Goal: Task Accomplishment & Management: Complete application form

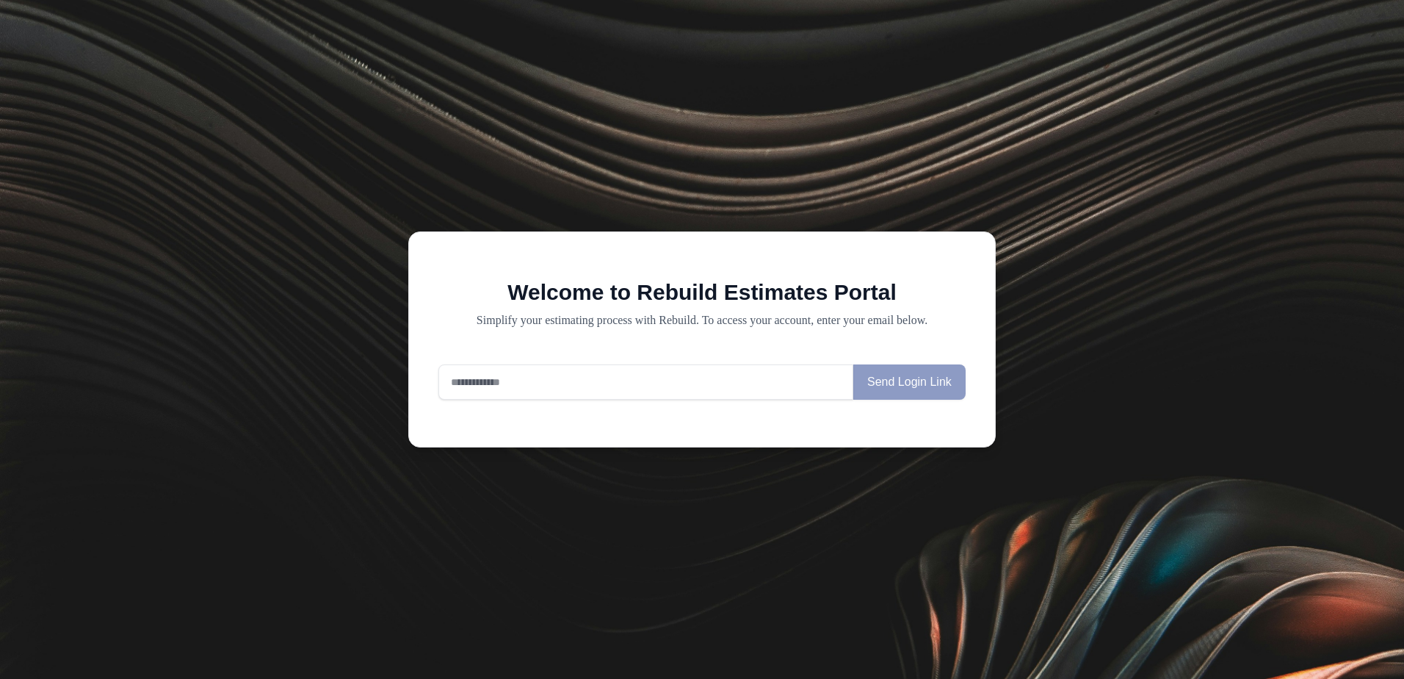
click at [557, 391] on input "email" at bounding box center [645, 381] width 415 height 35
type input "**********"
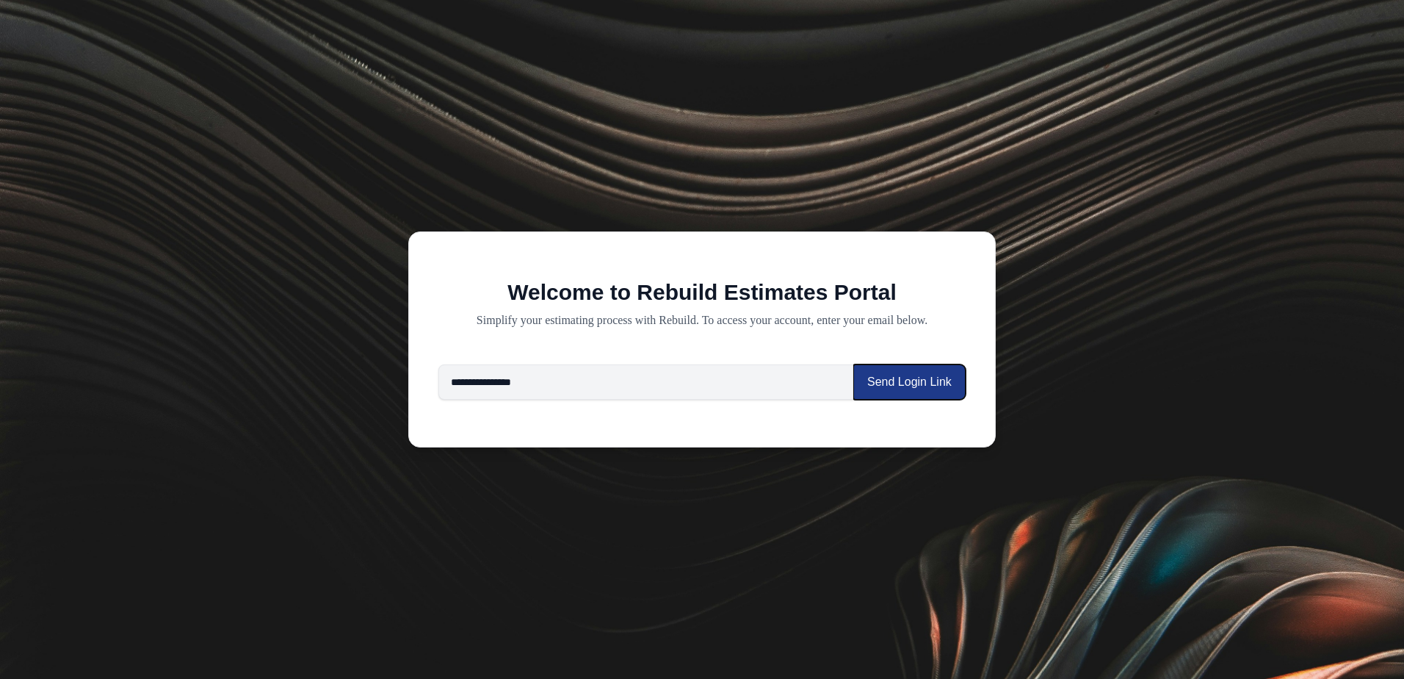
click at [906, 389] on button "Send Login Link" at bounding box center [909, 381] width 112 height 35
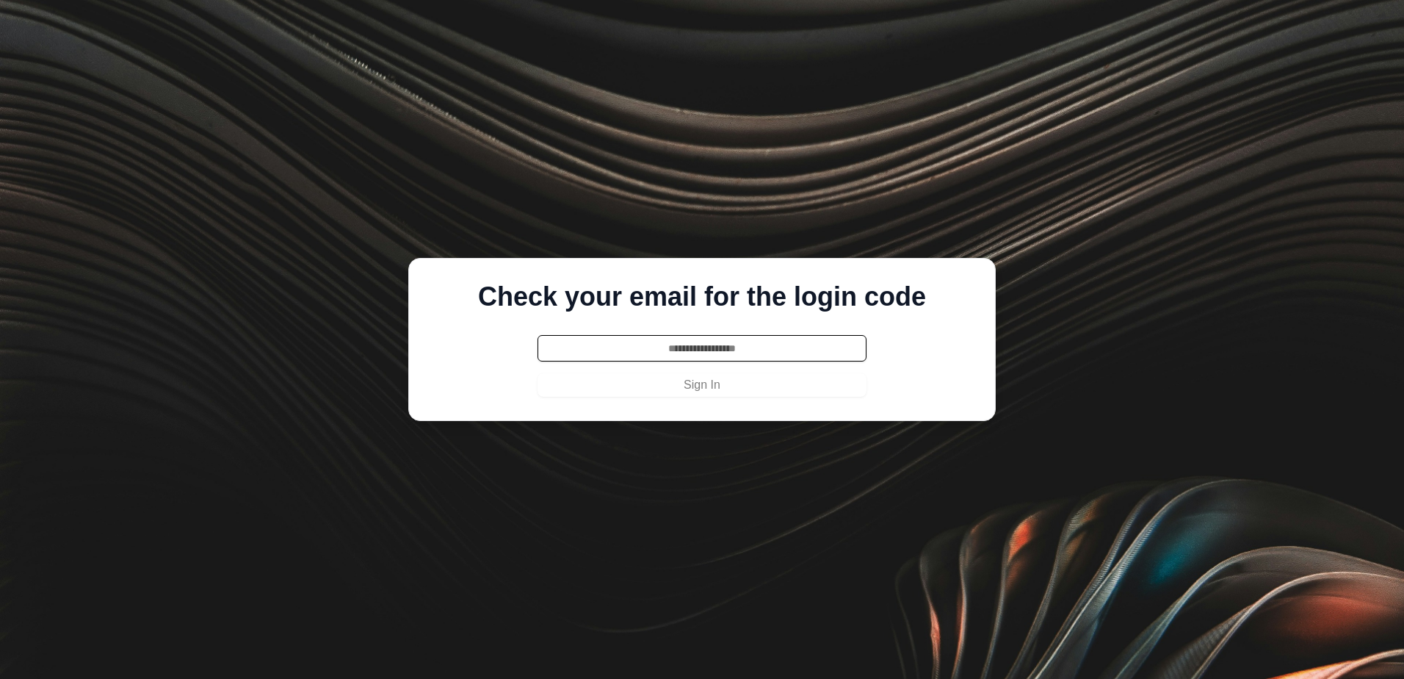
click at [756, 342] on input "text" at bounding box center [702, 348] width 329 height 26
type input "******"
click at [538, 373] on button "Sign In" at bounding box center [702, 385] width 329 height 24
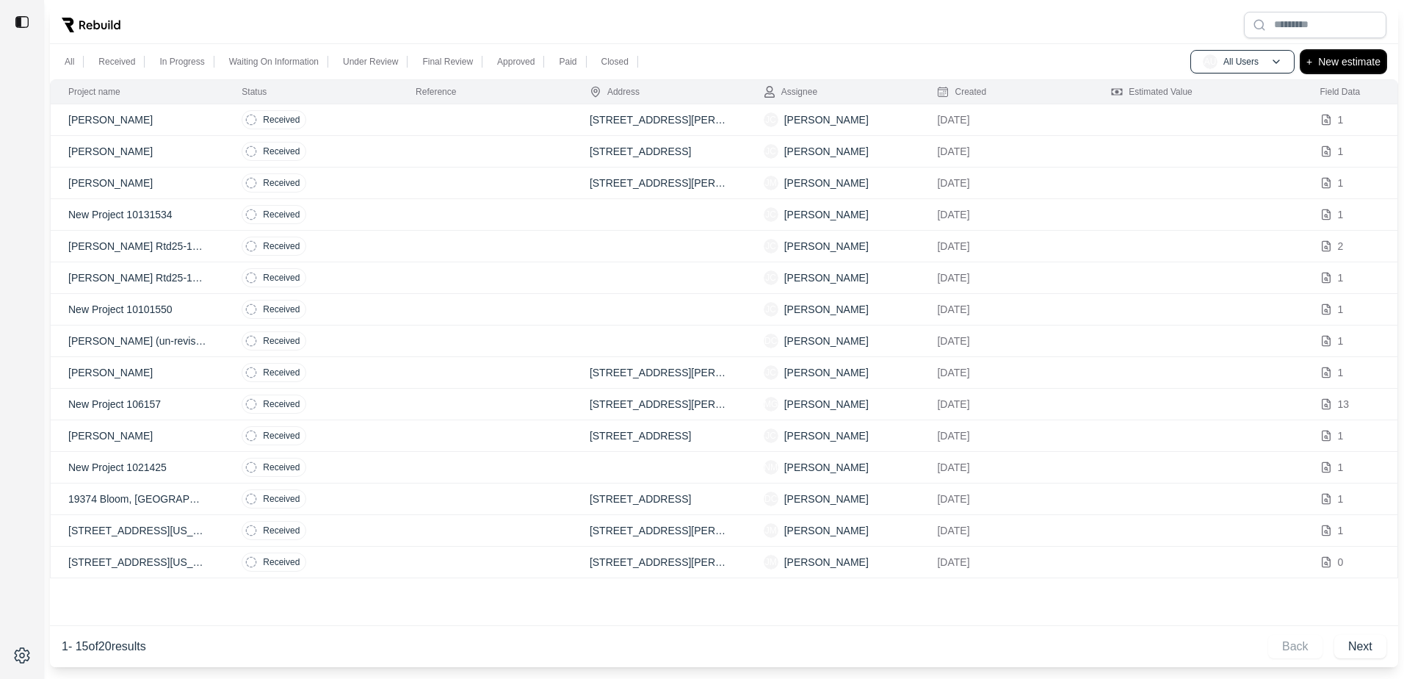
click at [1323, 64] on p "New estimate" at bounding box center [1349, 62] width 62 height 18
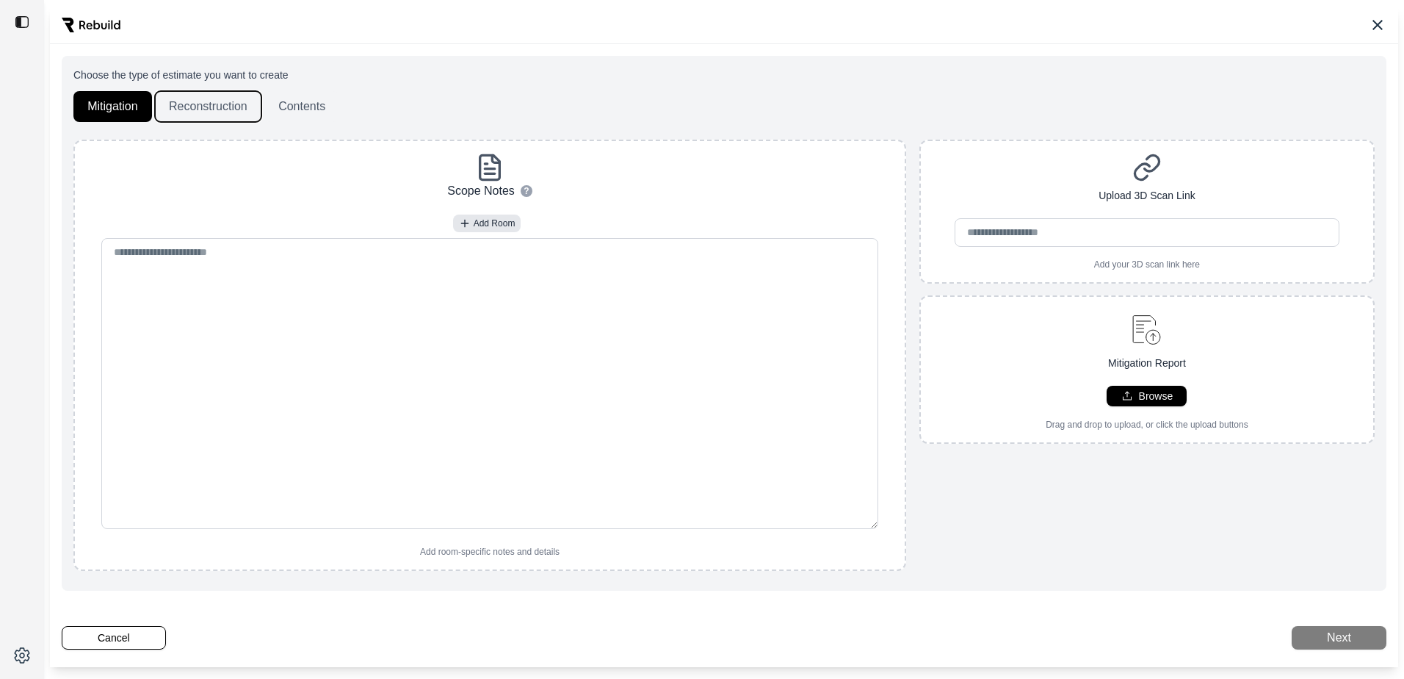
click at [204, 97] on button "Reconstruction" at bounding box center [208, 106] width 106 height 31
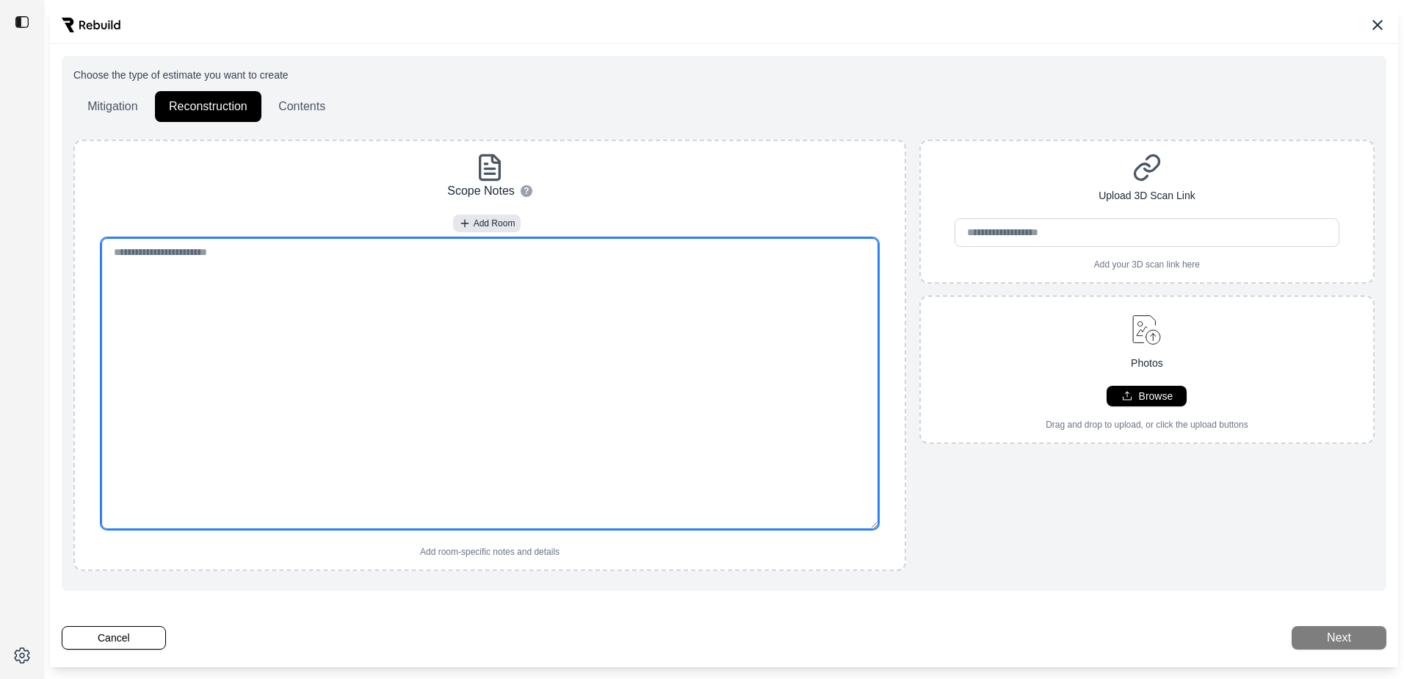
click at [349, 276] on textarea at bounding box center [489, 383] width 777 height 291
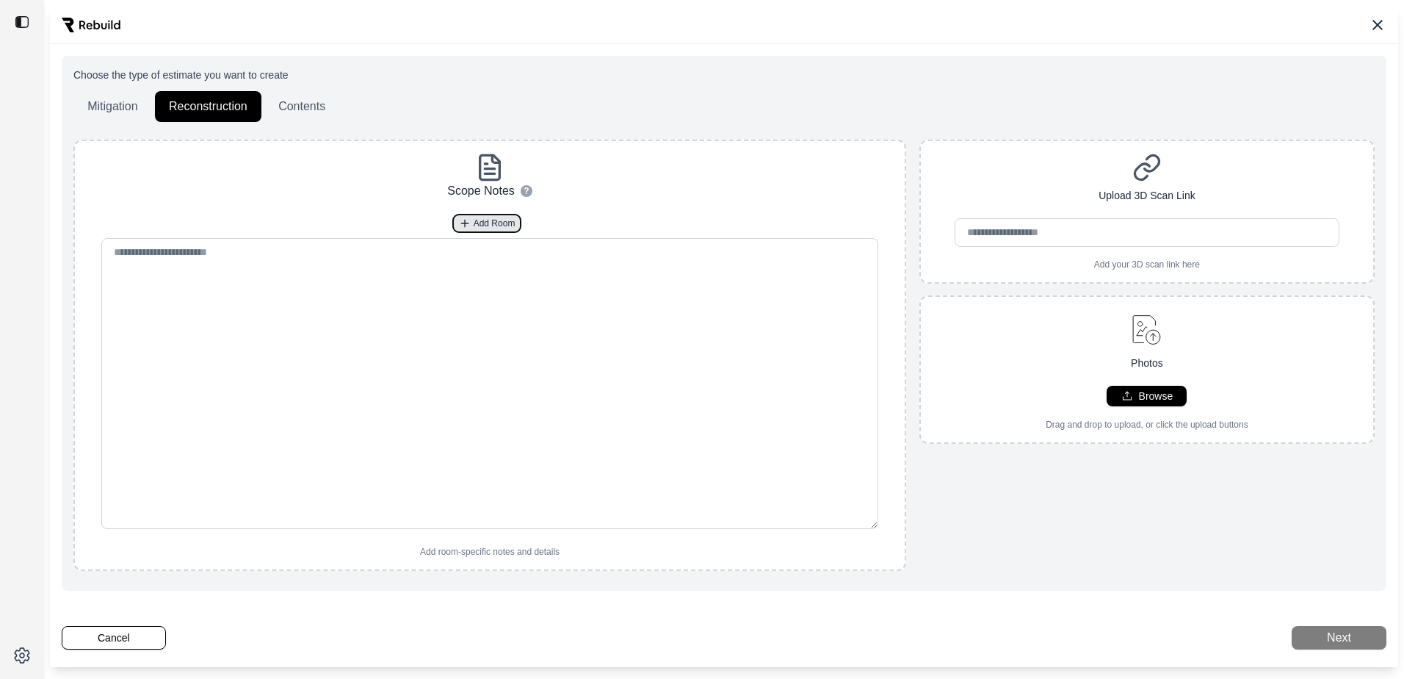
click at [477, 219] on span "Add Room" at bounding box center [495, 223] width 42 height 12
type textarea "********* ** *"
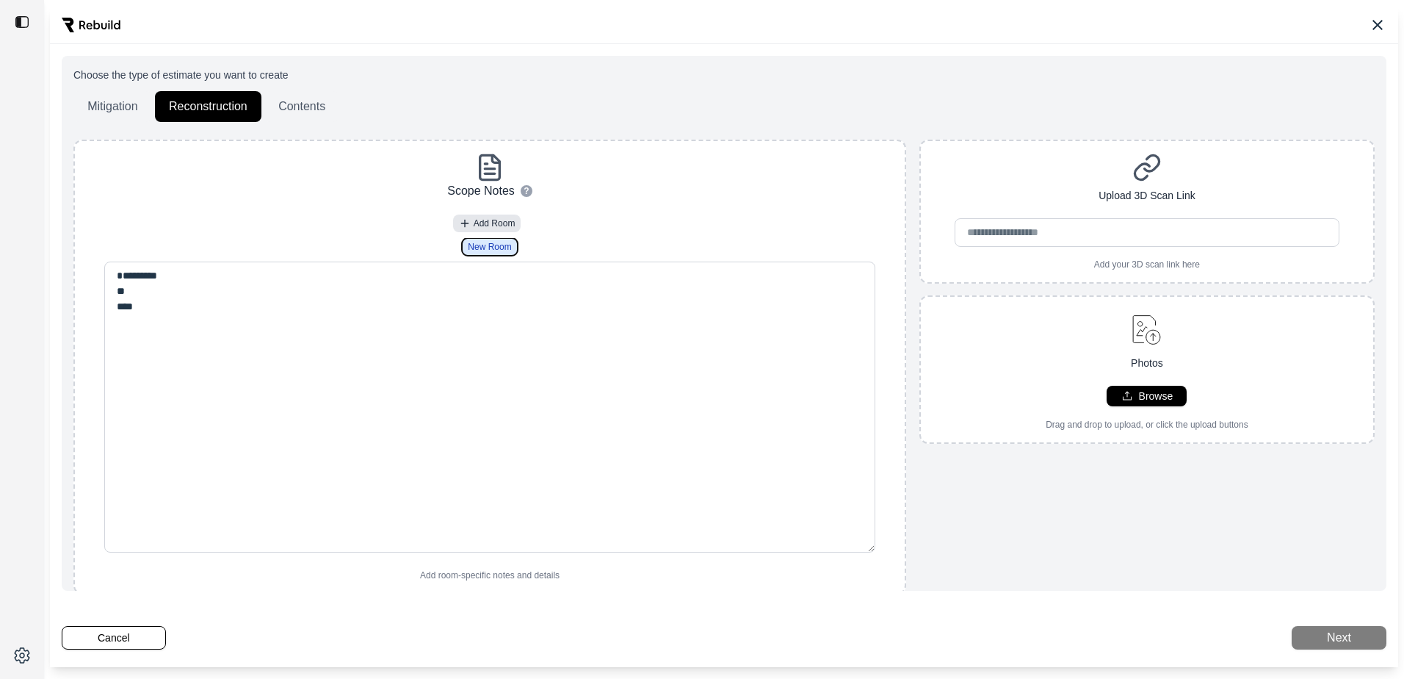
click at [485, 243] on span "New Room" at bounding box center [489, 247] width 43 height 12
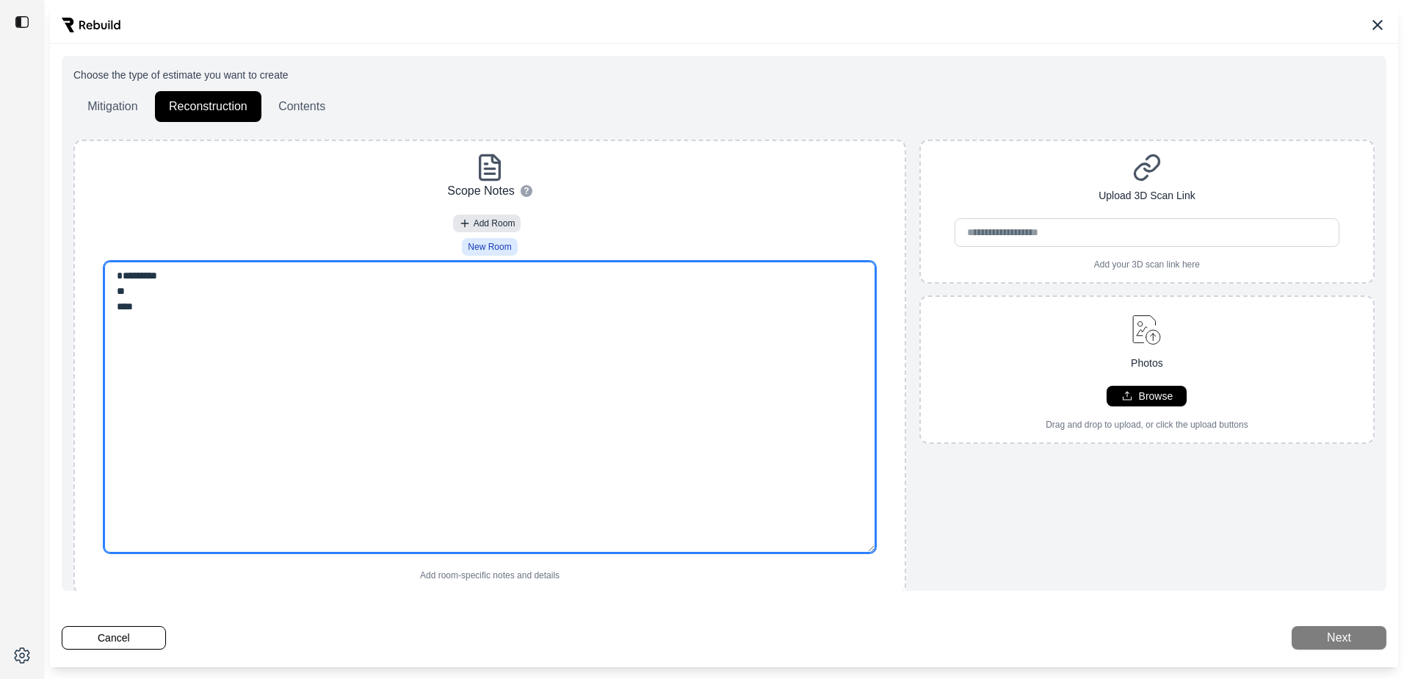
click at [369, 280] on textarea "********* ** *" at bounding box center [489, 406] width 770 height 291
click at [360, 291] on textarea "********* ** *" at bounding box center [489, 406] width 770 height 291
click at [161, 292] on textarea "********* ** *" at bounding box center [489, 406] width 770 height 291
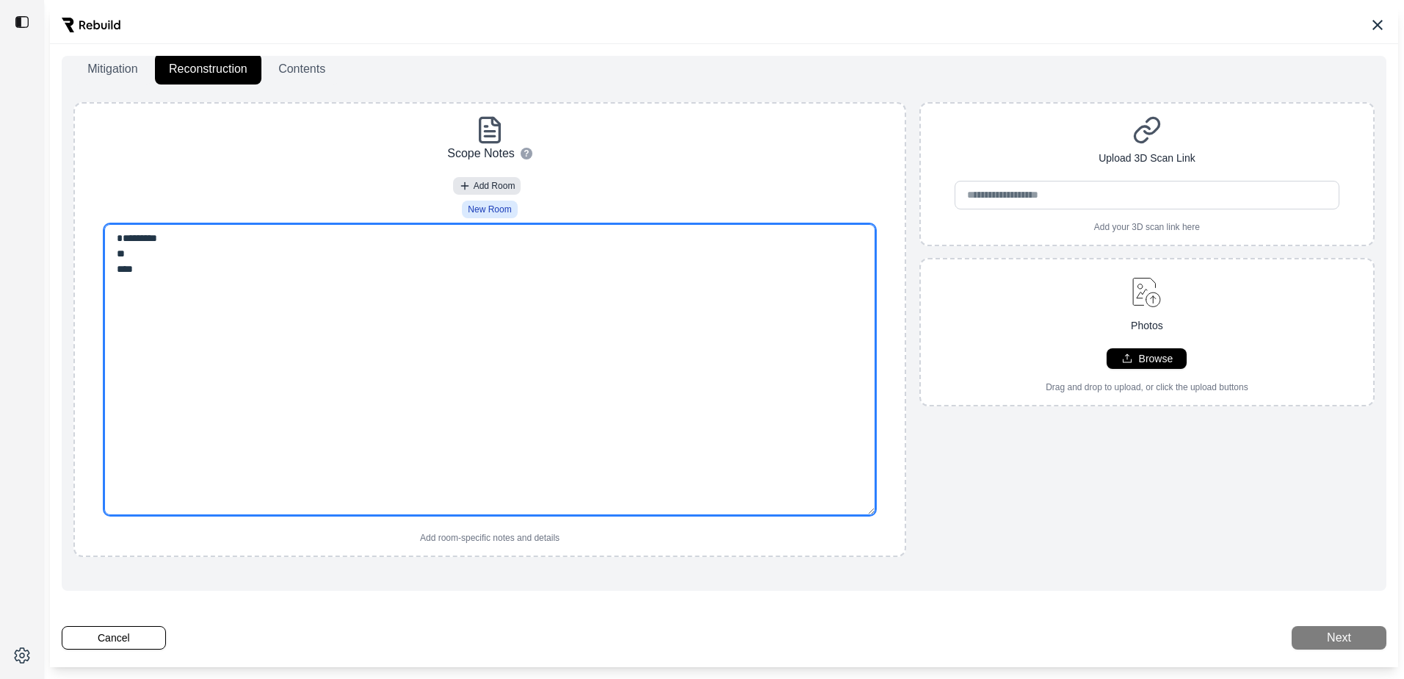
scroll to position [56, 0]
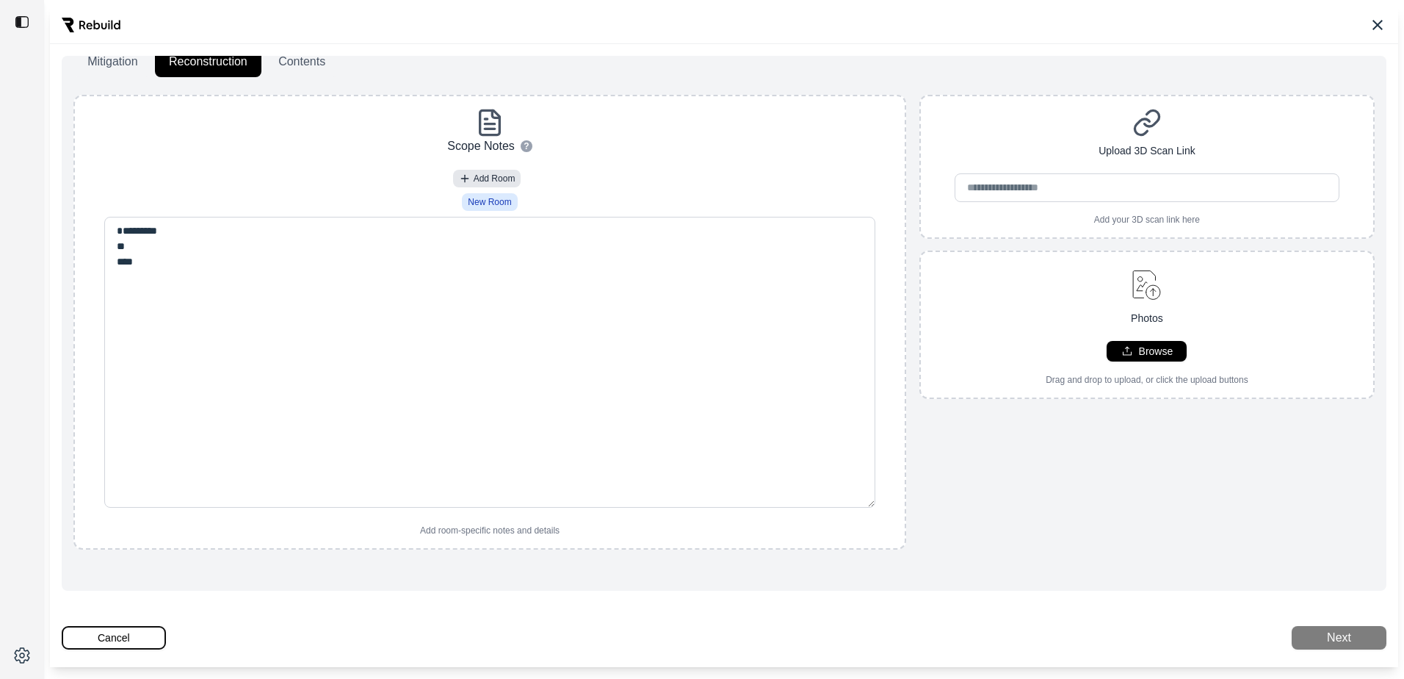
click at [118, 643] on button "Cancel" at bounding box center [114, 638] width 104 height 24
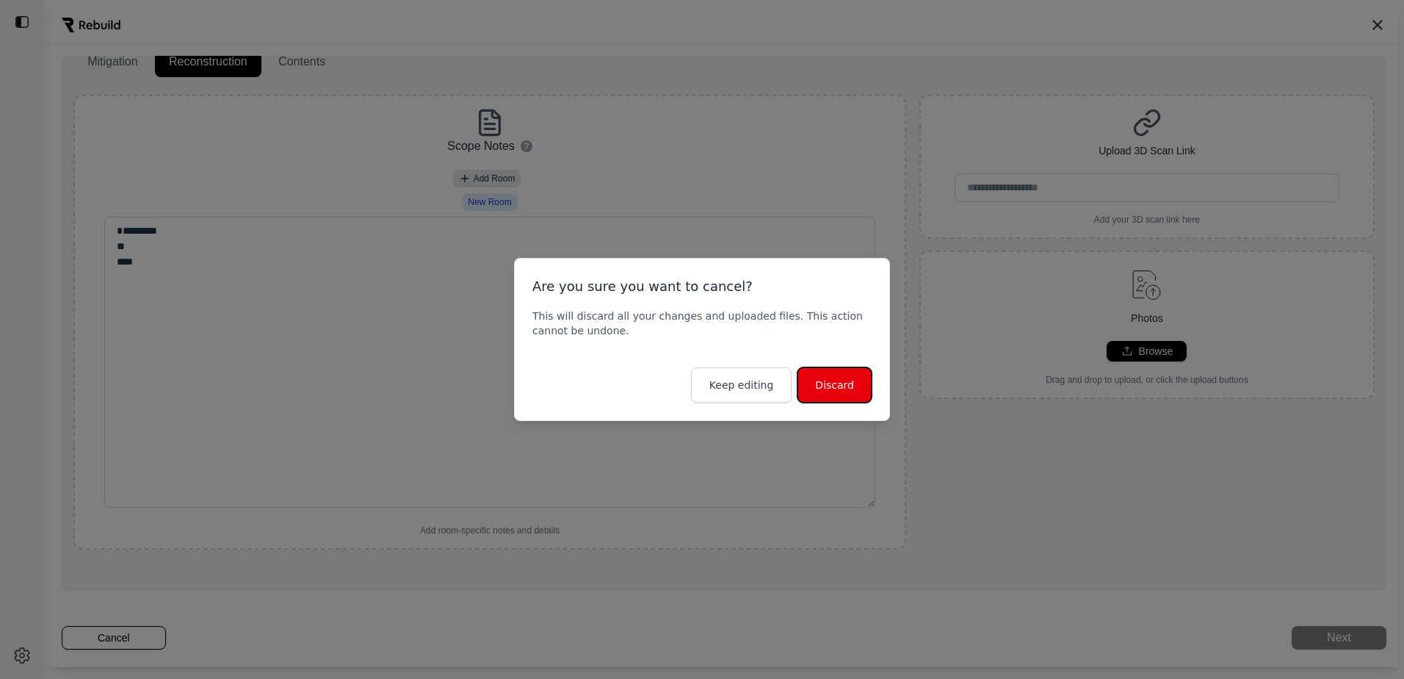
click at [850, 394] on button "Discard" at bounding box center [835, 384] width 74 height 35
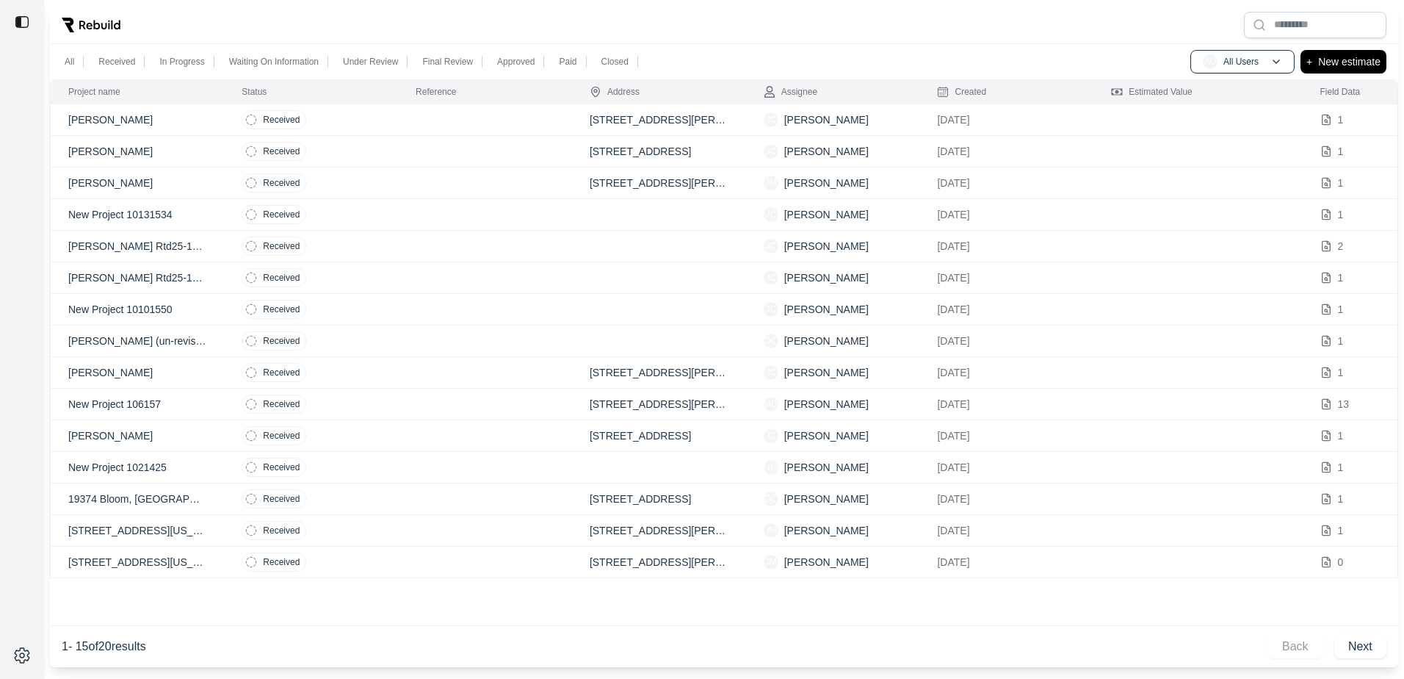
scroll to position [32, 0]
click at [1346, 62] on p "New estimate" at bounding box center [1349, 62] width 62 height 18
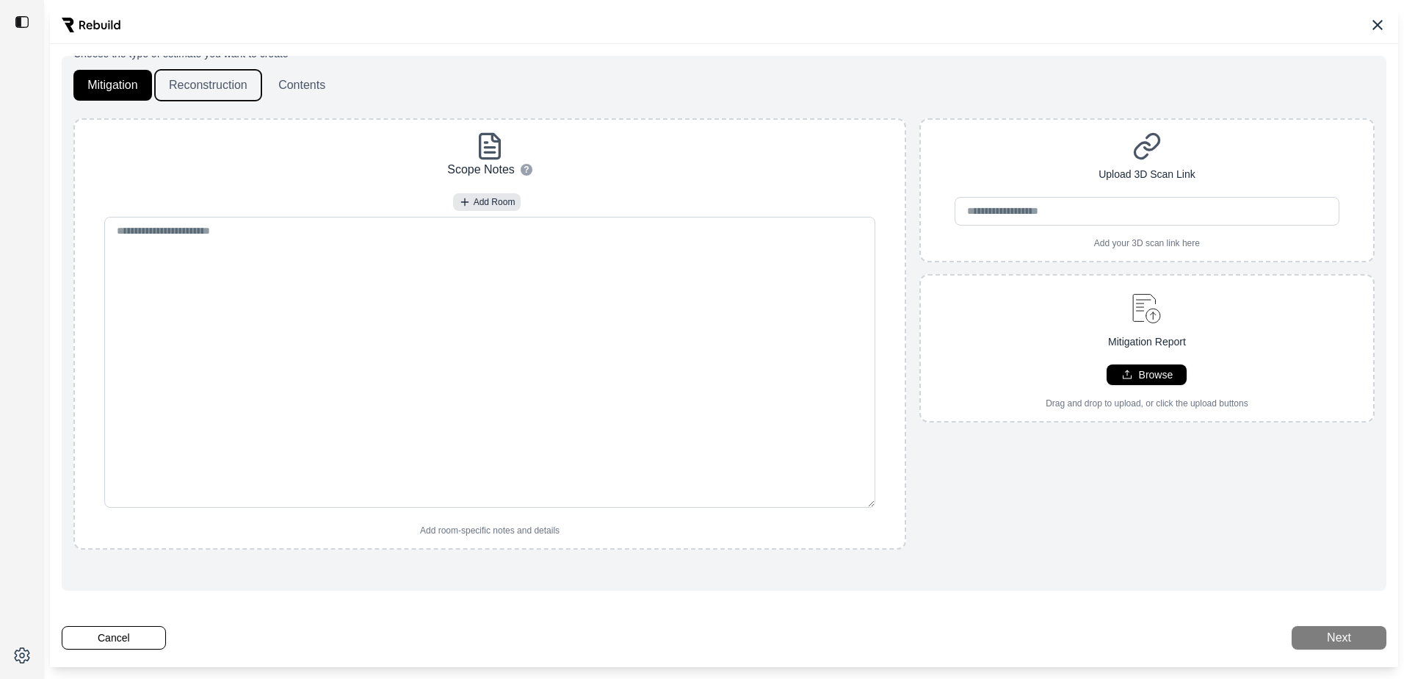
click at [220, 77] on button "Reconstruction" at bounding box center [208, 85] width 106 height 31
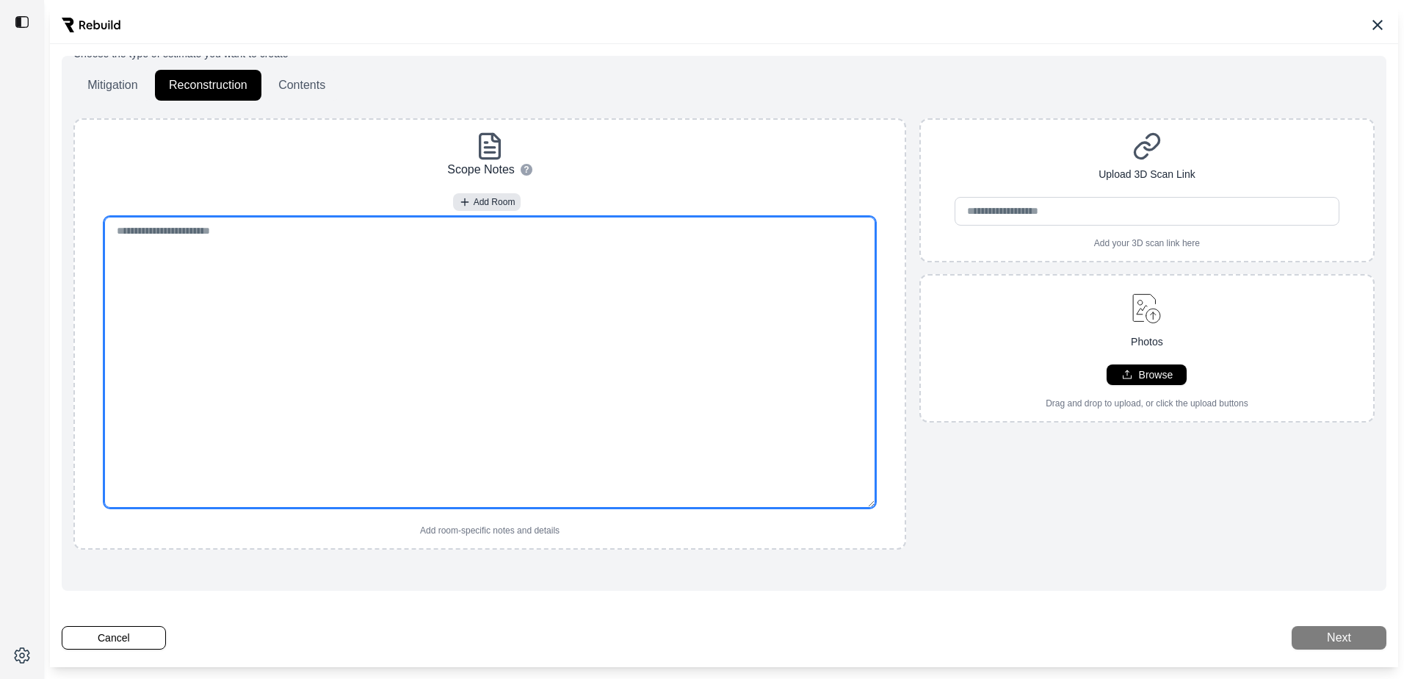
click at [489, 232] on textarea at bounding box center [489, 362] width 770 height 291
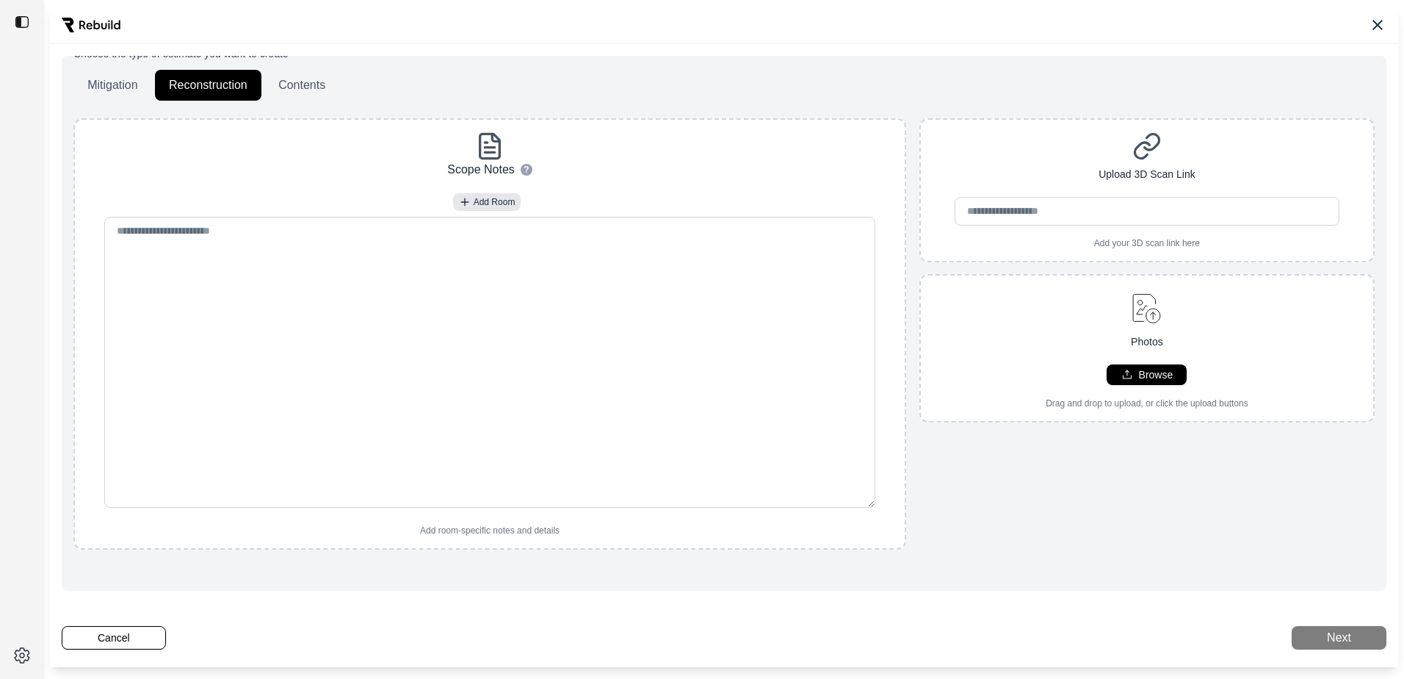
click at [1329, 642] on div "Next Please upload a scope note, a tic sheet, or external 3D scan link" at bounding box center [1339, 638] width 95 height 24
click at [1108, 619] on div "Choose the type of estimate you want to create Mitigation Reconstruction Conten…" at bounding box center [724, 336] width 1348 height 661
click at [115, 641] on button "Cancel" at bounding box center [114, 638] width 104 height 24
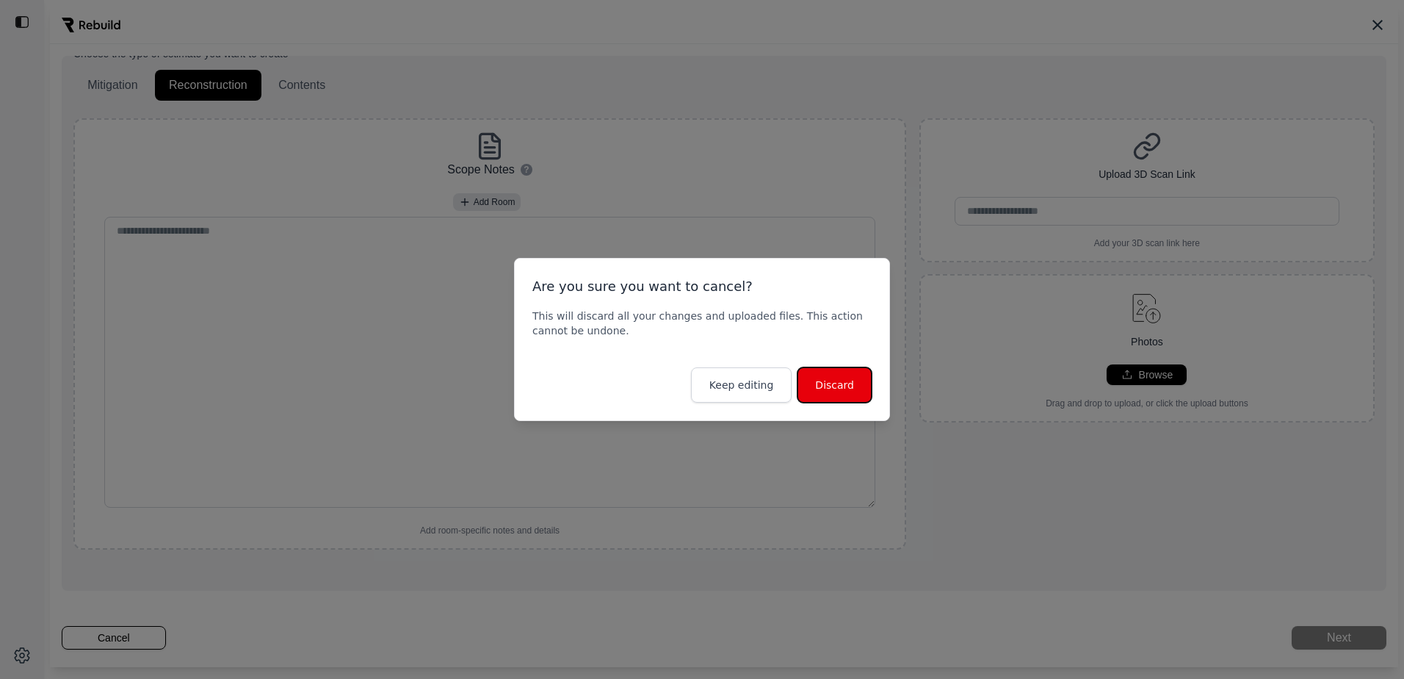
click at [850, 381] on button "Discard" at bounding box center [835, 384] width 74 height 35
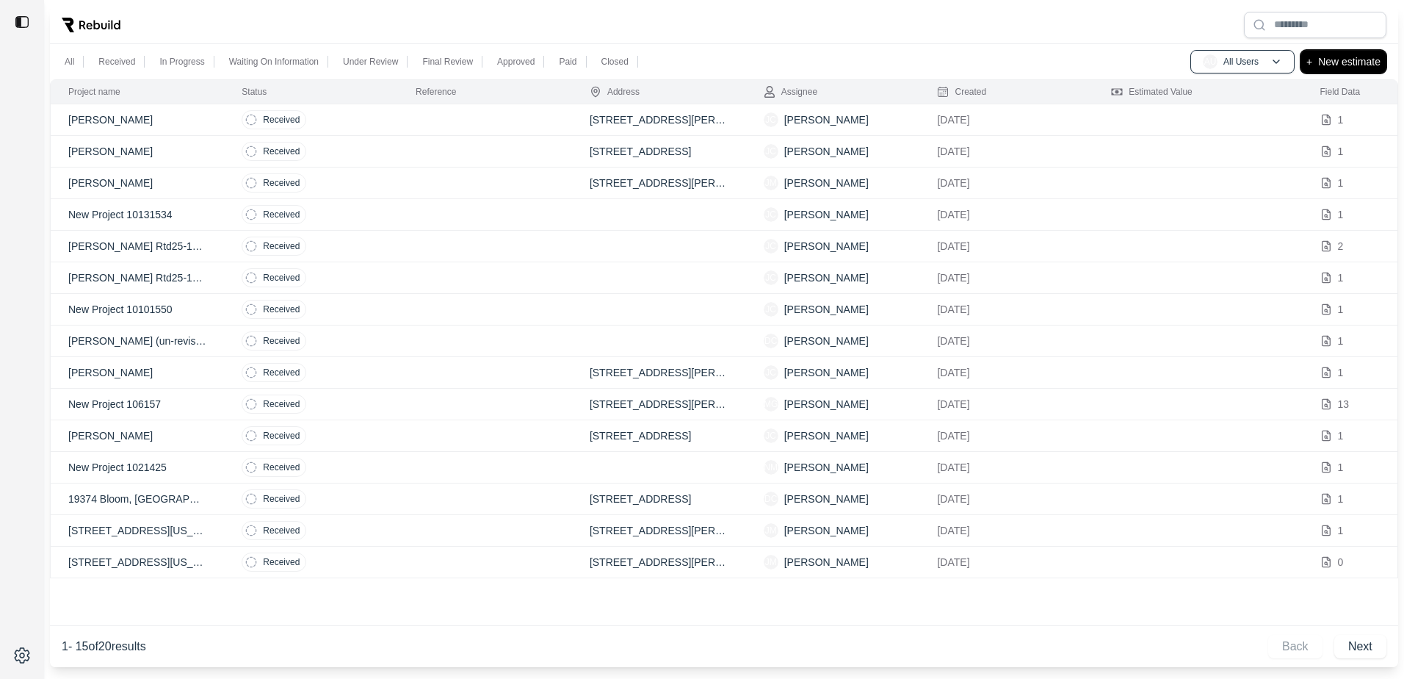
click at [1319, 65] on p "New estimate" at bounding box center [1349, 62] width 62 height 18
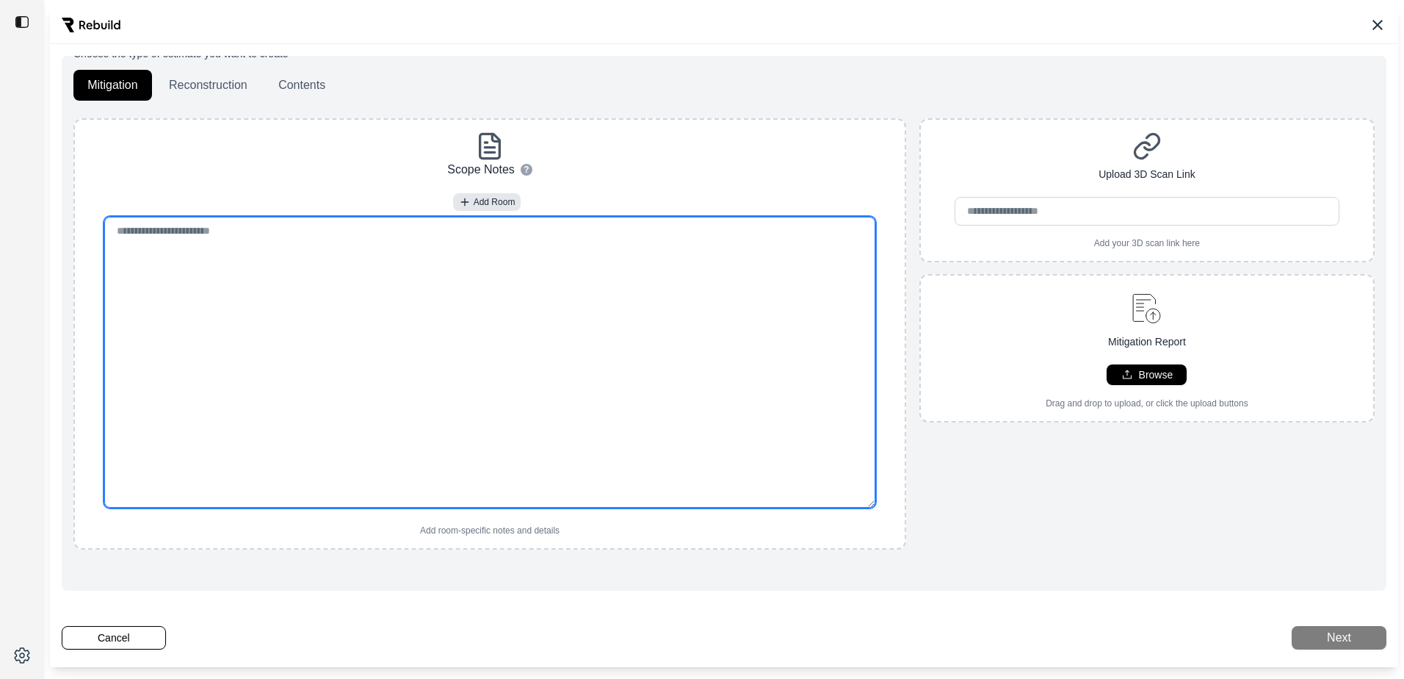
click at [441, 242] on textarea at bounding box center [489, 362] width 770 height 291
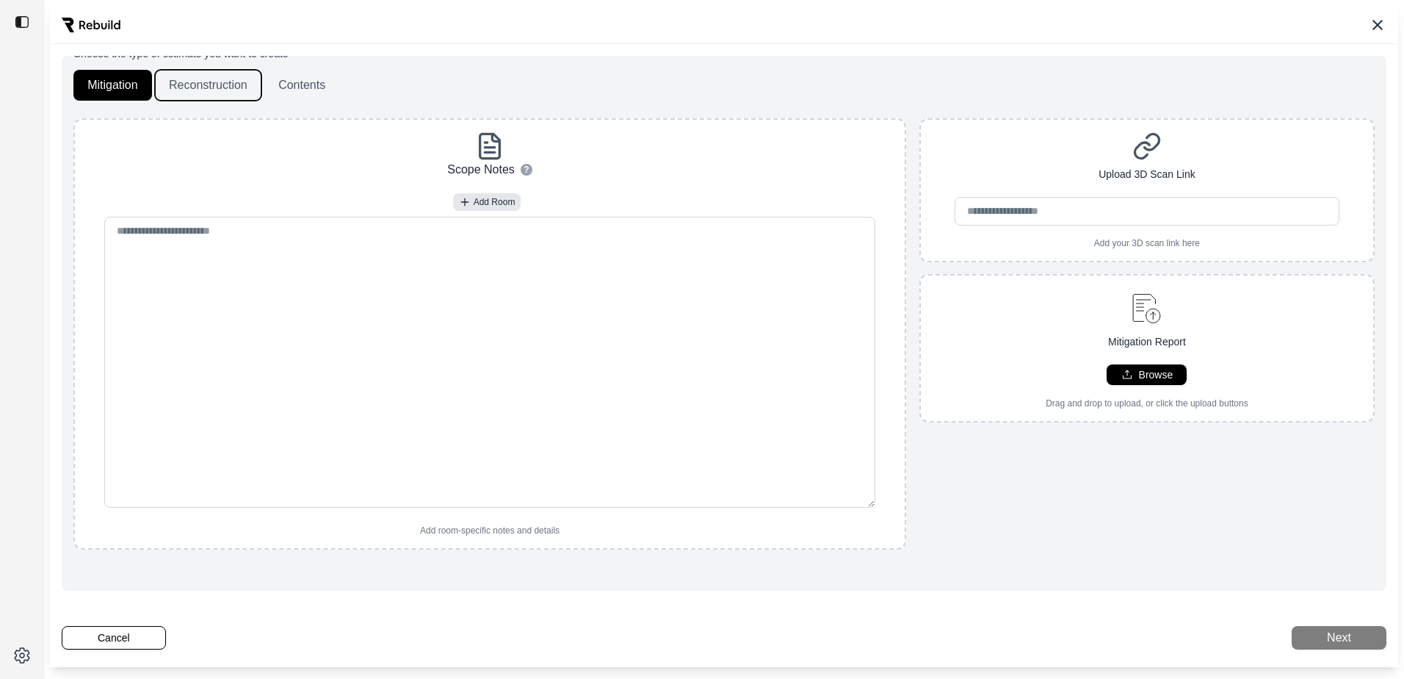
click at [181, 70] on button "Reconstruction" at bounding box center [208, 85] width 106 height 31
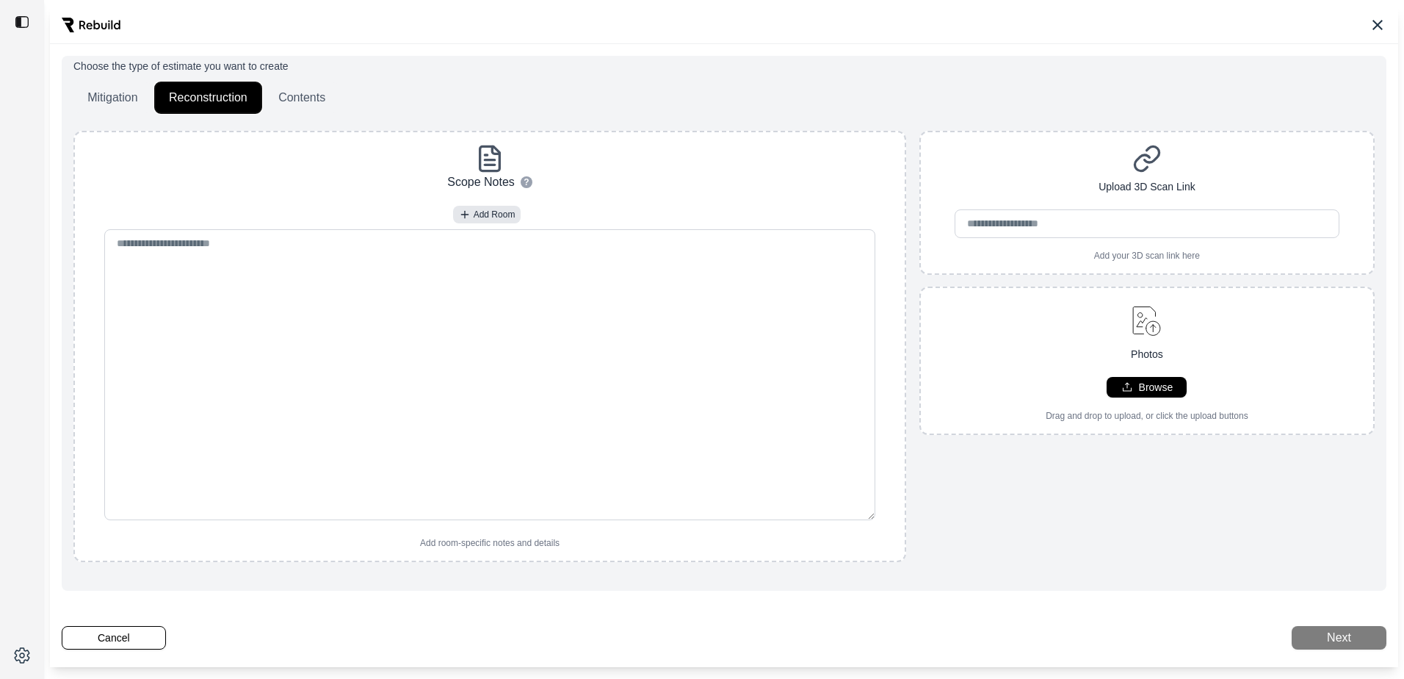
scroll to position [0, 0]
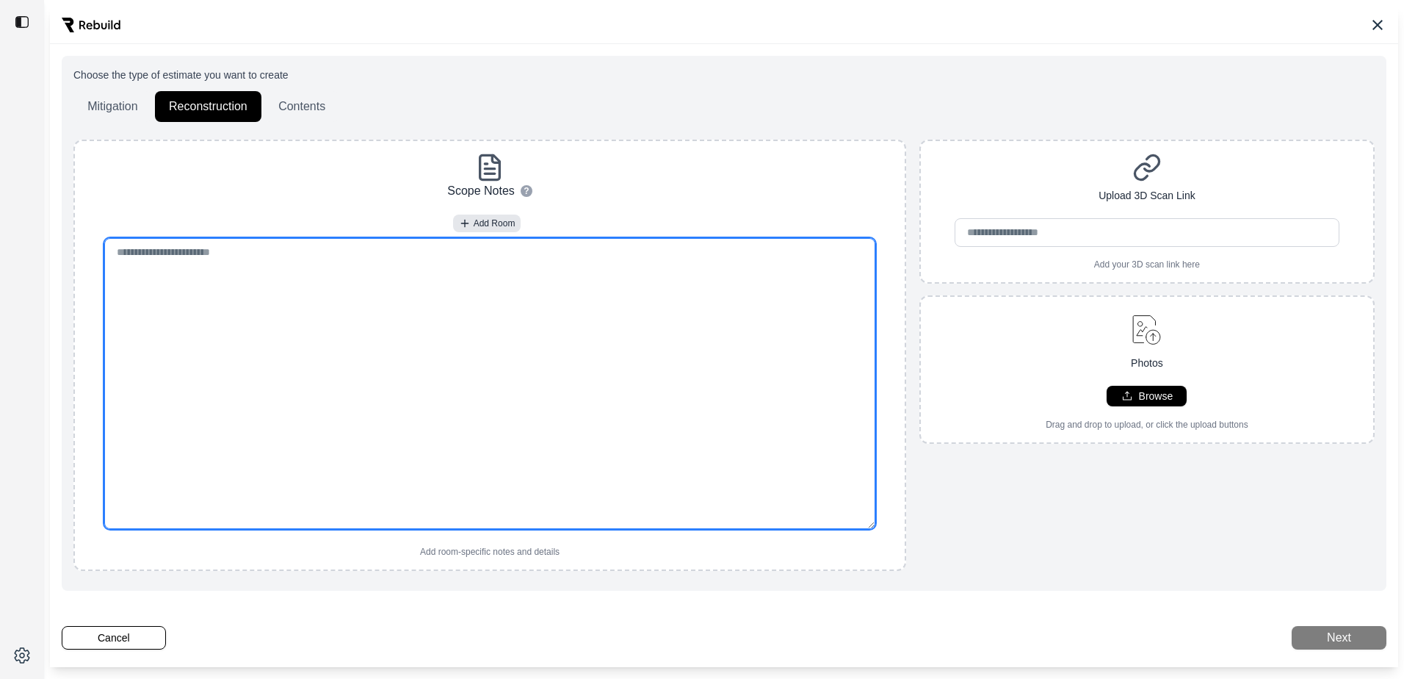
click at [496, 289] on textarea at bounding box center [489, 383] width 770 height 291
click at [238, 288] on textarea at bounding box center [489, 383] width 770 height 291
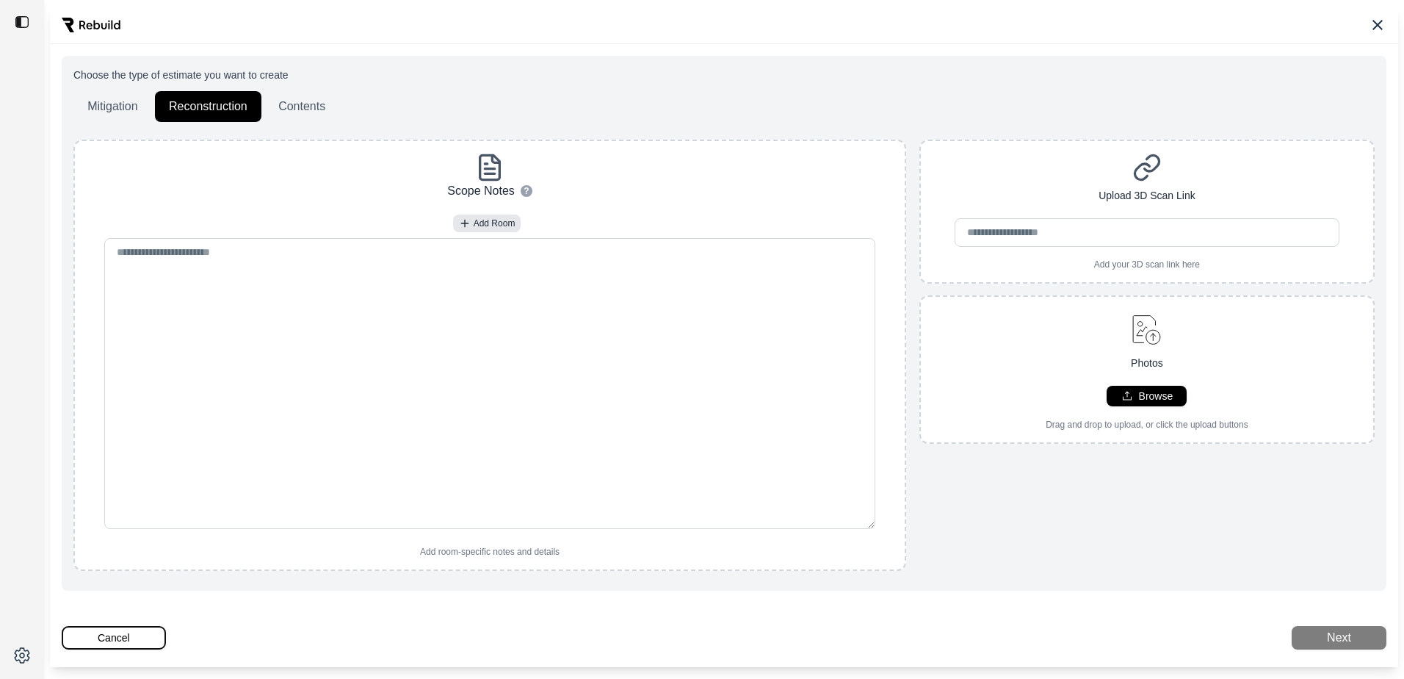
click at [121, 643] on button "Cancel" at bounding box center [114, 638] width 104 height 24
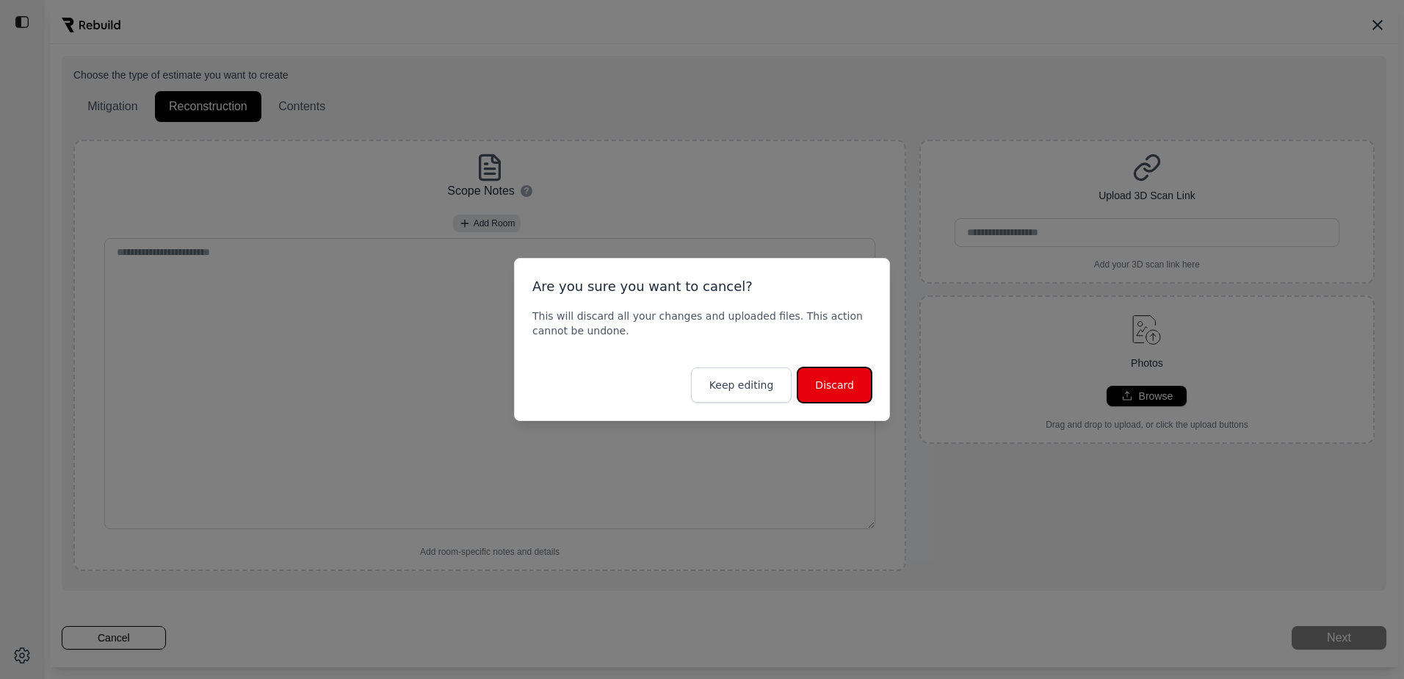
click at [831, 376] on button "Discard" at bounding box center [835, 384] width 74 height 35
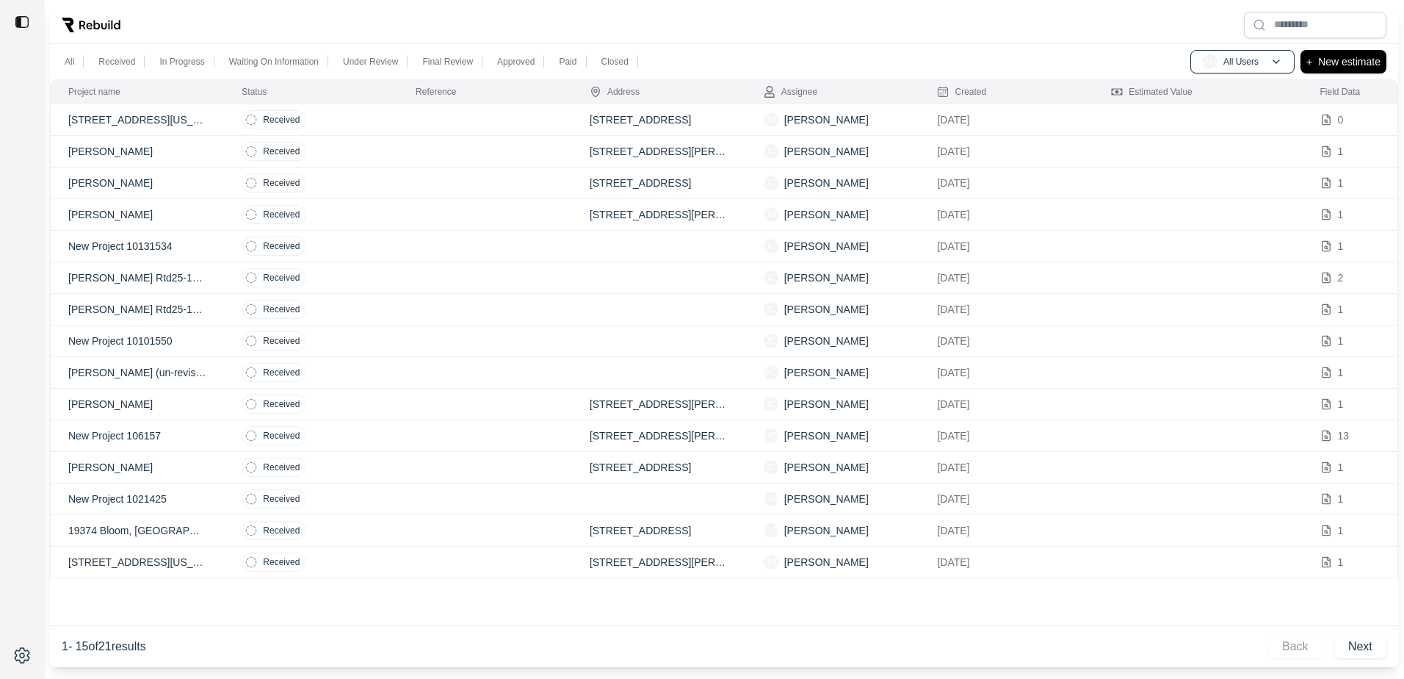
click at [120, 208] on p "Edith Cox" at bounding box center [137, 214] width 138 height 15
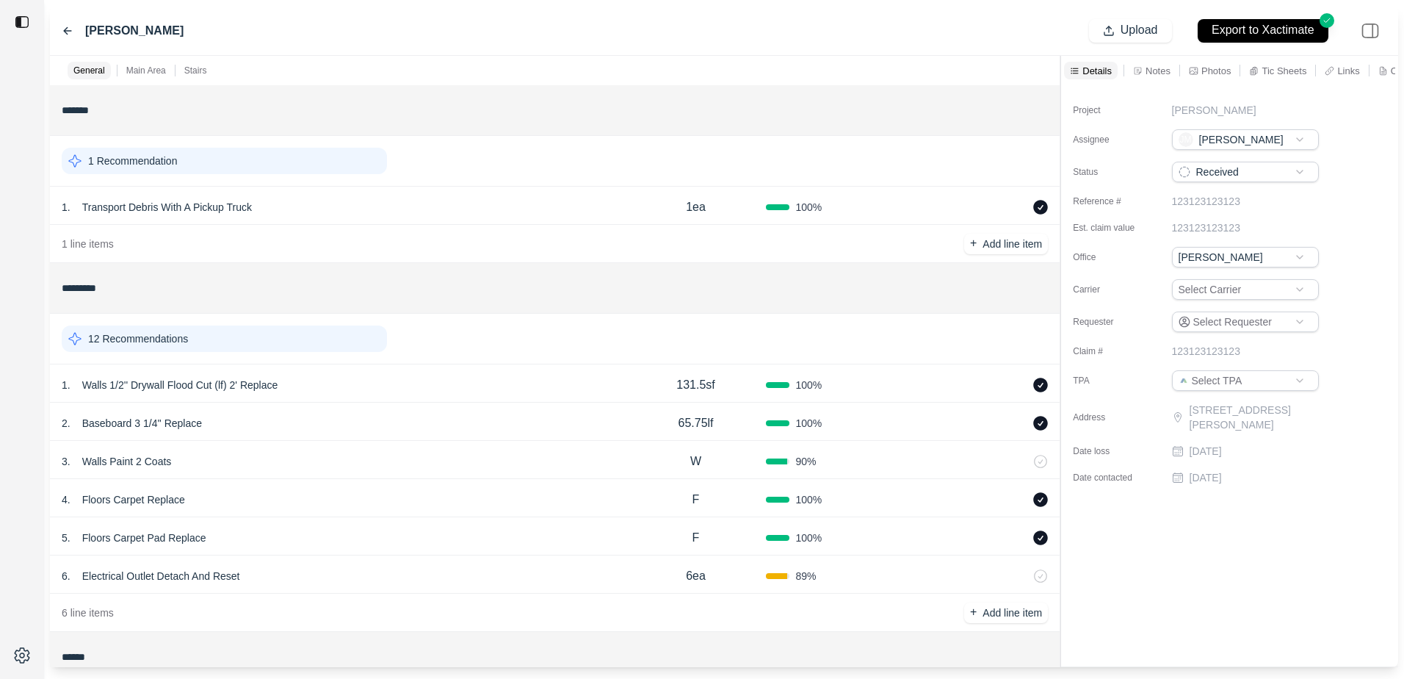
click at [152, 73] on p "Main Area" at bounding box center [146, 71] width 40 height 12
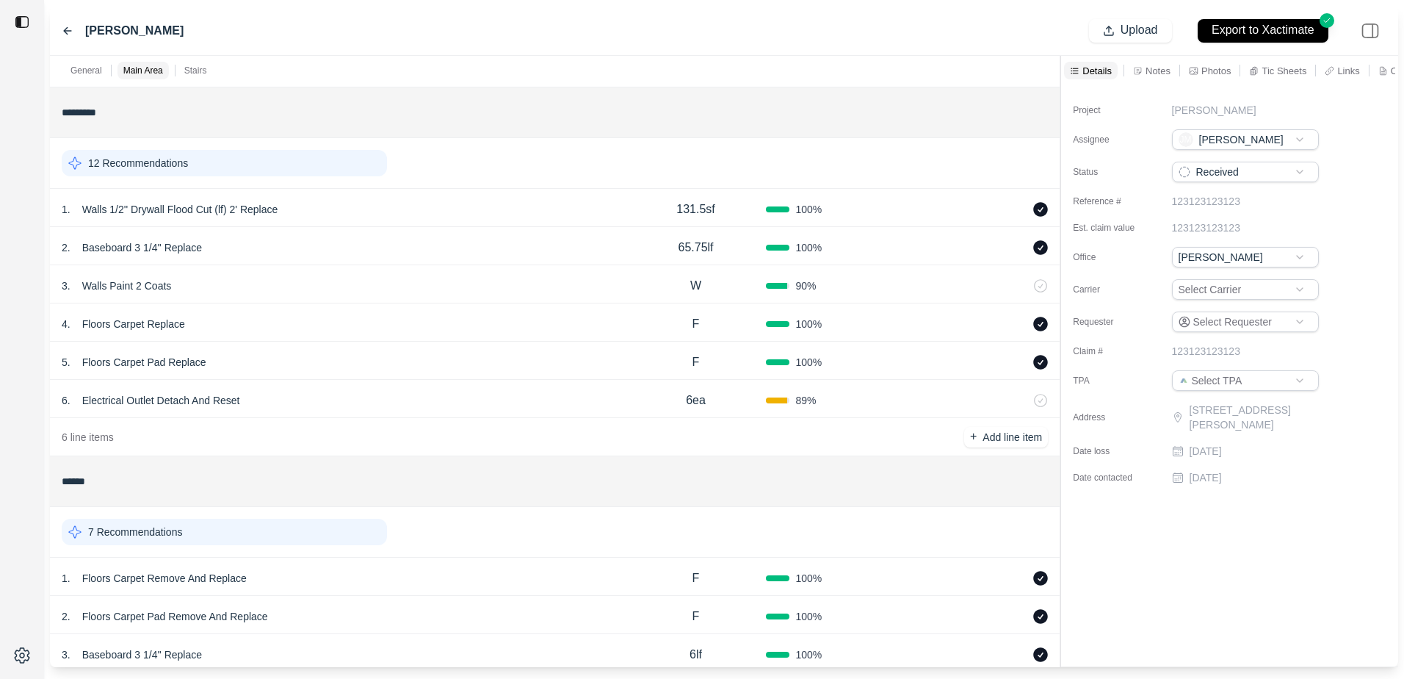
scroll to position [178, 0]
click at [169, 68] on div "Main Area" at bounding box center [150, 71] width 64 height 18
click at [189, 65] on p "Stairs" at bounding box center [195, 71] width 23 height 12
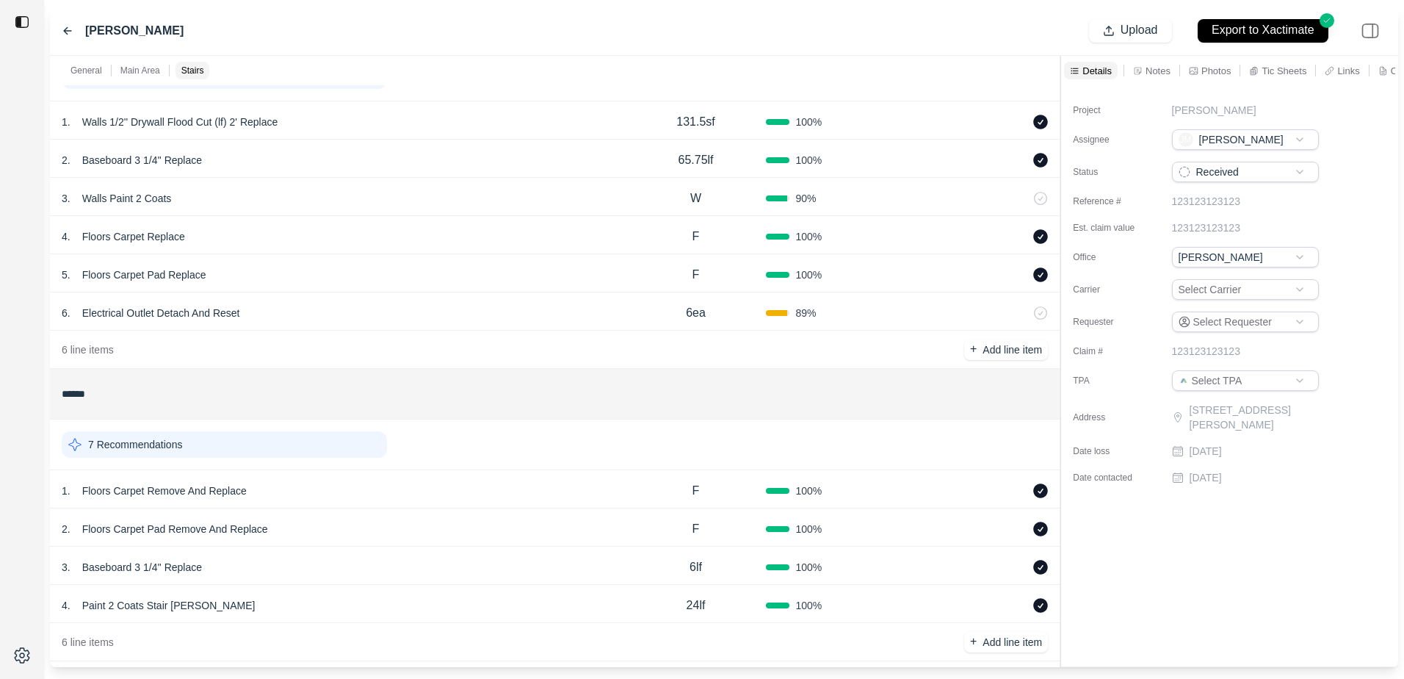
scroll to position [281, 0]
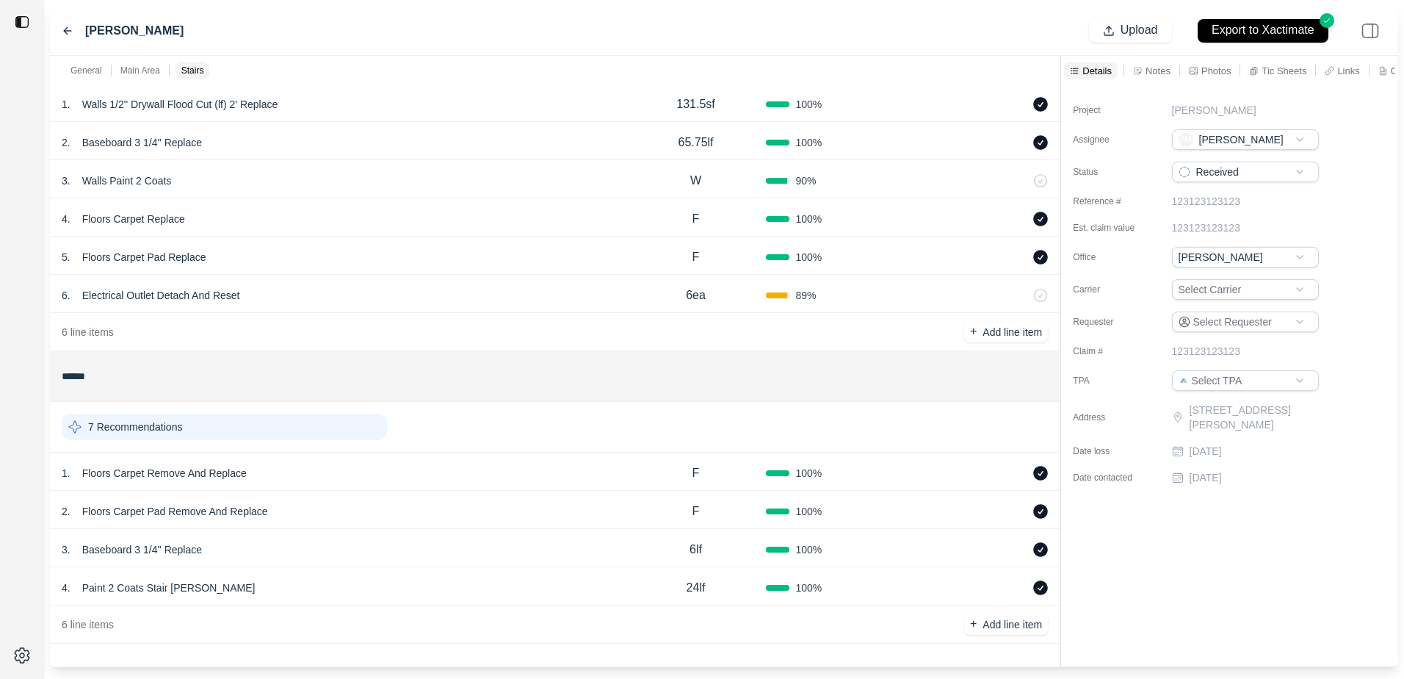
click at [1147, 72] on p "Notes" at bounding box center [1158, 71] width 25 height 12
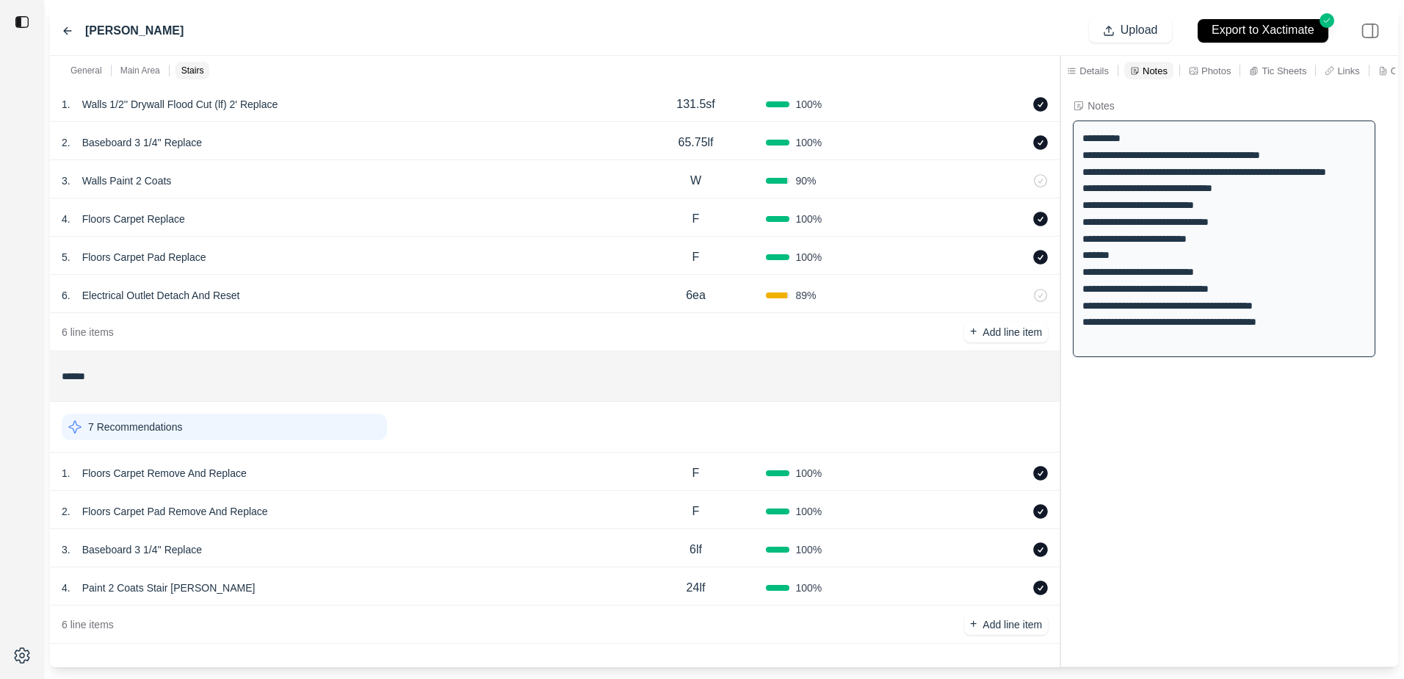
click at [1175, 182] on div "**********" at bounding box center [1224, 238] width 303 height 236
click at [1166, 166] on div "**********" at bounding box center [1224, 238] width 303 height 236
click at [1194, 171] on div "**********" at bounding box center [1224, 238] width 303 height 236
drag, startPoint x: 1194, startPoint y: 171, endPoint x: 1174, endPoint y: 189, distance: 27.1
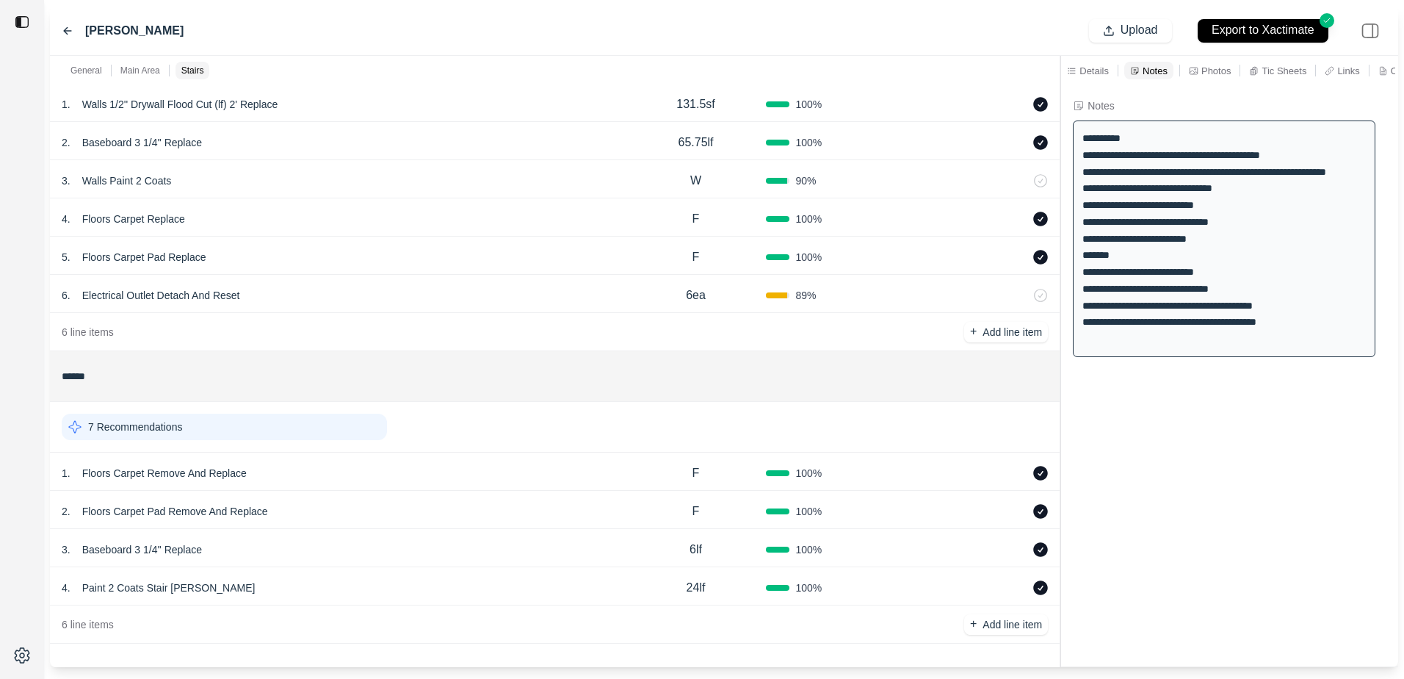
click at [1174, 189] on div "**********" at bounding box center [1224, 238] width 303 height 236
click at [113, 380] on input "******" at bounding box center [555, 376] width 986 height 26
click at [201, 291] on p "Electrical Outlet Detach And Reset" at bounding box center [161, 295] width 170 height 21
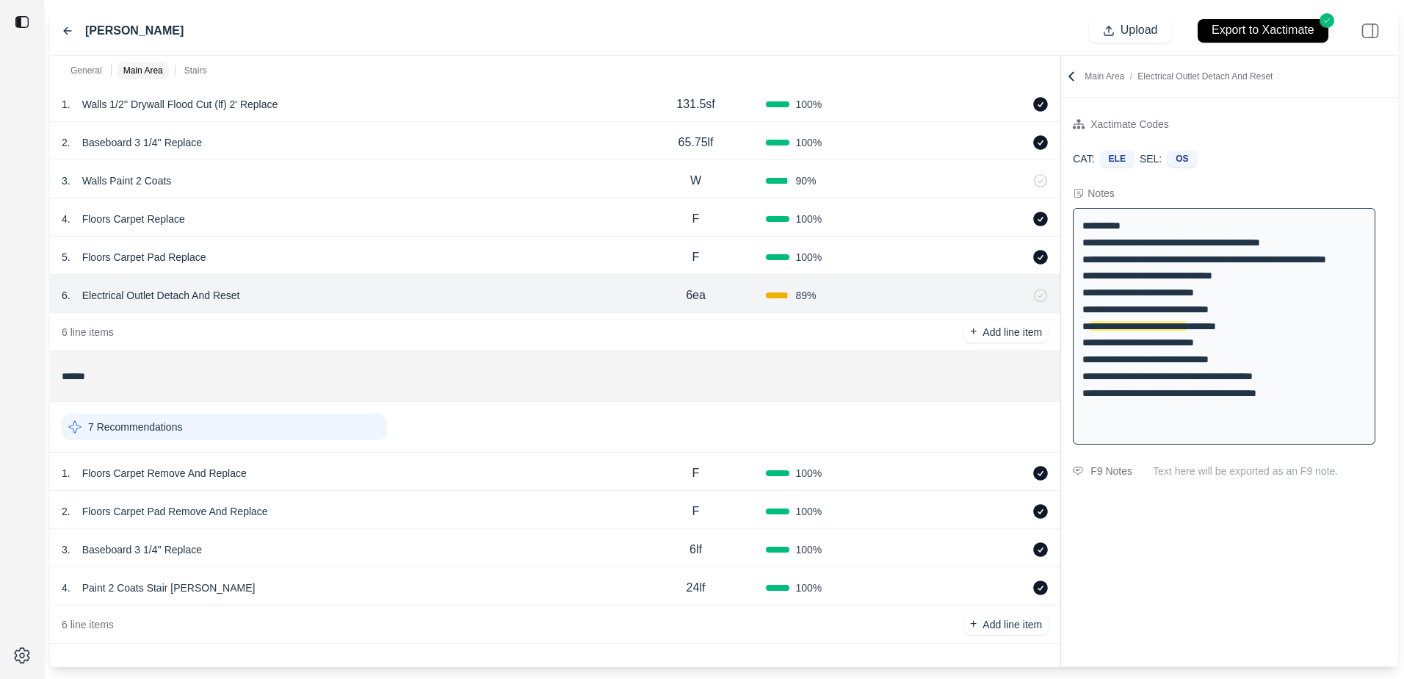
click at [1180, 356] on div "**********" at bounding box center [1224, 326] width 303 height 236
click at [1171, 331] on span "**********" at bounding box center [1138, 326] width 95 height 10
drag, startPoint x: 1171, startPoint y: 342, endPoint x: 1170, endPoint y: 329, distance: 12.5
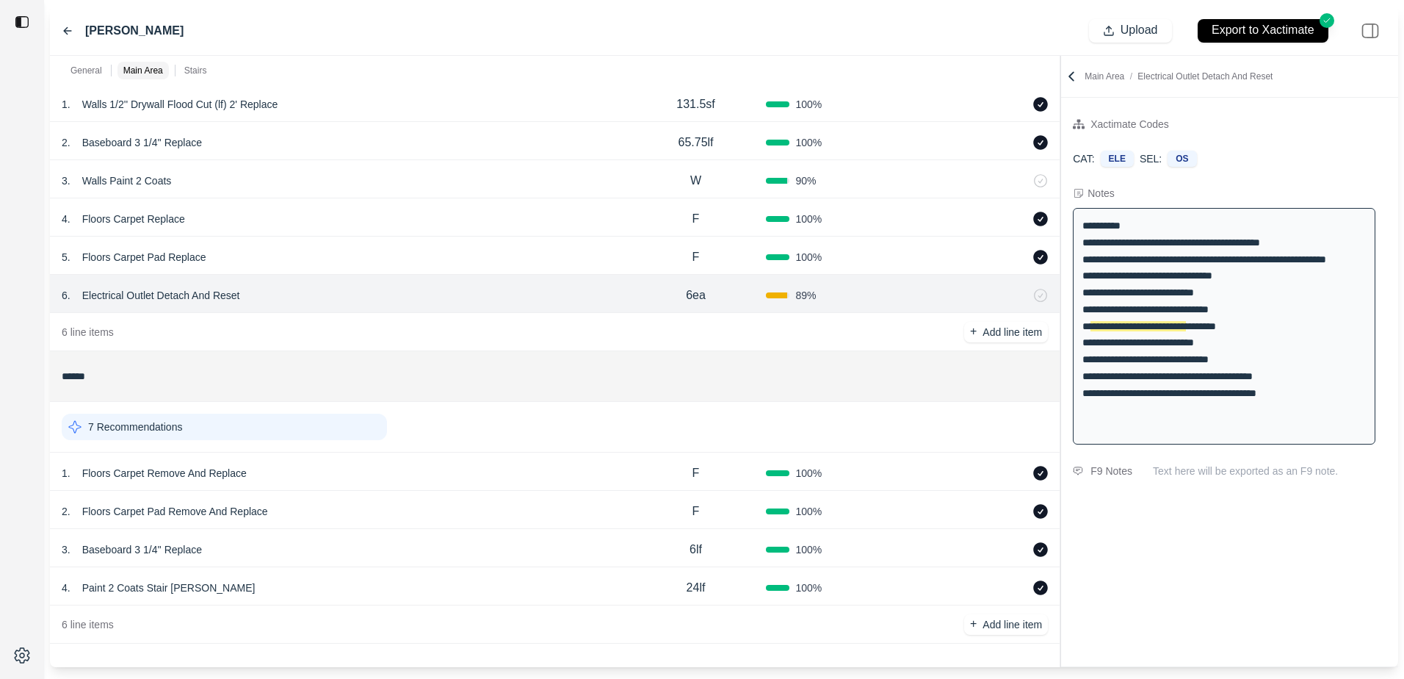
click at [1170, 329] on div "**********" at bounding box center [1224, 326] width 303 height 236
click at [539, 256] on div "5 . Floors Carpet Pad Replace" at bounding box center [344, 257] width 564 height 21
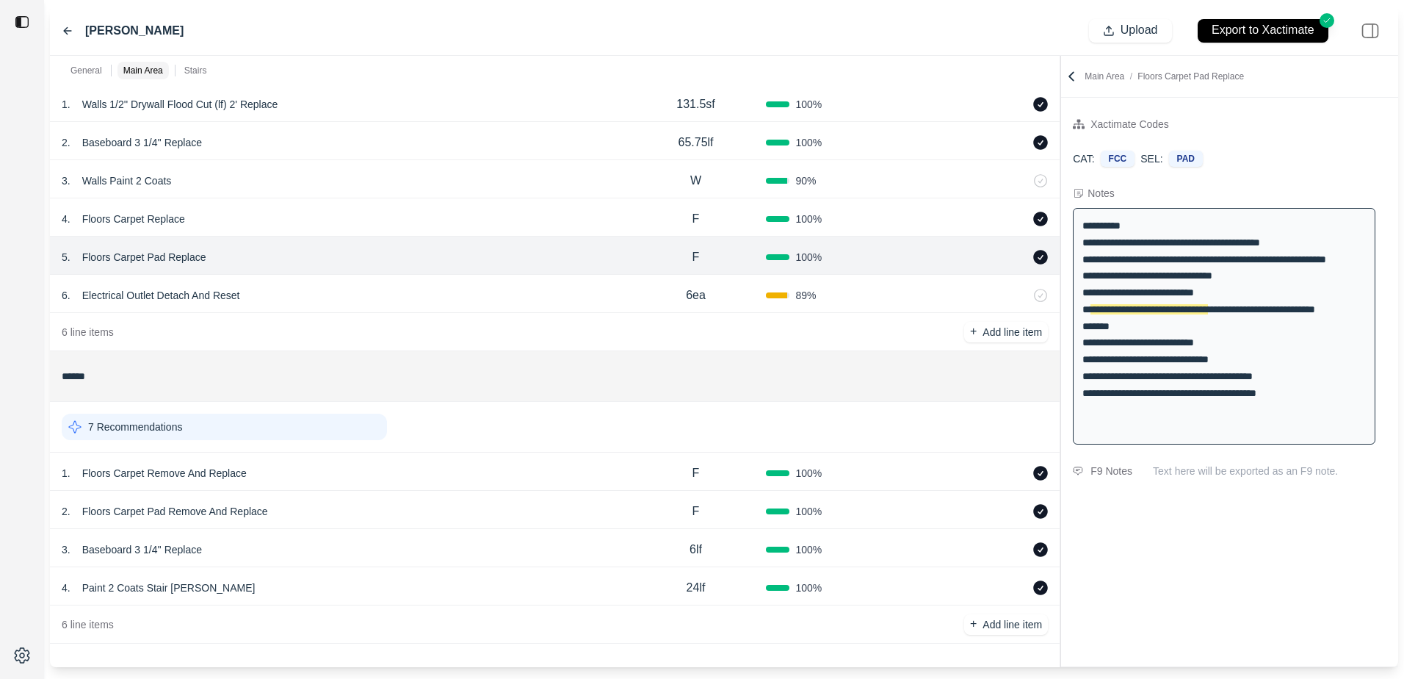
click at [524, 226] on div "4 . Floors Carpet Replace" at bounding box center [344, 219] width 564 height 21
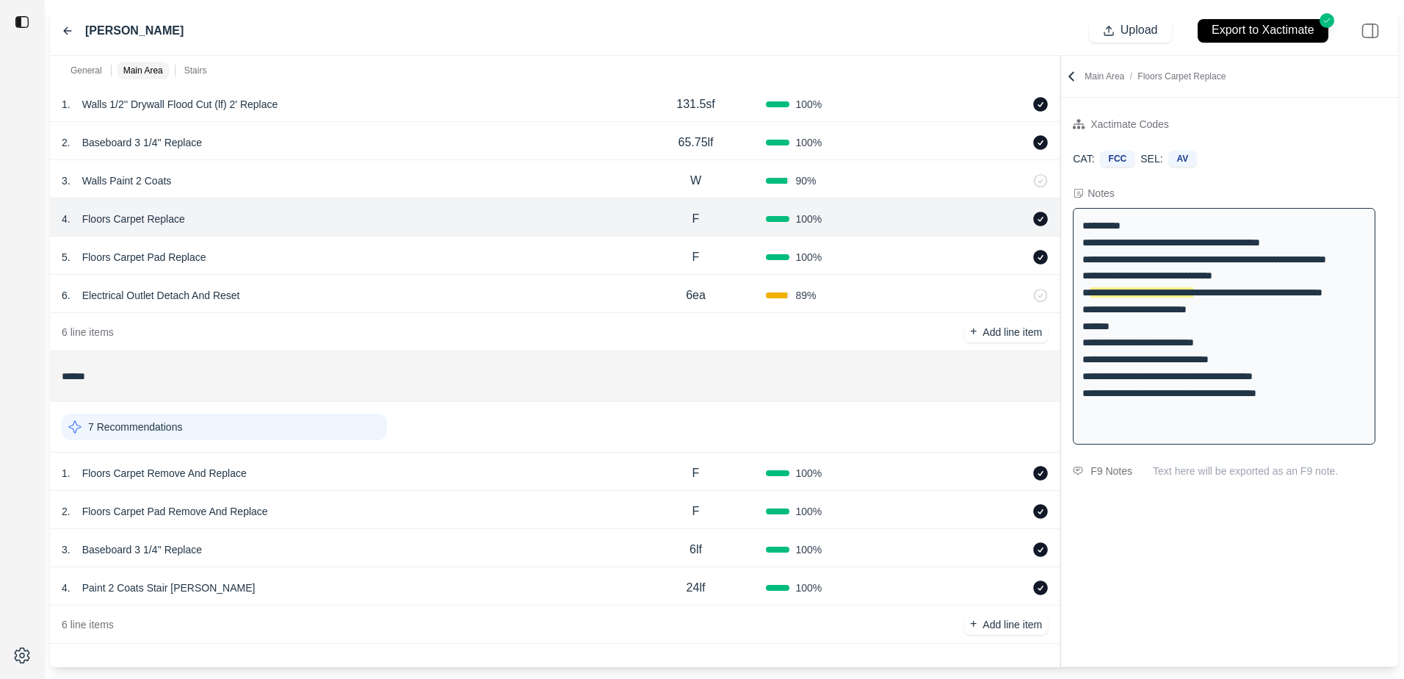
click at [524, 226] on div "4 . Floors Carpet Replace" at bounding box center [344, 219] width 564 height 21
click at [164, 225] on p "Floors Carpet Replace" at bounding box center [133, 219] width 115 height 21
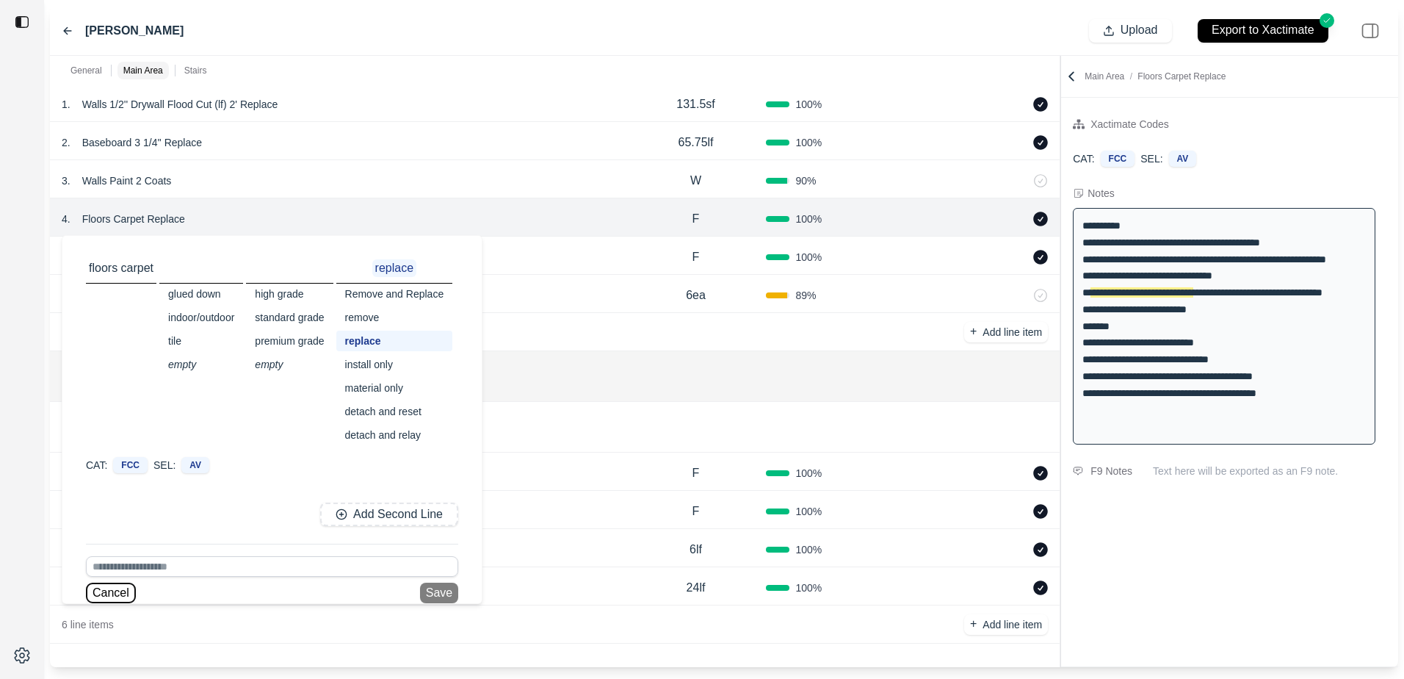
click at [104, 596] on button "Cancel" at bounding box center [111, 592] width 50 height 21
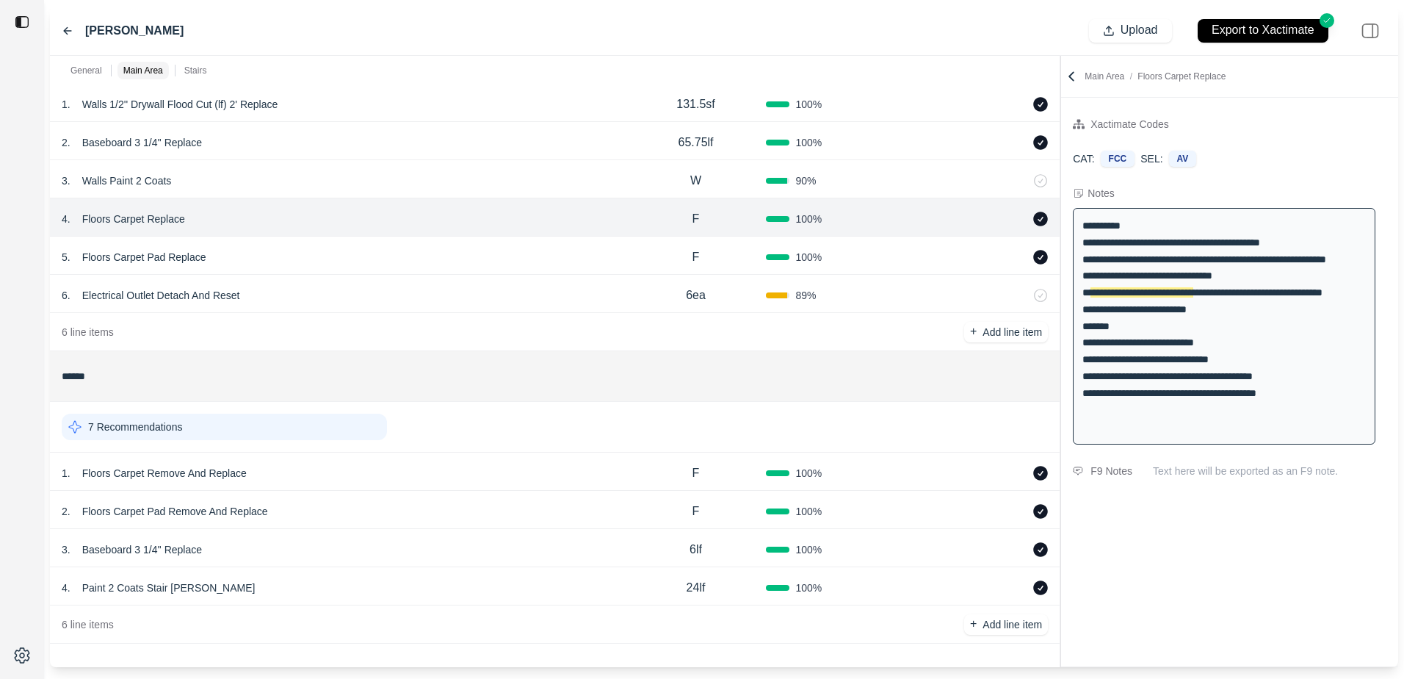
click at [14, 148] on div at bounding box center [22, 339] width 44 height 679
click at [68, 33] on icon at bounding box center [68, 31] width 12 height 12
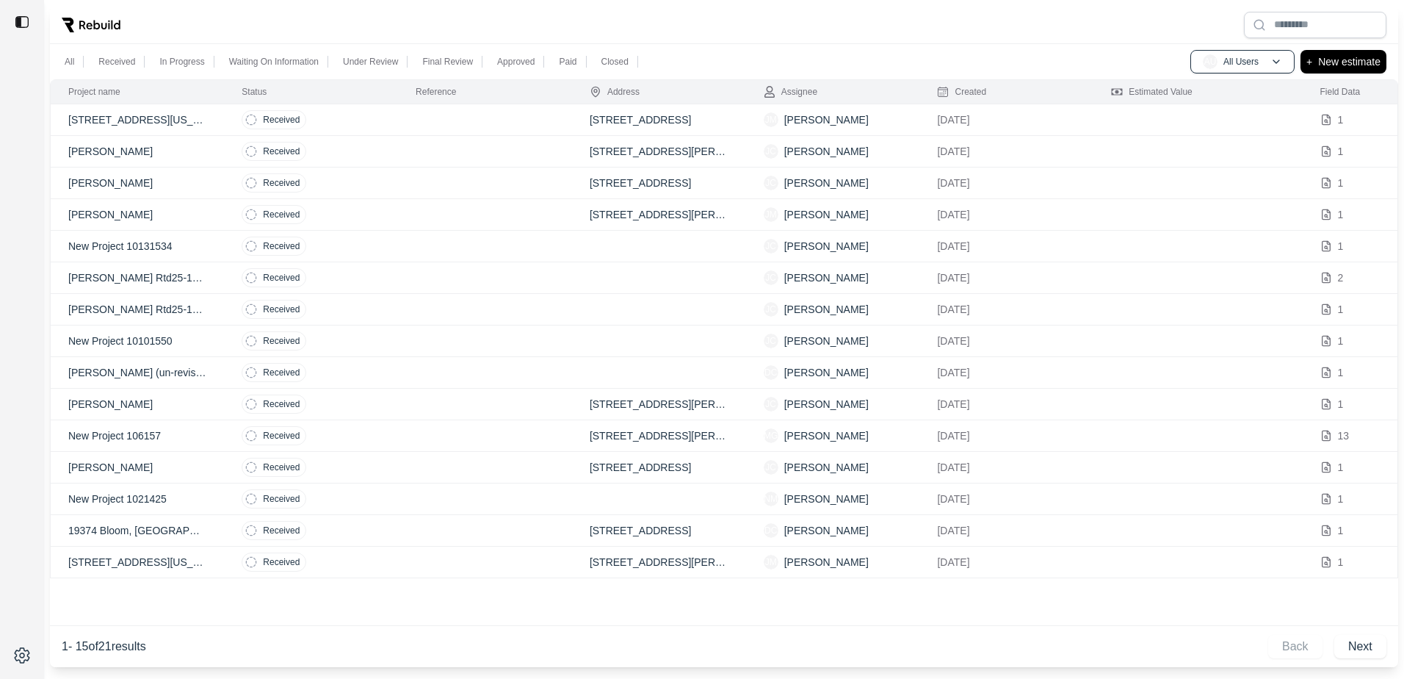
click at [193, 117] on p "25411 Concord Lane, Southline, Michigan 48178" at bounding box center [137, 119] width 138 height 15
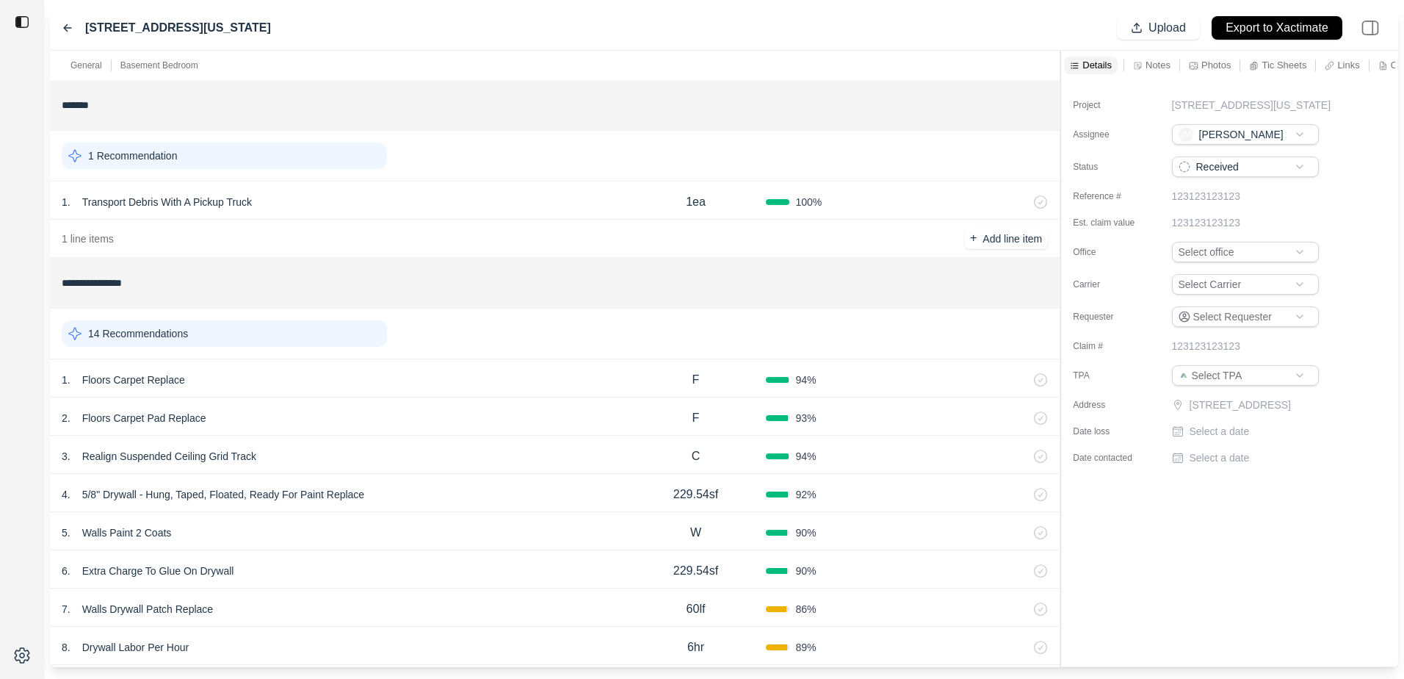
click at [186, 197] on p "Transport Debris With A Pickup Truck" at bounding box center [166, 202] width 181 height 21
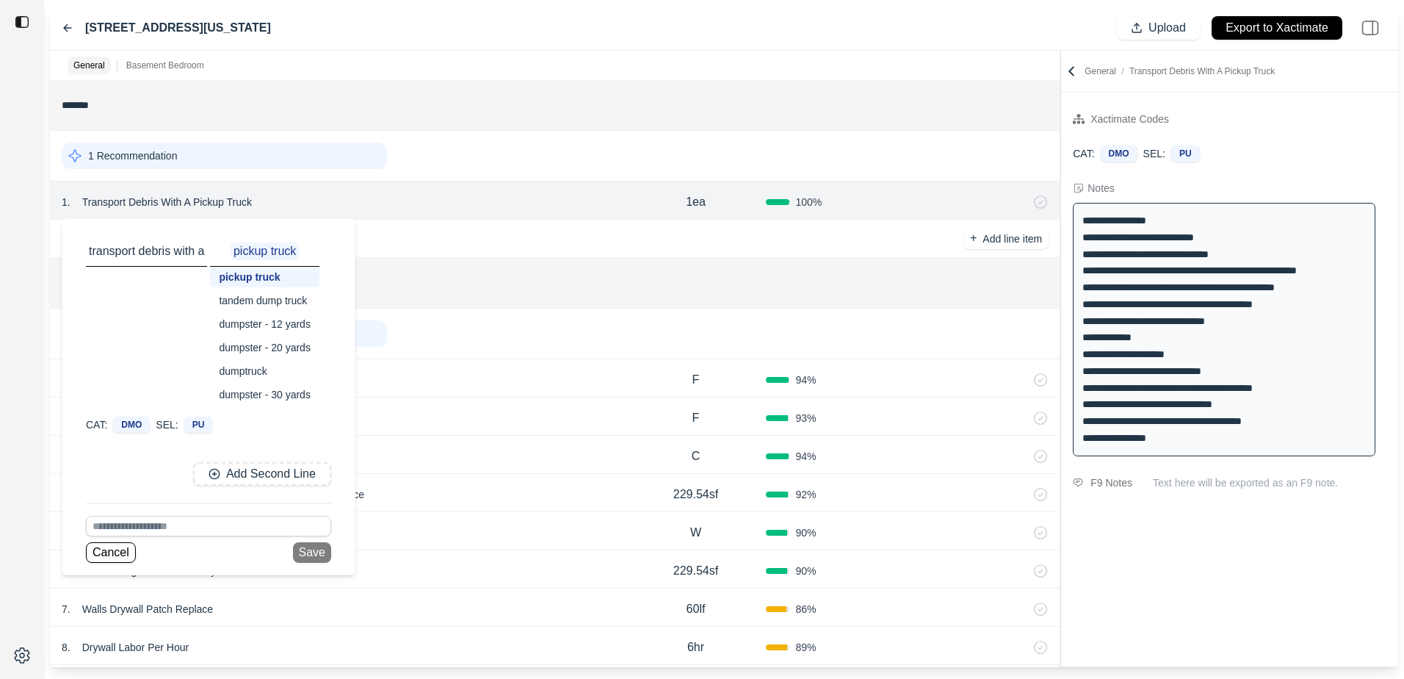
click at [507, 228] on div "1 line items + Add line item" at bounding box center [555, 239] width 1010 height 38
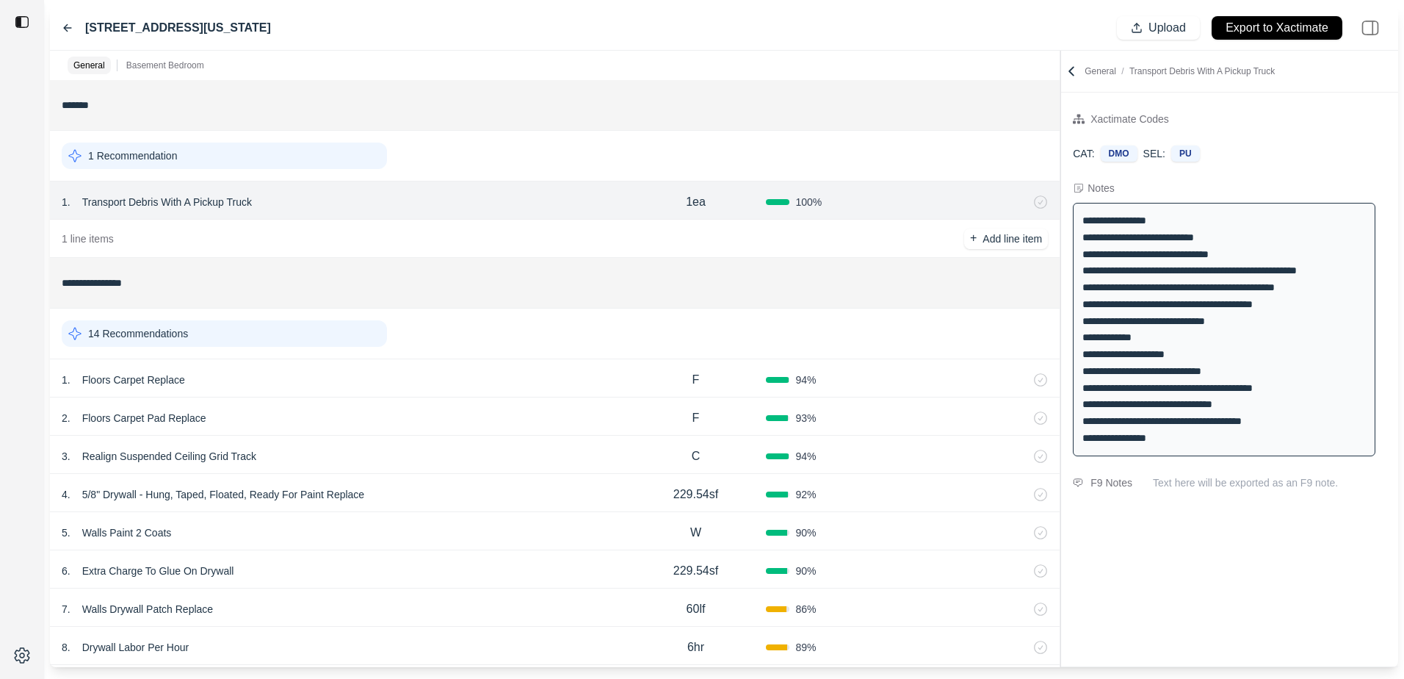
click at [9, 225] on div at bounding box center [22, 339] width 44 height 679
click at [114, 152] on p "1 Recommendation" at bounding box center [132, 155] width 89 height 15
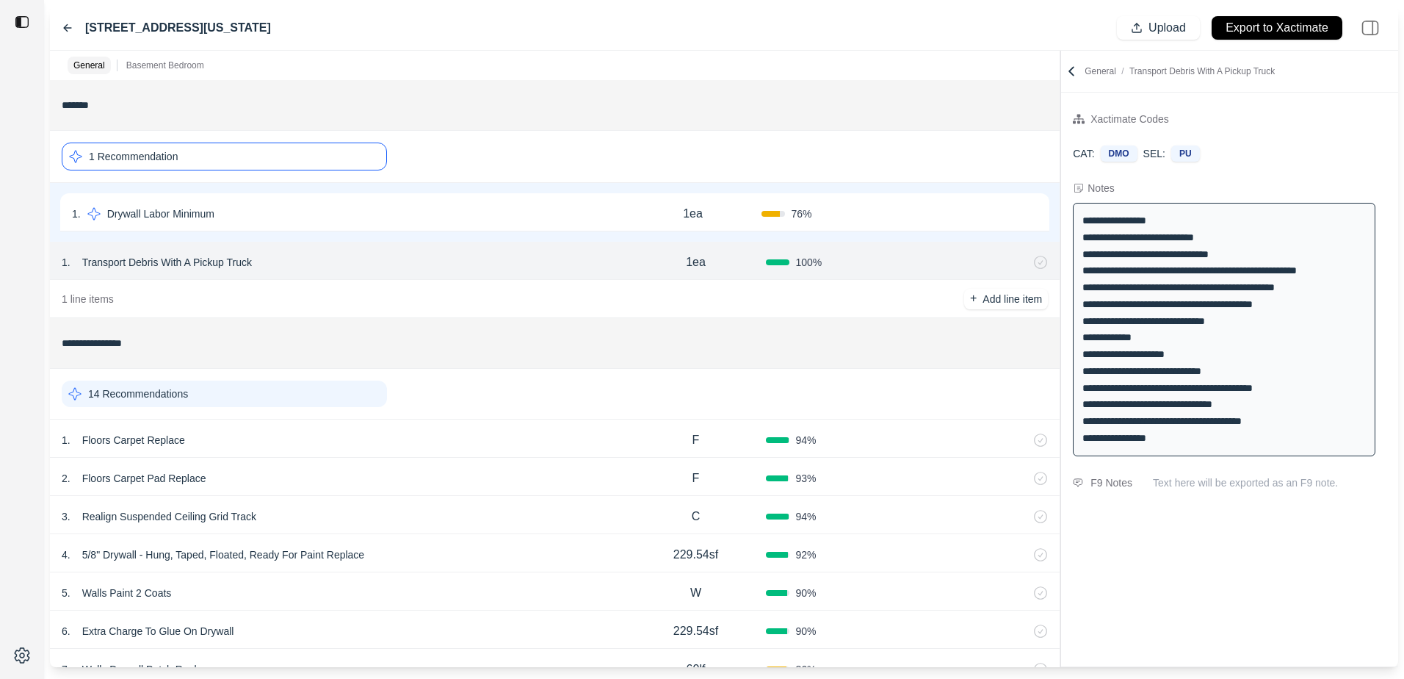
click at [124, 394] on p "14 Recommendations" at bounding box center [138, 393] width 100 height 15
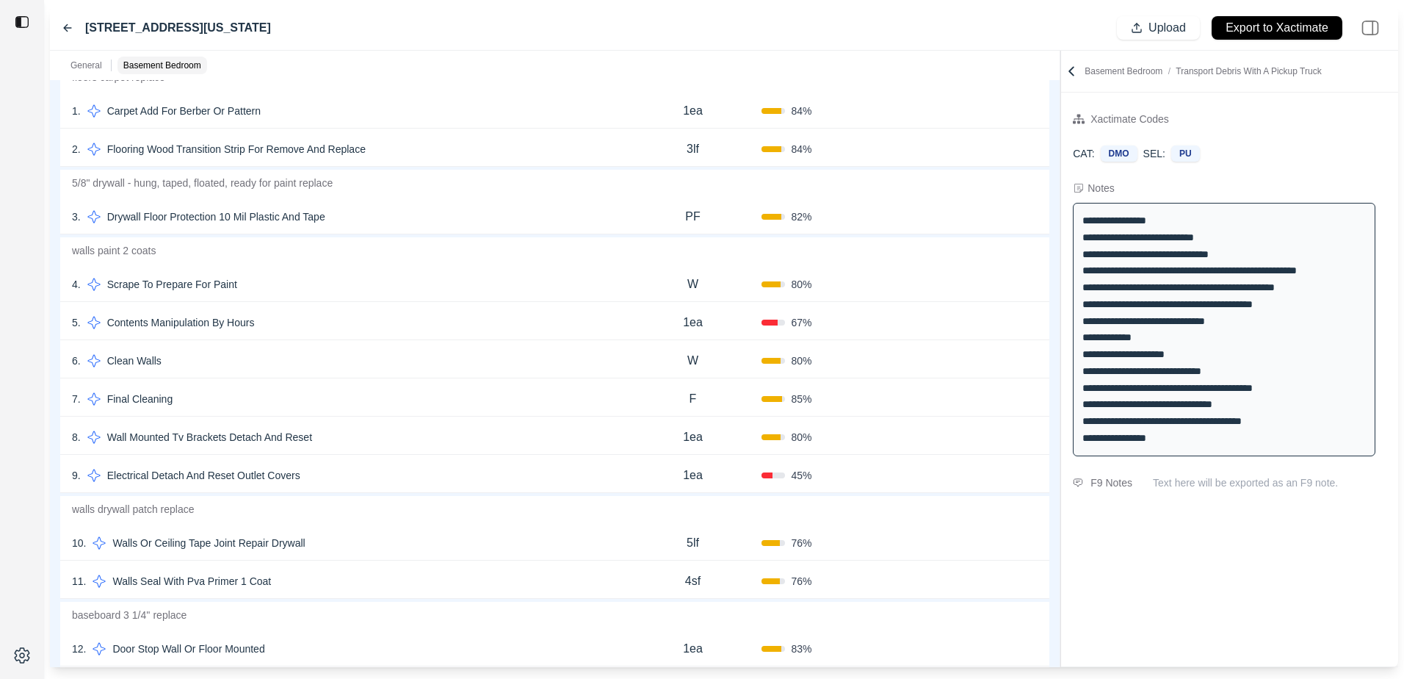
scroll to position [441, 0]
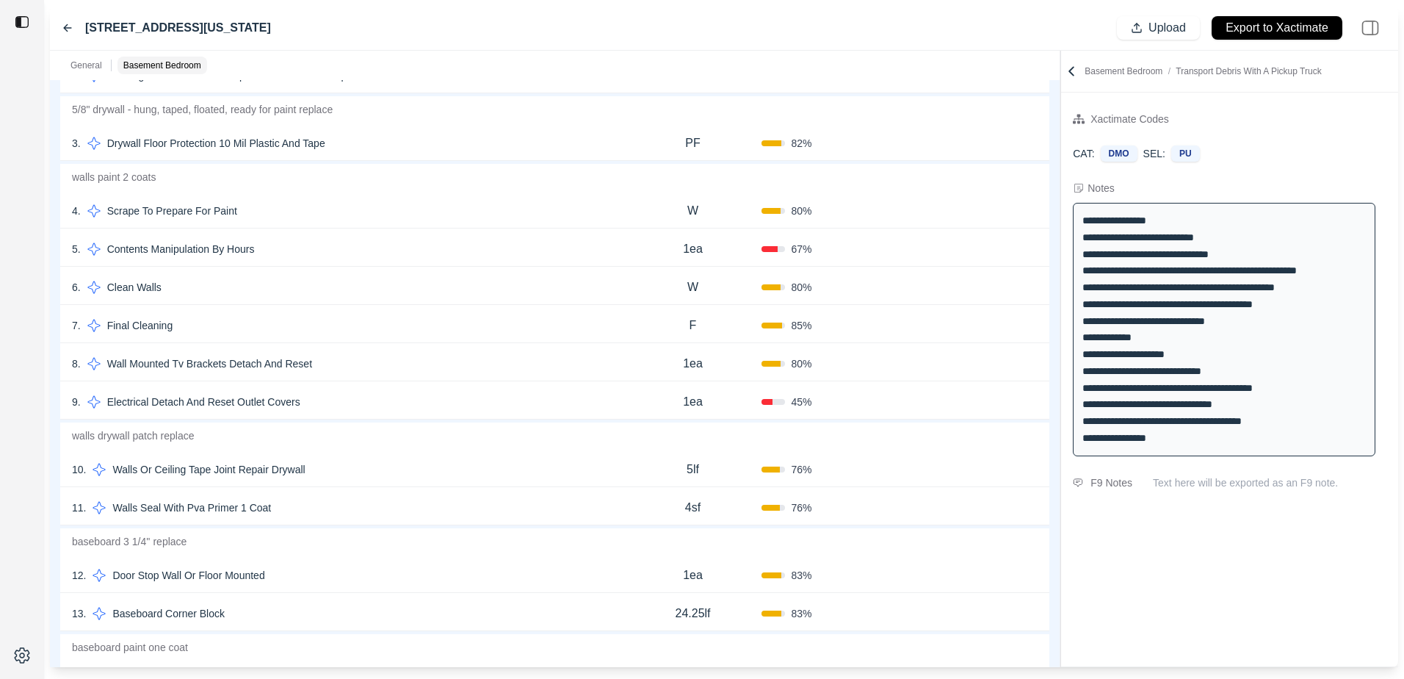
click at [264, 466] on p "Walls Or Ceiling Tape Joint Repair Drywall" at bounding box center [208, 469] width 204 height 21
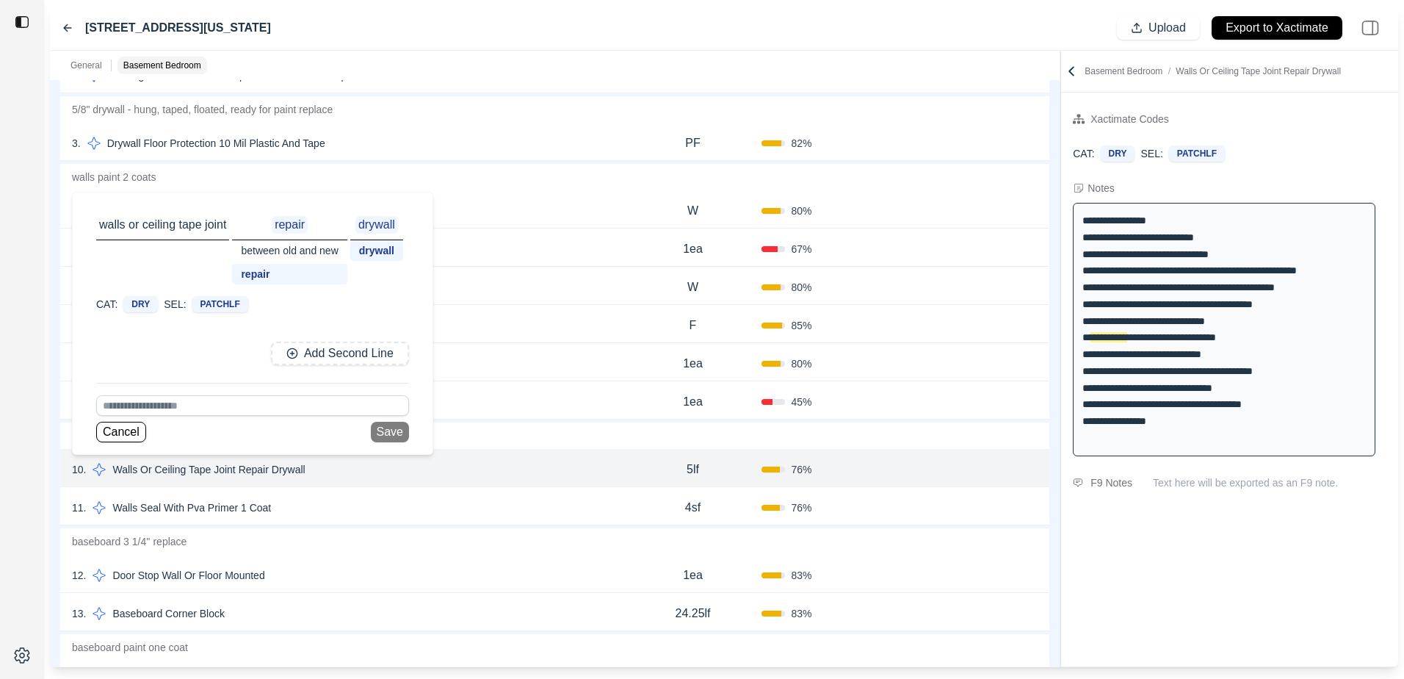
click at [381, 426] on div "Cancel Save" at bounding box center [252, 432] width 313 height 21
click at [230, 300] on div "PATCHLF" at bounding box center [220, 304] width 56 height 16
click at [150, 299] on div "DRY" at bounding box center [140, 304] width 35 height 16
click at [386, 435] on div "Cancel Save" at bounding box center [252, 432] width 313 height 21
click at [147, 407] on input at bounding box center [252, 405] width 313 height 21
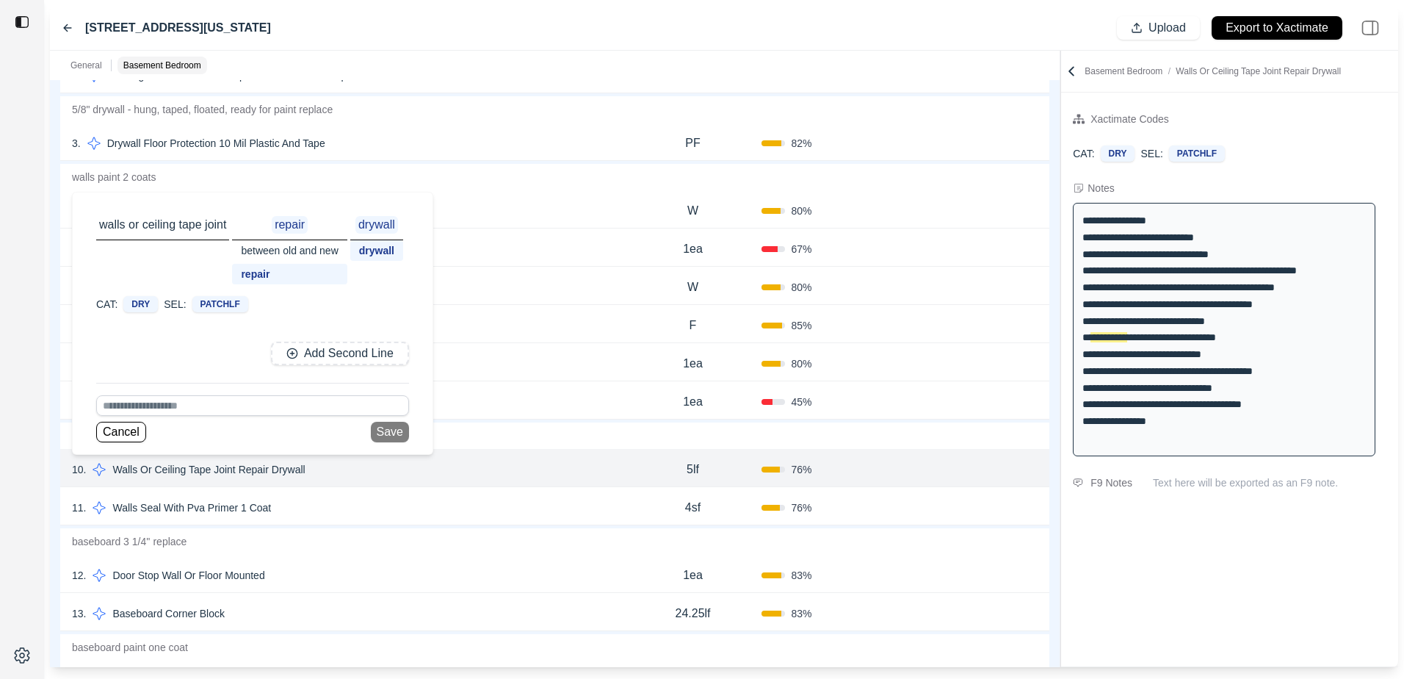
click at [284, 269] on div "repair" at bounding box center [289, 274] width 115 height 21
click at [309, 248] on div "between old and new" at bounding box center [289, 250] width 115 height 21
click at [402, 431] on button "Save" at bounding box center [396, 432] width 38 height 21
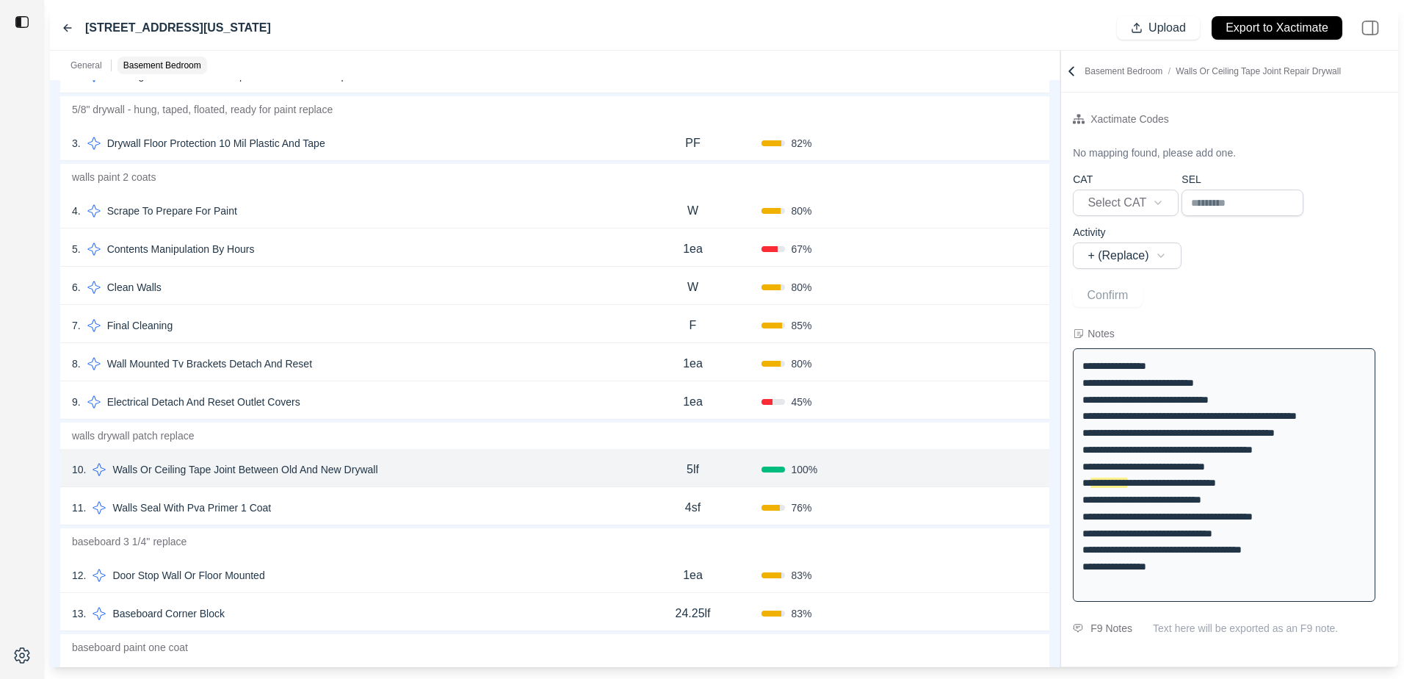
click at [700, 469] on div "5lf" at bounding box center [693, 469] width 138 height 29
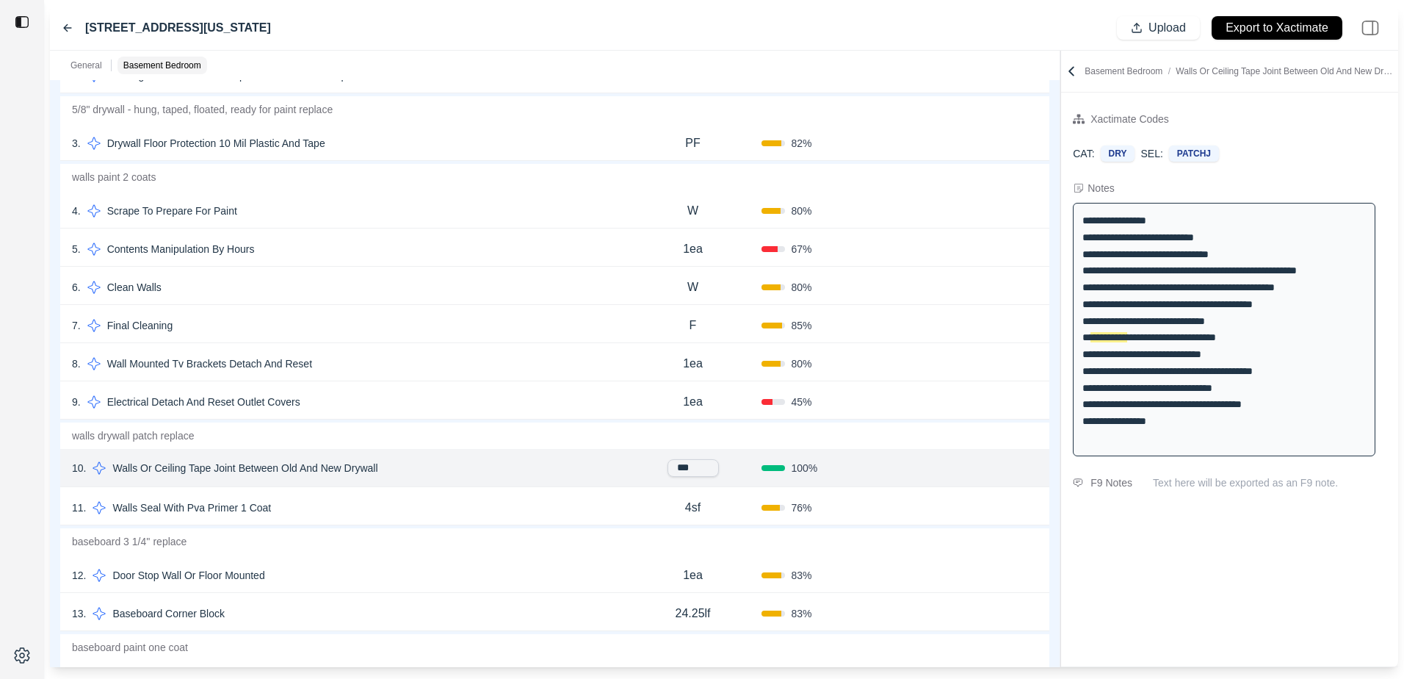
type input "****"
click at [1004, 470] on button "Confirm" at bounding box center [996, 470] width 48 height 24
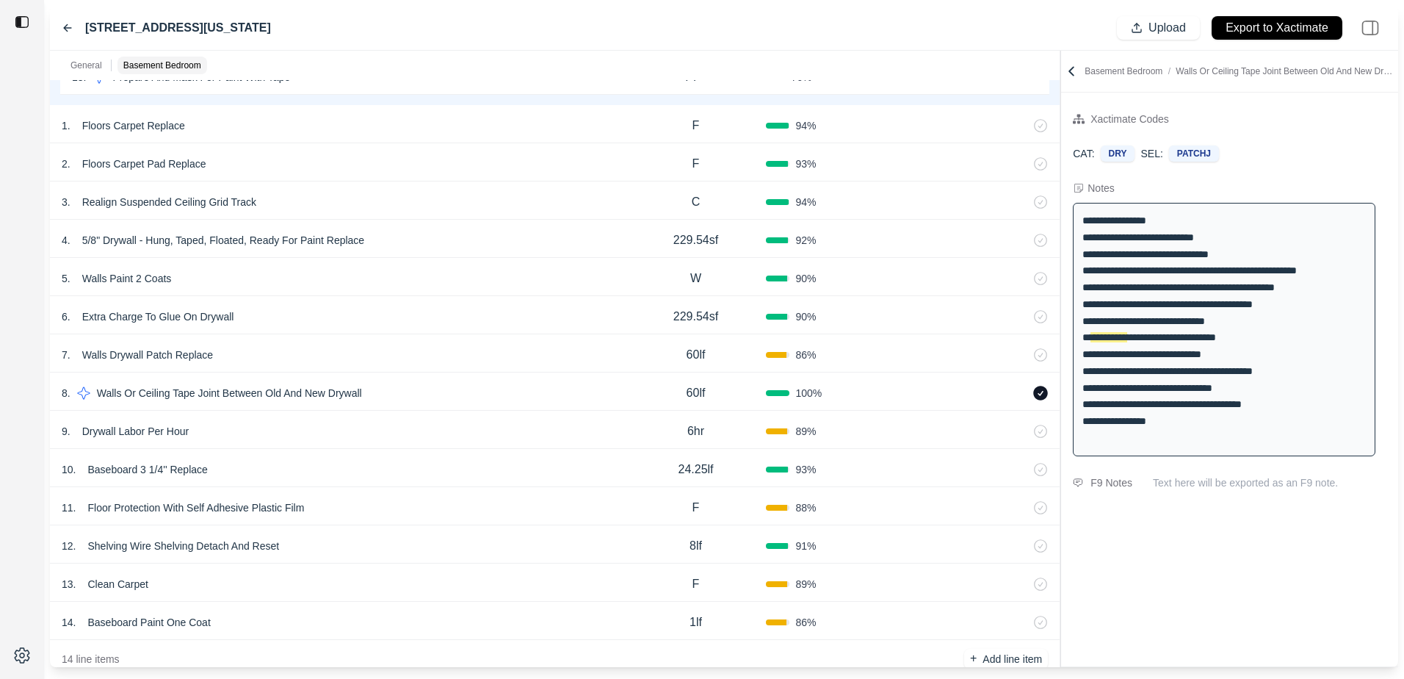
scroll to position [1028, 0]
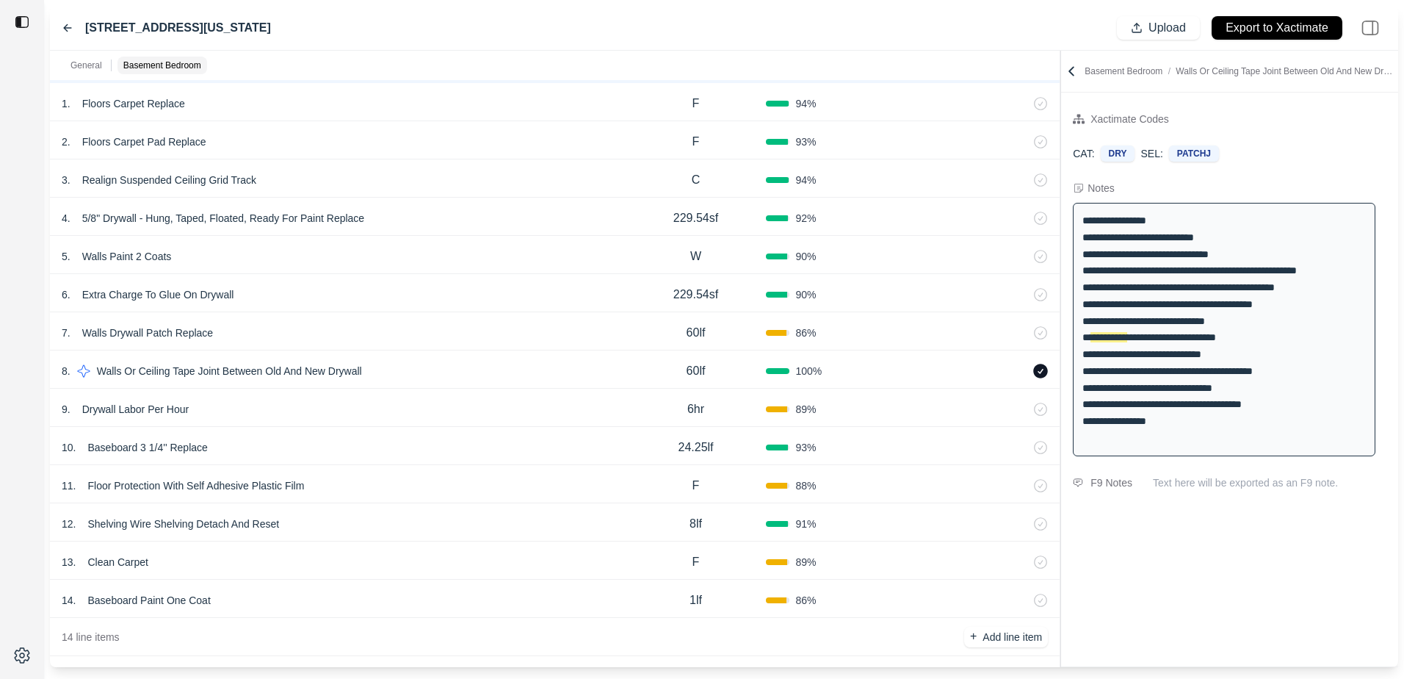
click at [192, 593] on p "Baseboard Paint One Coat" at bounding box center [149, 600] width 134 height 21
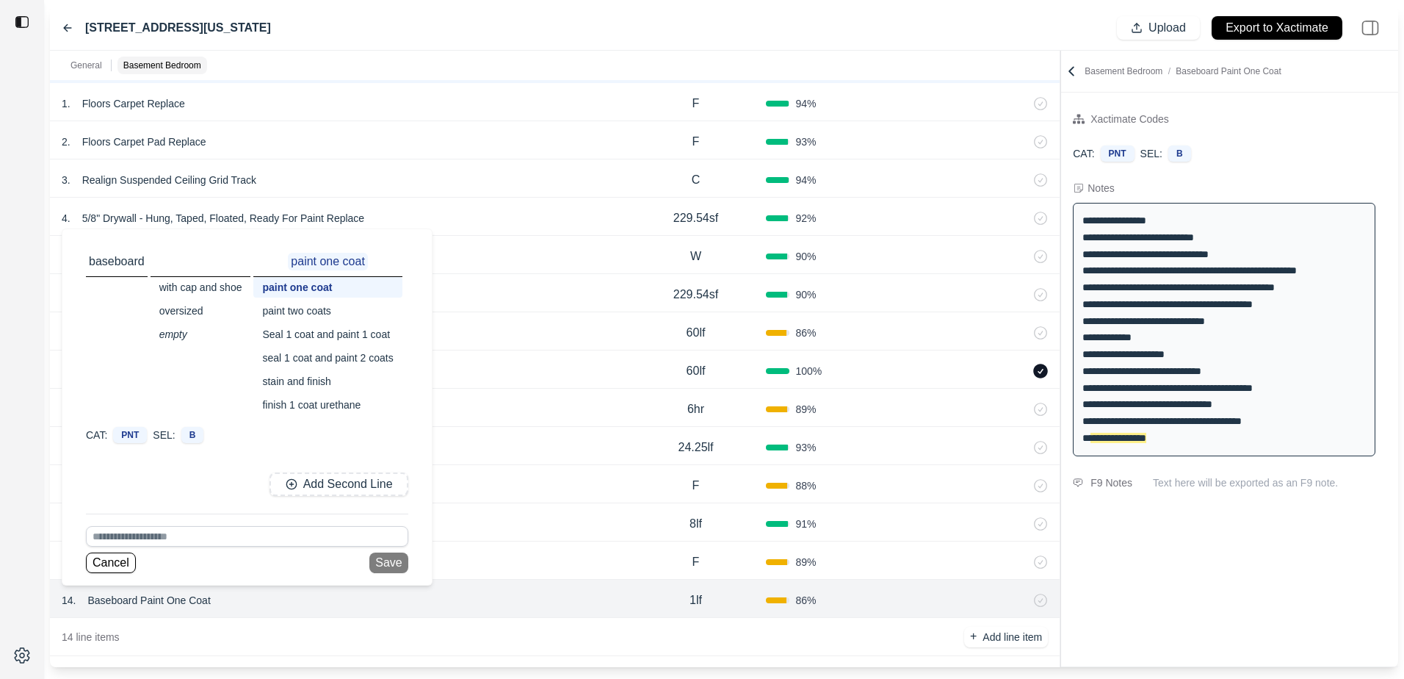
click at [298, 309] on div "paint two coats" at bounding box center [327, 310] width 148 height 21
click at [381, 569] on button "Save" at bounding box center [388, 562] width 38 height 21
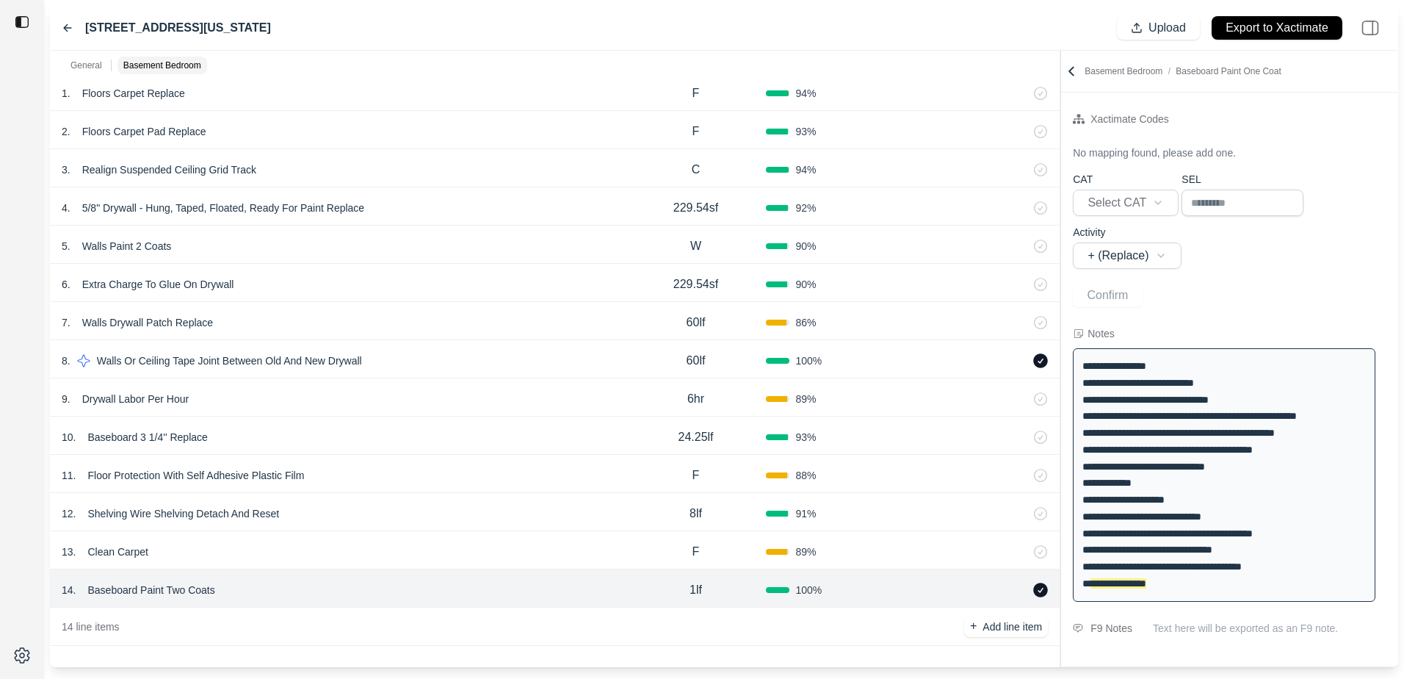
scroll to position [1041, 0]
click at [157, 557] on div "13 . Clean Carpet" at bounding box center [344, 549] width 564 height 21
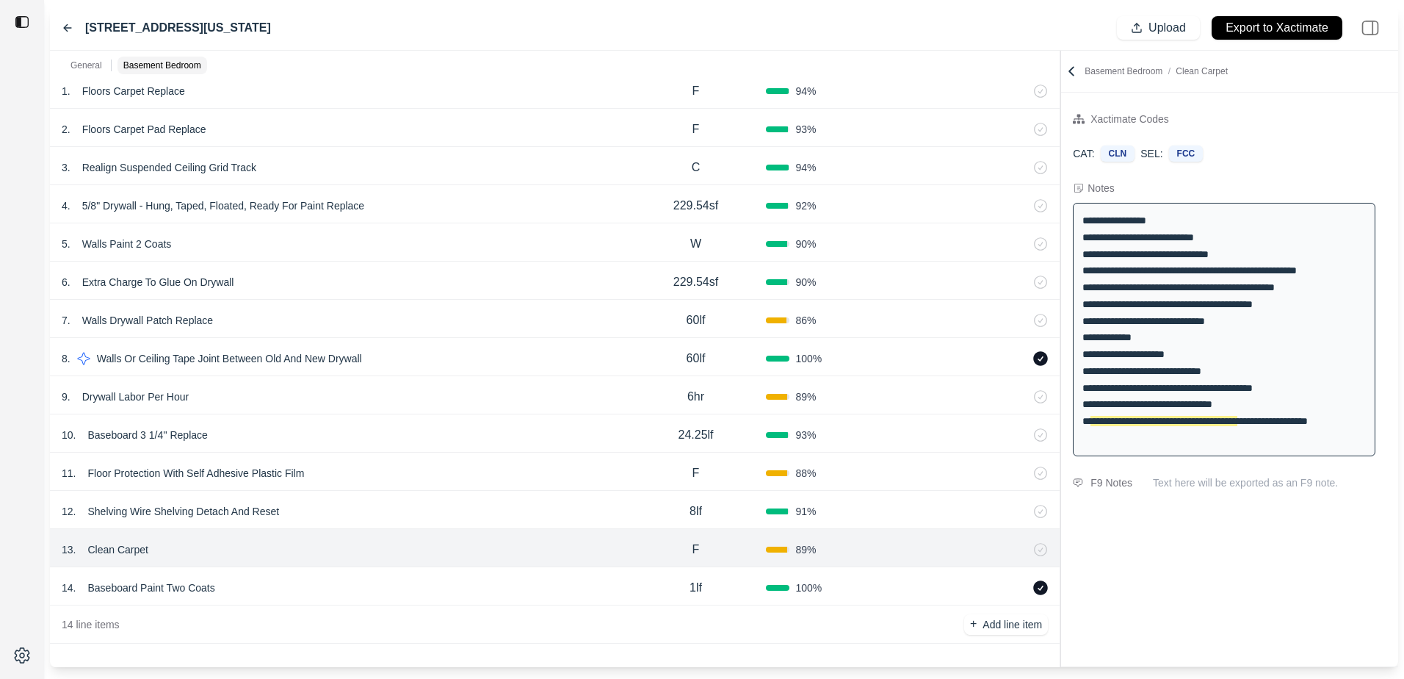
click at [94, 541] on p "Clean Carpet" at bounding box center [118, 549] width 73 height 21
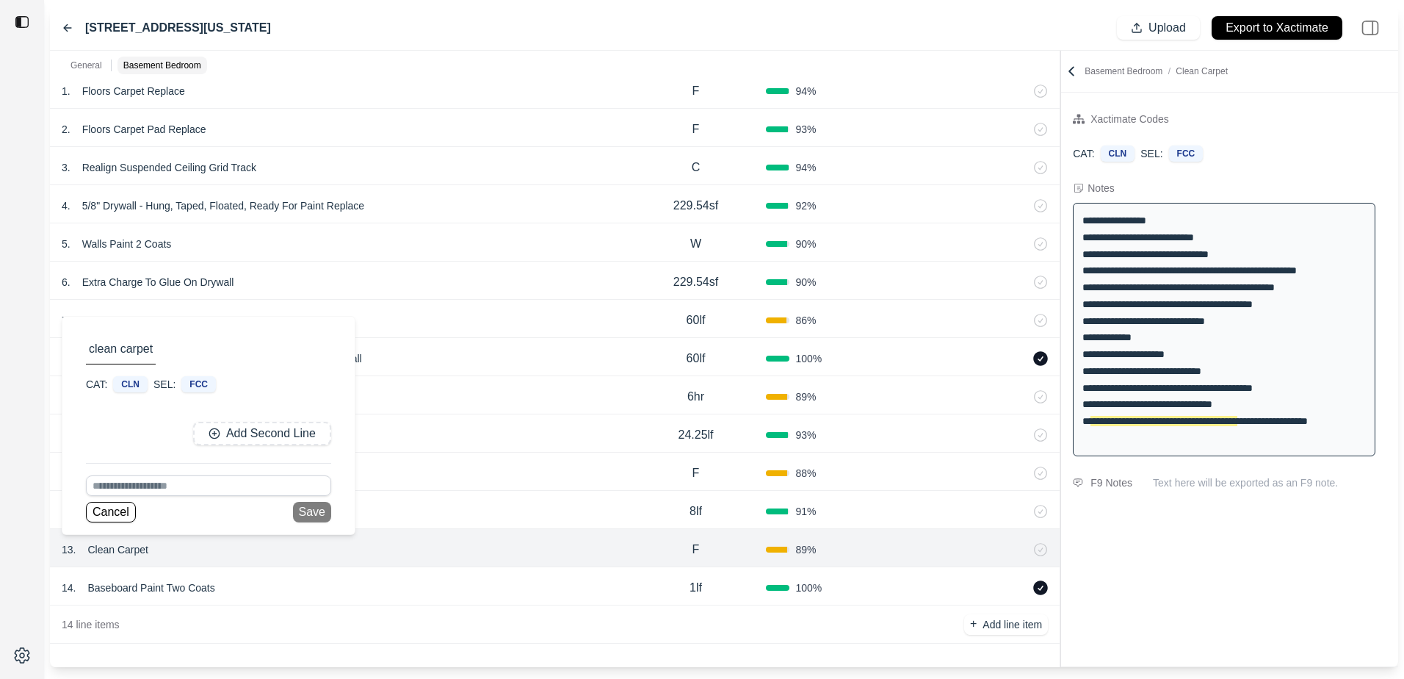
click at [137, 380] on div "CLN" at bounding box center [130, 384] width 35 height 16
click at [198, 380] on div "FCC" at bounding box center [198, 384] width 35 height 16
click at [96, 510] on button "Cancel" at bounding box center [111, 512] width 50 height 21
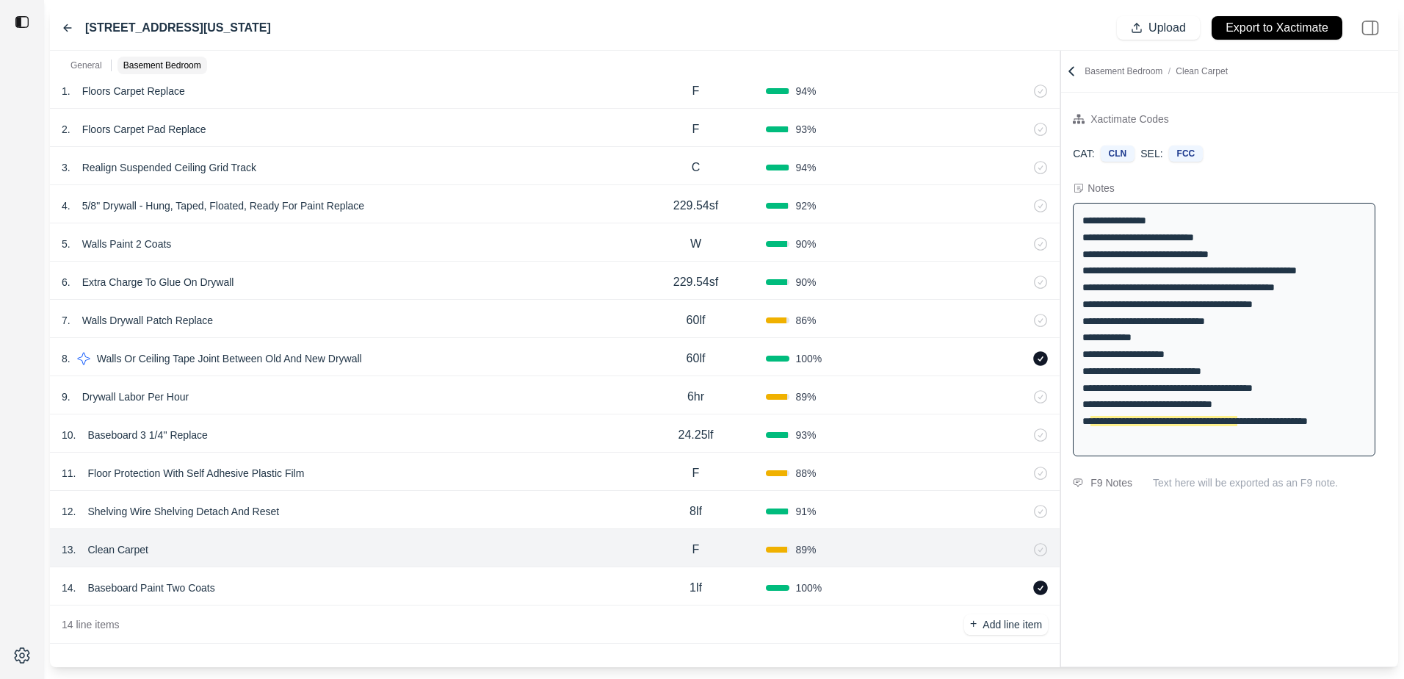
click at [106, 511] on p "Shelving Wire Shelving Detach And Reset" at bounding box center [183, 511] width 203 height 21
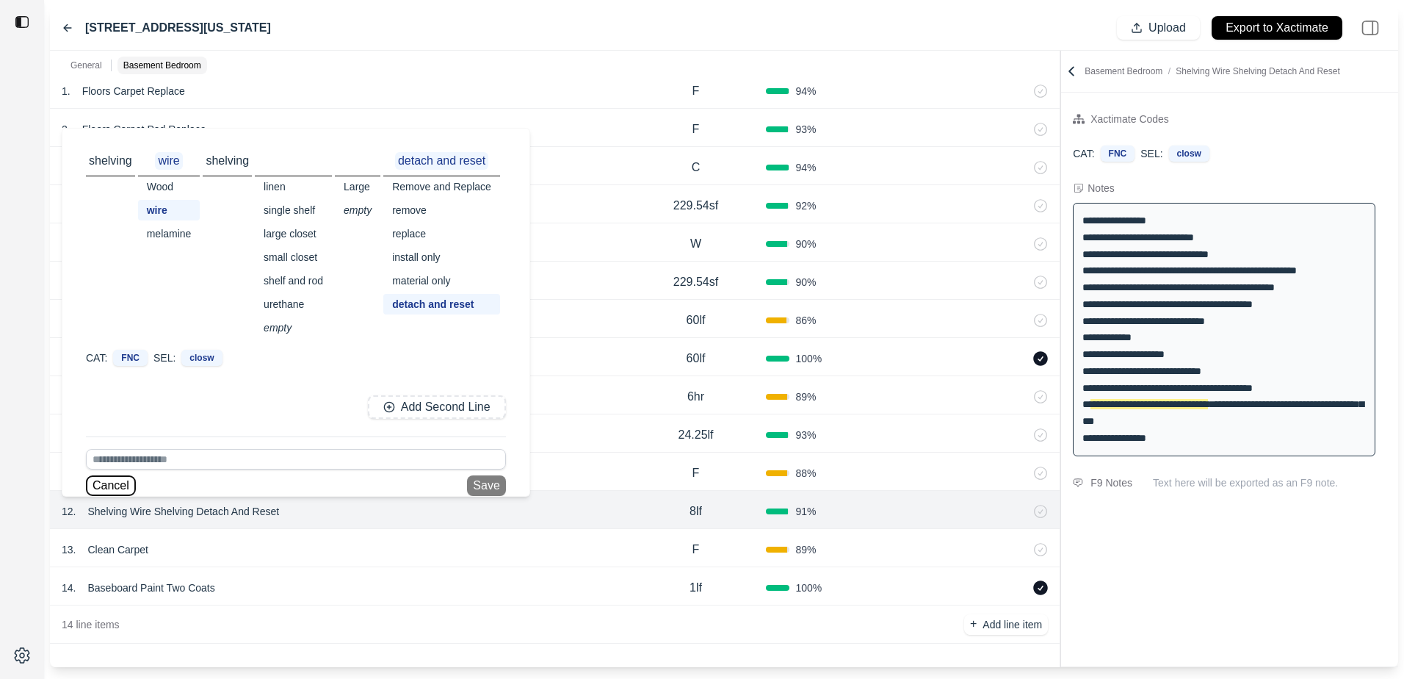
click at [104, 489] on button "Cancel" at bounding box center [111, 485] width 50 height 21
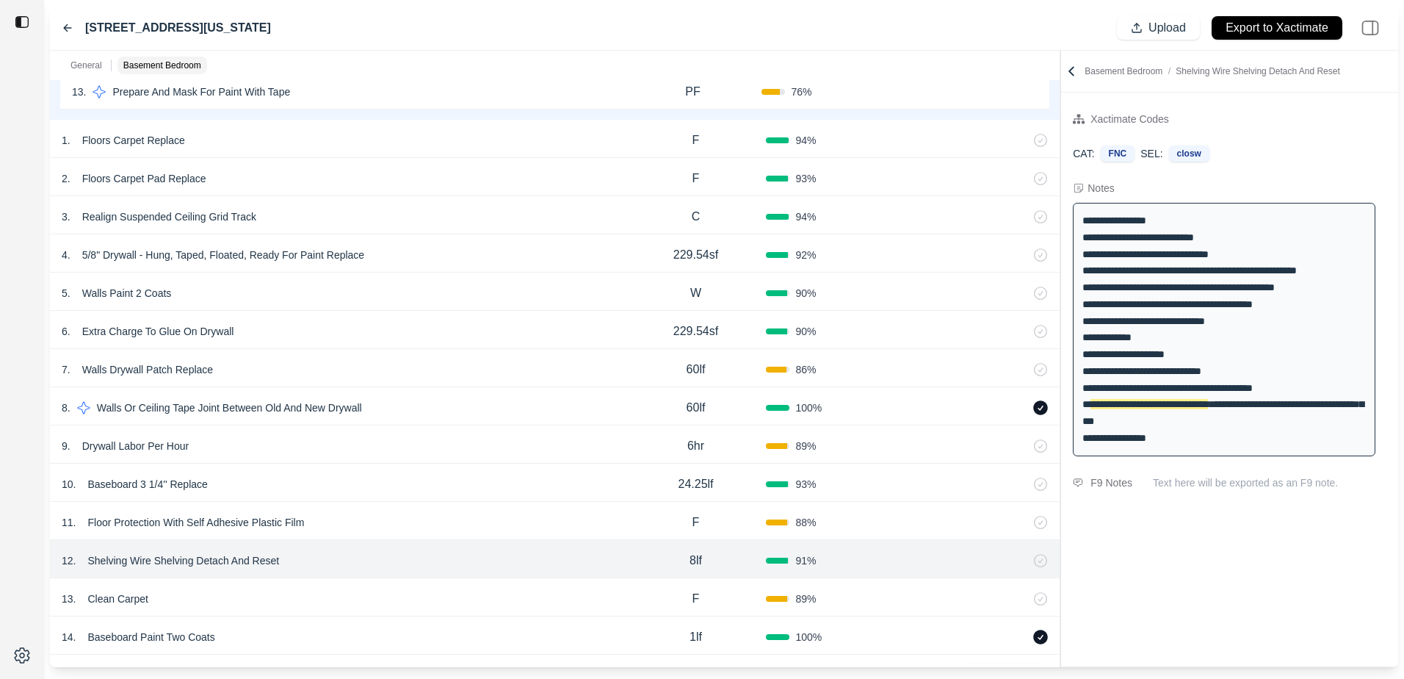
scroll to position [967, 0]
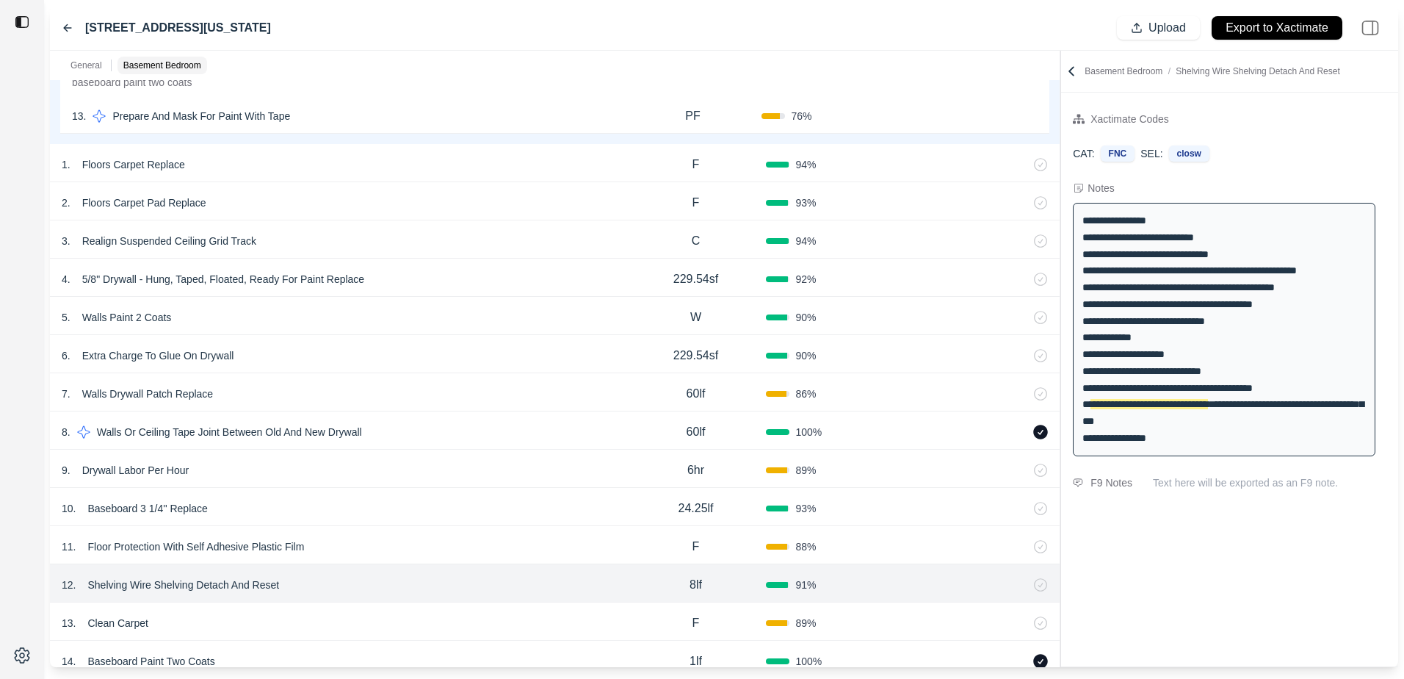
click at [271, 545] on p "Floor Protection With Self Adhesive Plastic Film" at bounding box center [196, 546] width 228 height 21
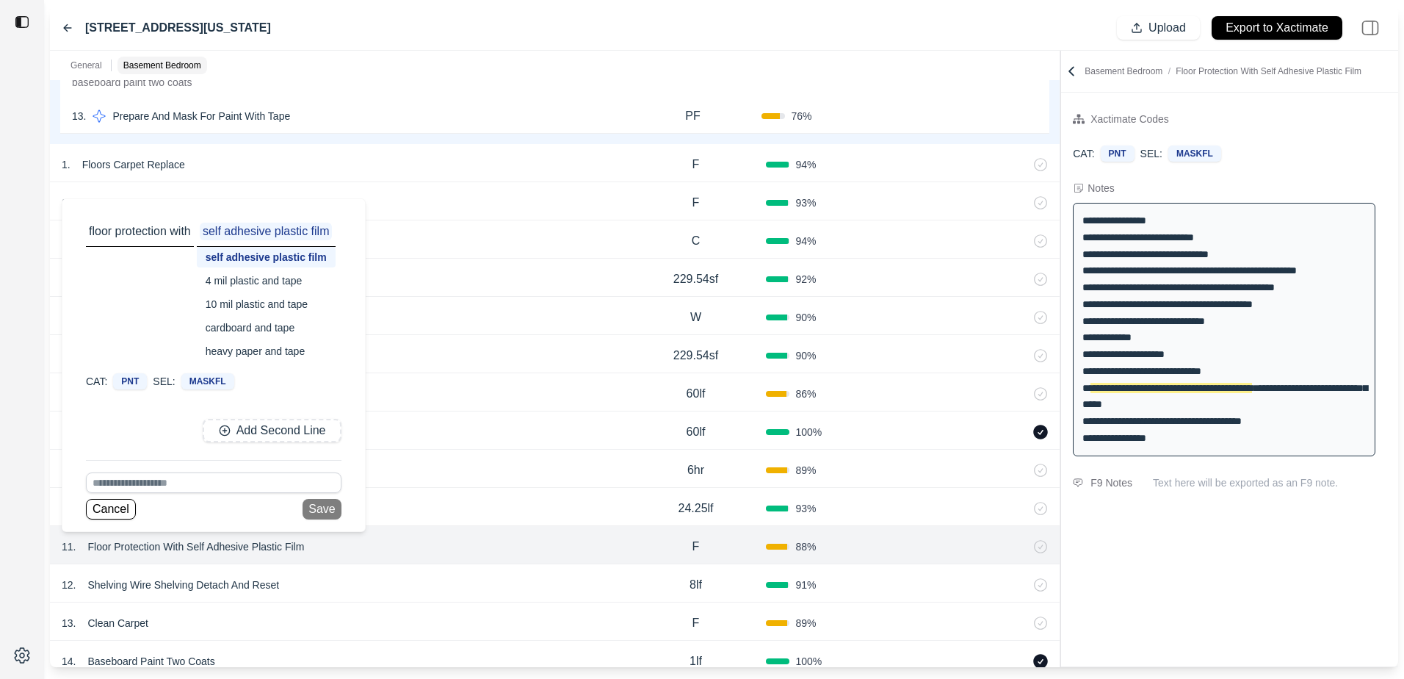
click at [153, 226] on p "floor protection with" at bounding box center [140, 232] width 108 height 18
click at [140, 231] on p "floor protection with" at bounding box center [140, 232] width 108 height 18
drag, startPoint x: 140, startPoint y: 231, endPoint x: 272, endPoint y: 234, distance: 132.2
click at [272, 234] on p "self adhesive plastic film" at bounding box center [266, 232] width 133 height 18
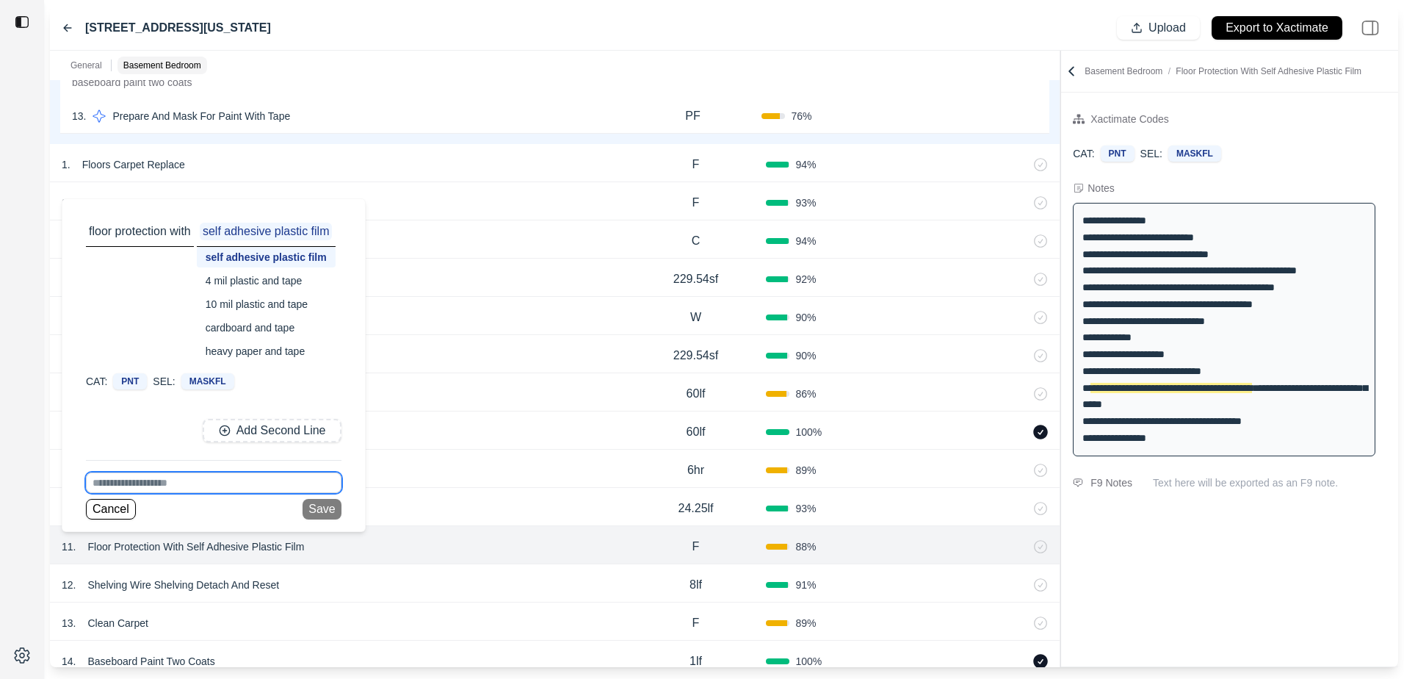
click at [191, 483] on input at bounding box center [214, 482] width 256 height 21
type input "**********"
click at [330, 485] on icon at bounding box center [328, 483] width 7 height 7
click at [94, 508] on button "Cancel" at bounding box center [111, 509] width 50 height 21
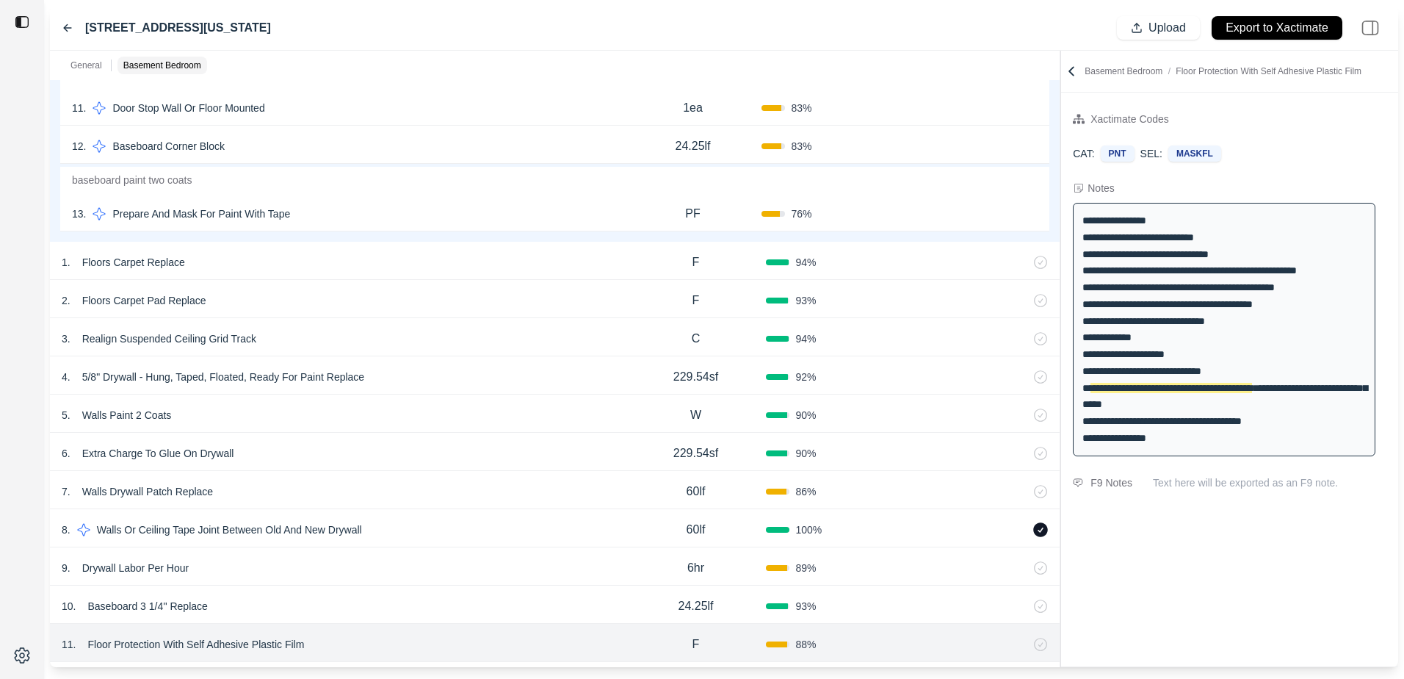
scroll to position [747, 0]
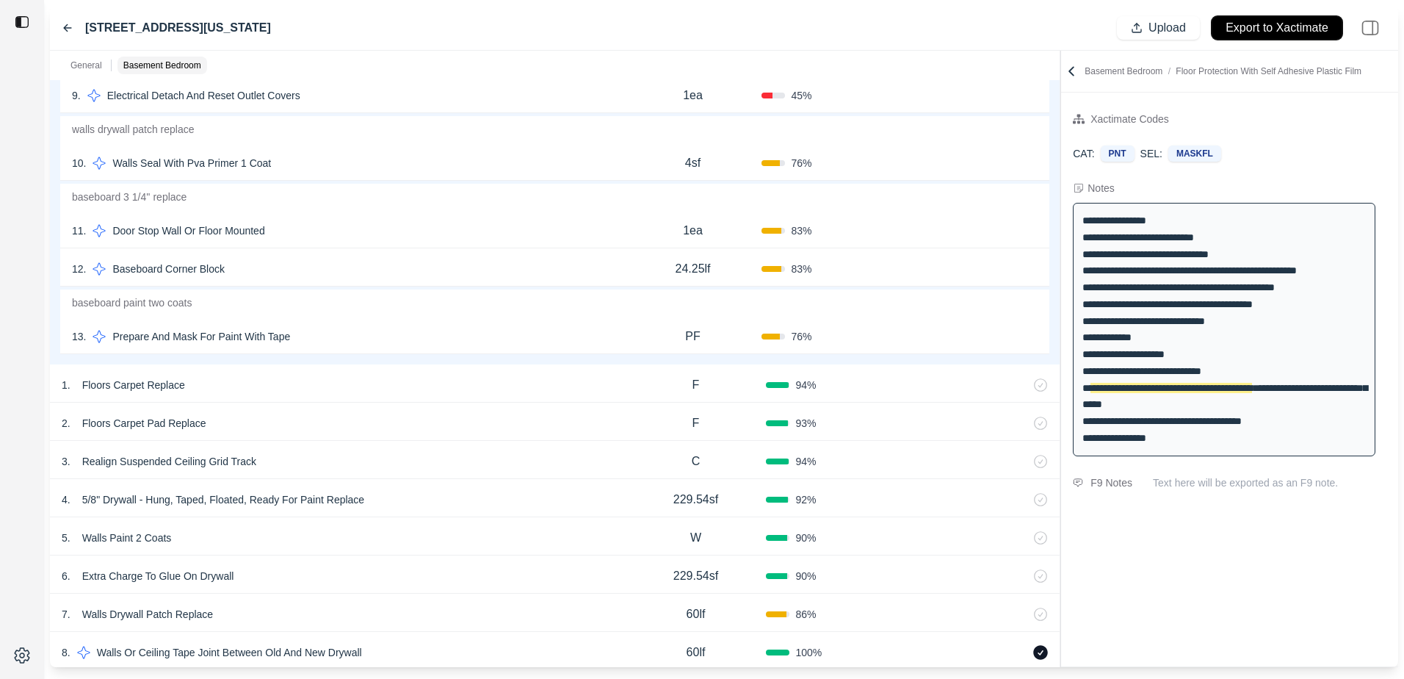
click at [1253, 24] on p "Export to Xactimate" at bounding box center [1277, 28] width 103 height 17
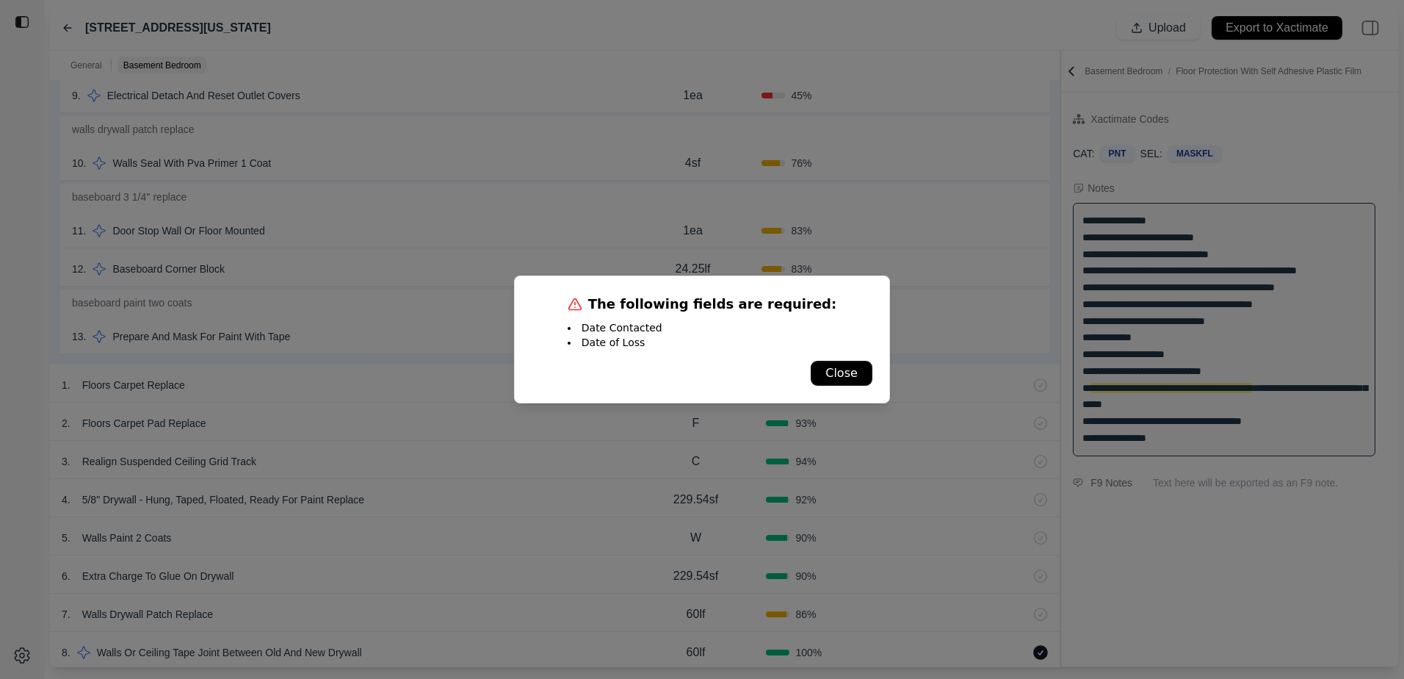
click at [839, 373] on button "Close" at bounding box center [842, 373] width 60 height 24
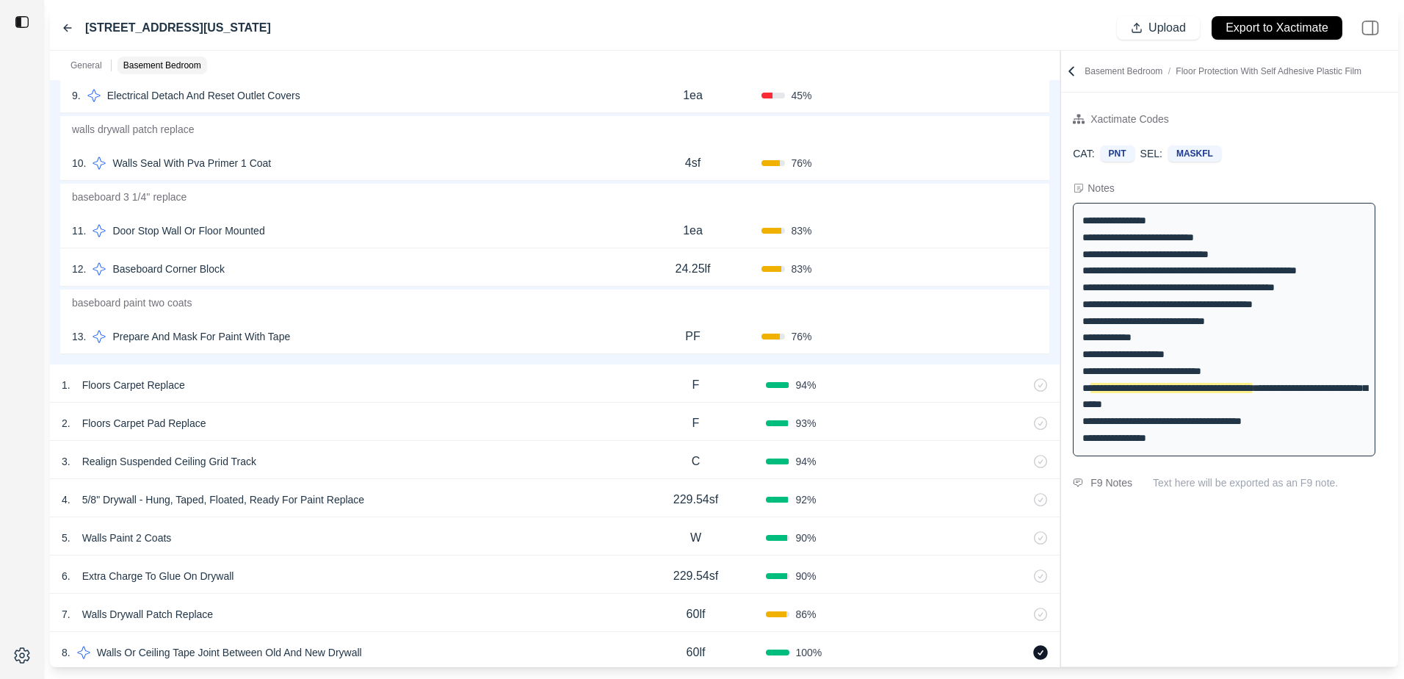
click at [62, 29] on icon at bounding box center [68, 28] width 12 height 12
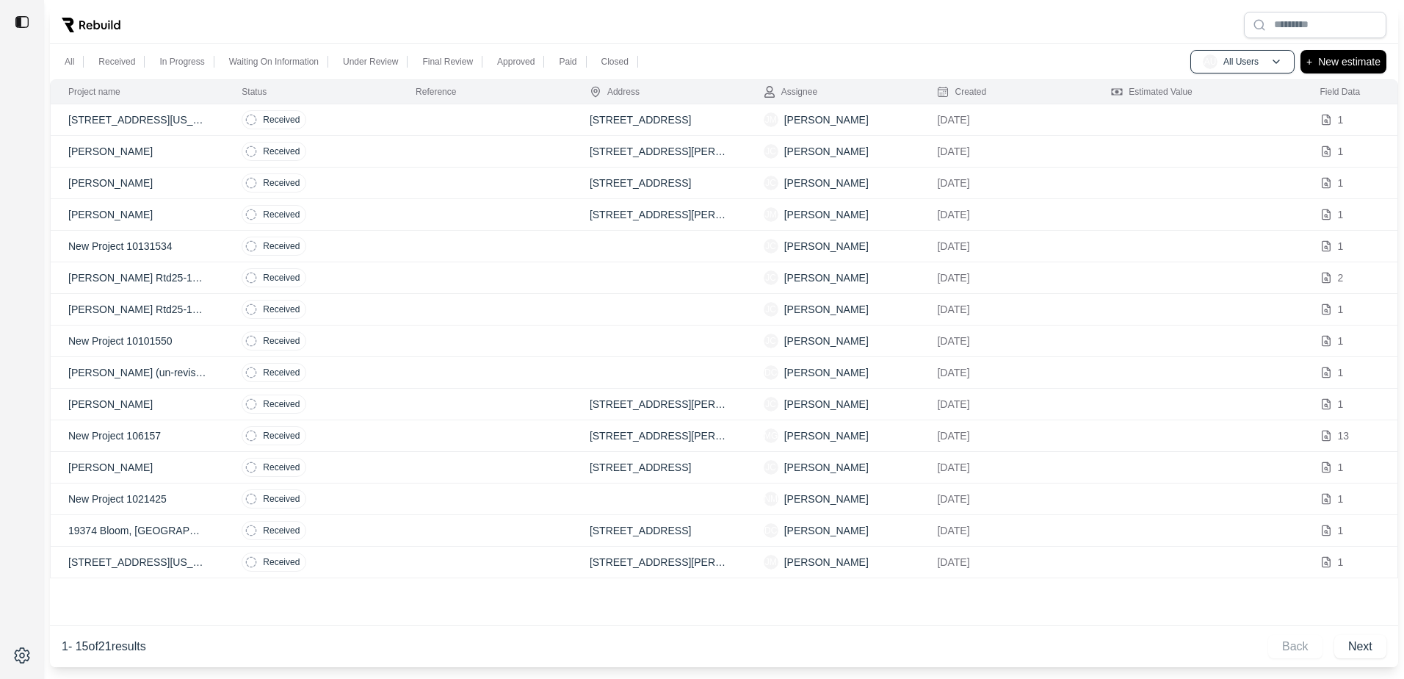
click at [138, 124] on p "25411 Concord Lane, Southline, Michigan 48178" at bounding box center [137, 119] width 138 height 15
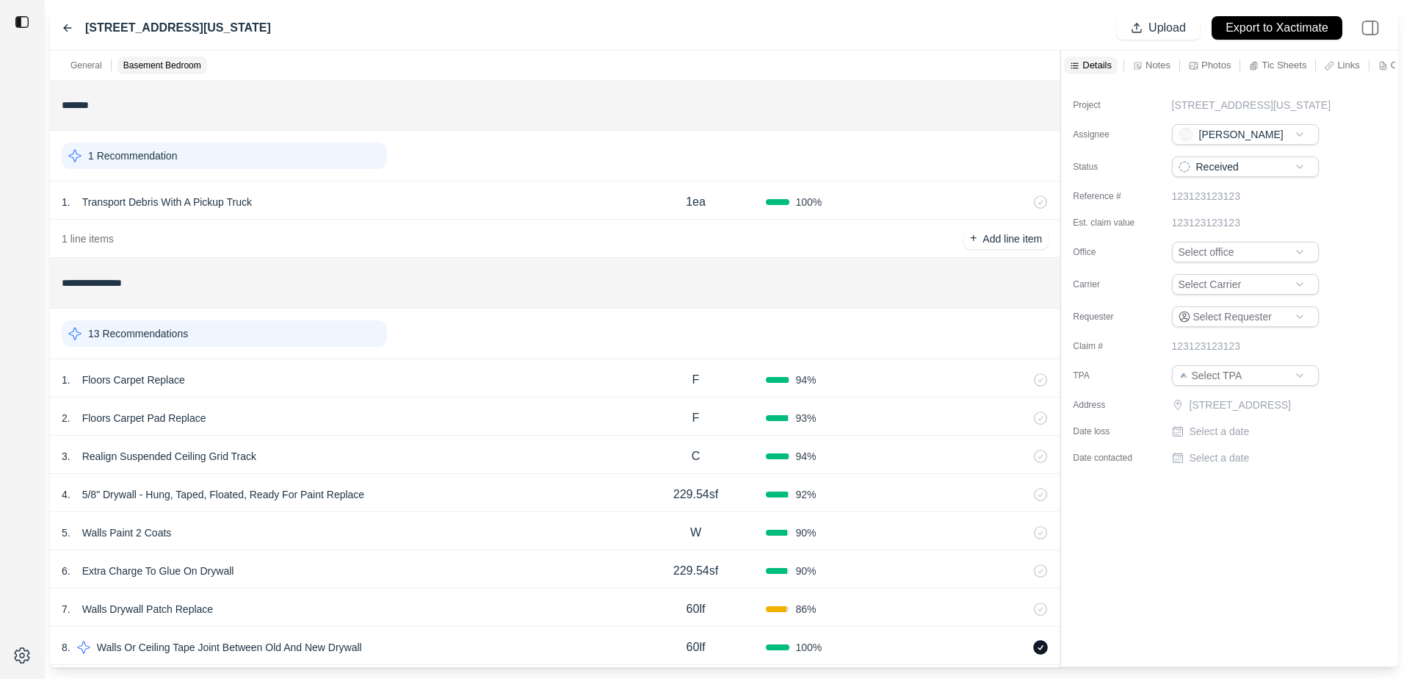
click at [1113, 202] on label "Reference #" at bounding box center [1109, 196] width 73 height 12
click at [1190, 438] on p "Select a date" at bounding box center [1220, 431] width 60 height 15
click at [1235, 444] on input "date" at bounding box center [1245, 434] width 147 height 21
click at [1188, 444] on input "date" at bounding box center [1245, 434] width 147 height 21
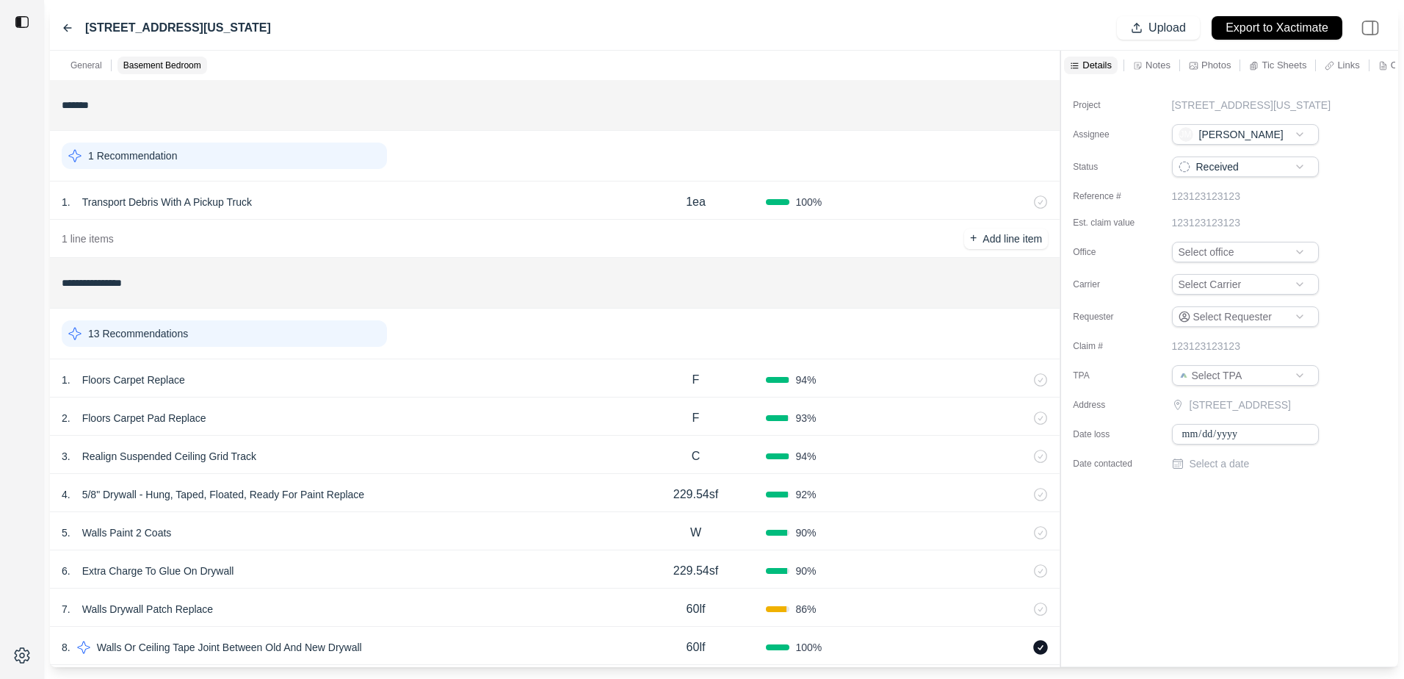
click at [1188, 444] on input "date" at bounding box center [1245, 434] width 147 height 21
click at [1204, 444] on input "date" at bounding box center [1245, 434] width 147 height 21
click at [1134, 468] on div "Project 25411 Concord Lane, Southline, Michigan 48178 Assignee JM Jonathan Mose…" at bounding box center [1229, 278] width 337 height 397
click at [1177, 437] on icon at bounding box center [1178, 431] width 12 height 12
type input "**********"
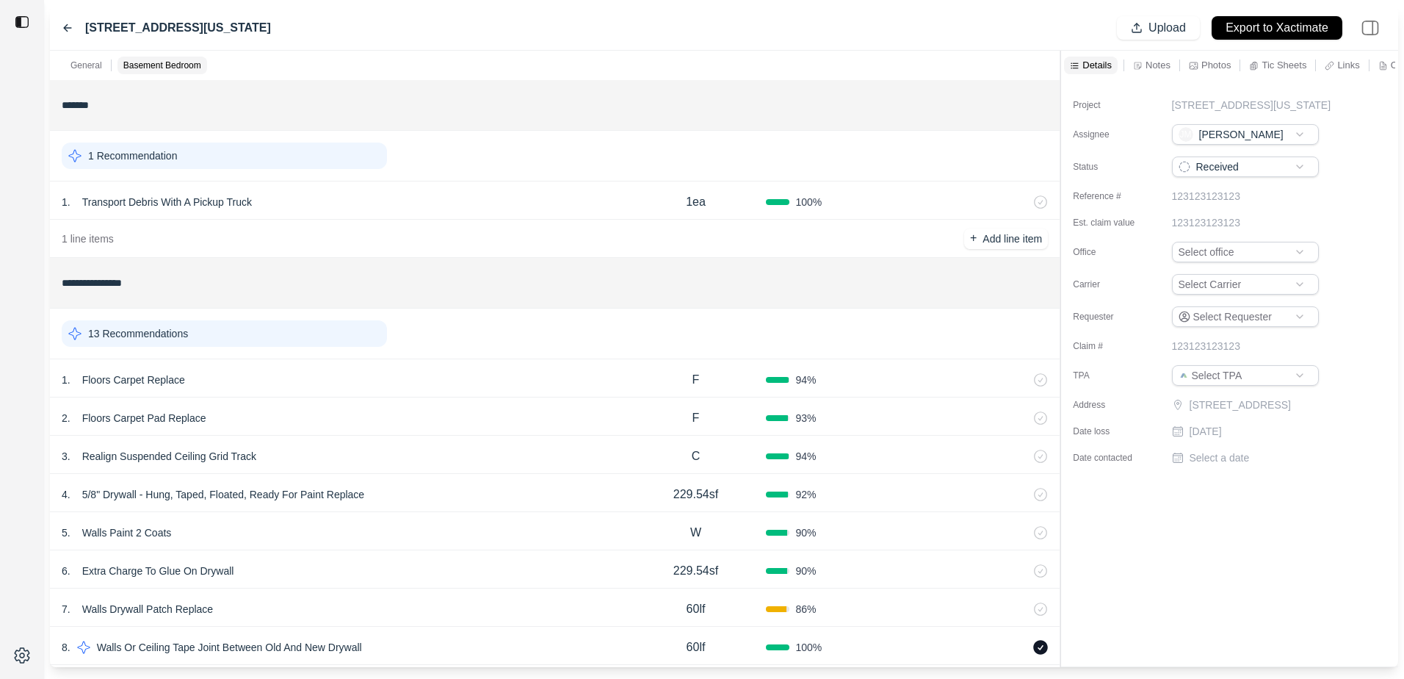
click at [1177, 471] on div "Project 25411 Concord Lane, Southline, Michigan 48178 Assignee JM Jonathan Mose…" at bounding box center [1229, 275] width 337 height 391
click at [1177, 465] on div "Select a date" at bounding box center [1271, 457] width 198 height 15
type input "**********"
click at [1180, 471] on input "**********" at bounding box center [1245, 460] width 147 height 21
click at [1160, 465] on div "Date contacted 8/30/2025" at bounding box center [1221, 457] width 296 height 15
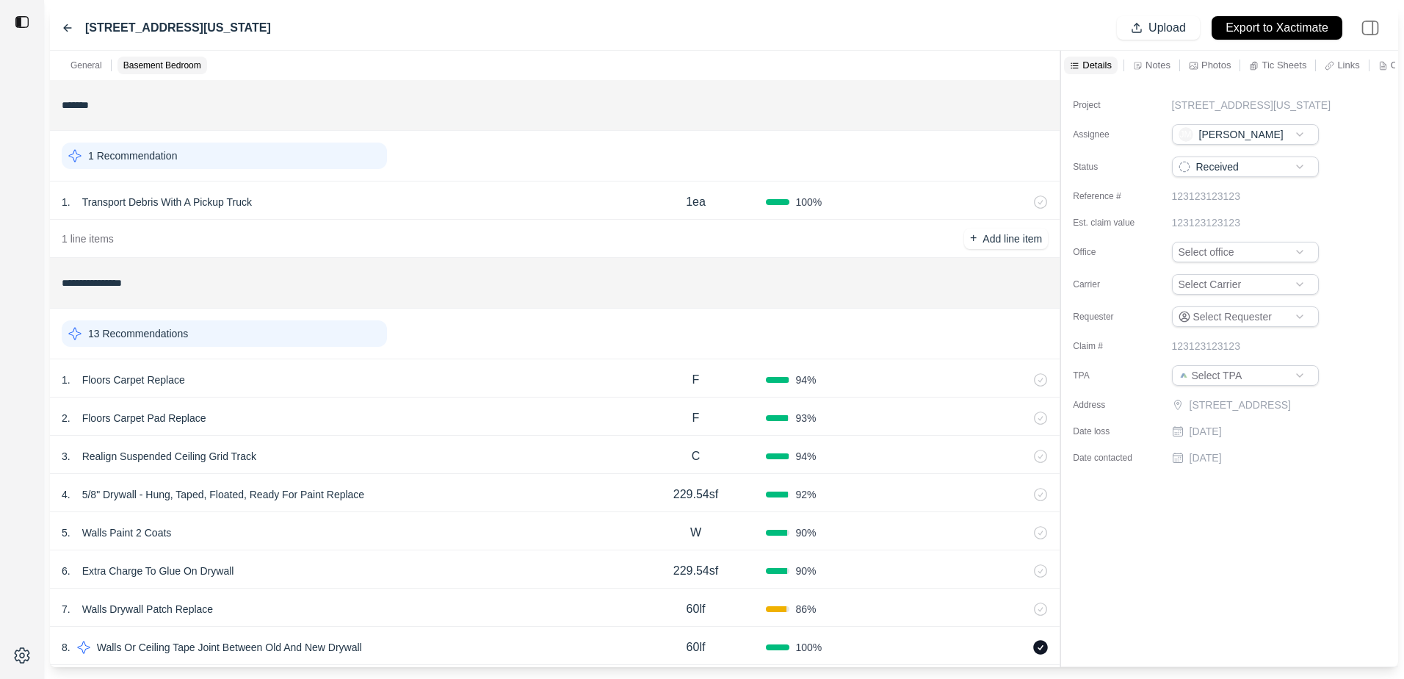
click at [1177, 463] on icon at bounding box center [1178, 458] width 12 height 12
type input "**********"
click at [1169, 516] on div "Project 25411 Concord Lane, Southline, Michigan 48178 Assignee JM Jonathan Mose…" at bounding box center [1229, 373] width 337 height 586
click at [1251, 29] on p "Export to Xactimate" at bounding box center [1277, 28] width 103 height 17
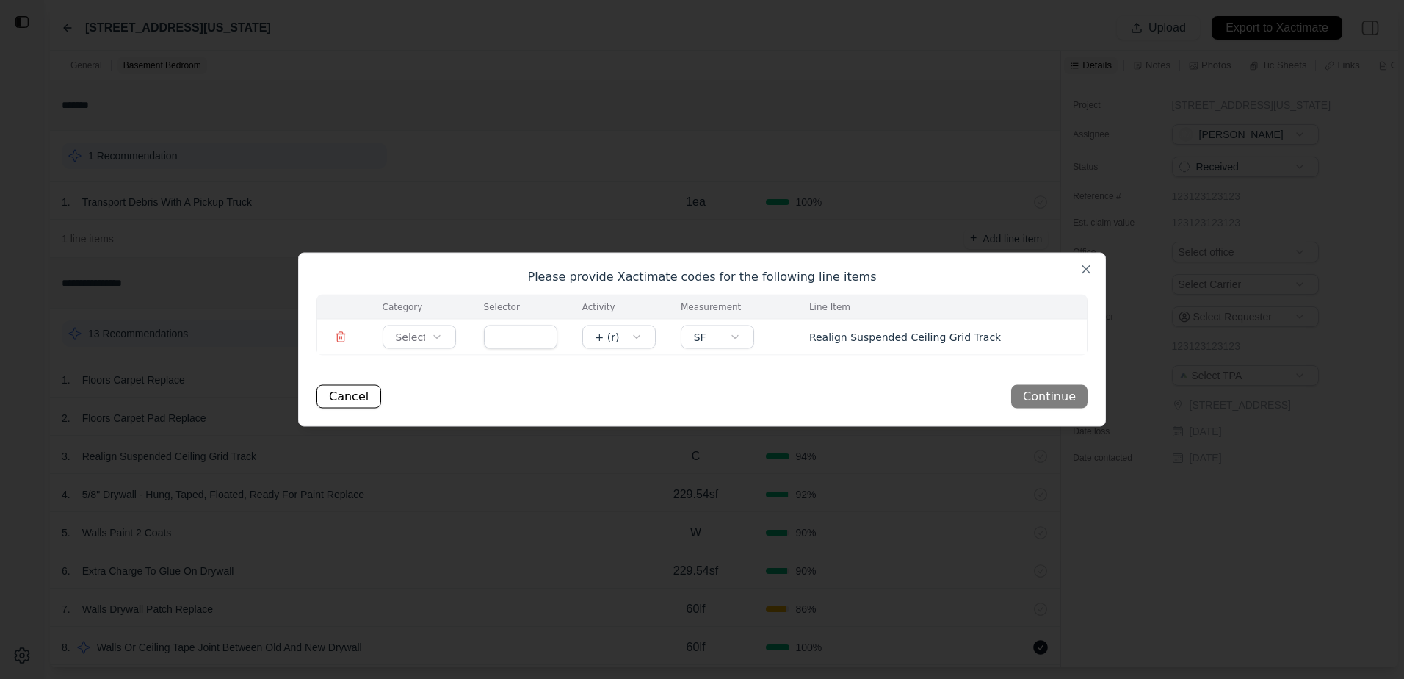
click at [438, 342] on body "**********" at bounding box center [702, 339] width 1404 height 679
click at [532, 331] on input "text" at bounding box center [520, 337] width 73 height 24
click at [541, 339] on input "text" at bounding box center [520, 337] width 73 height 24
type input "****"
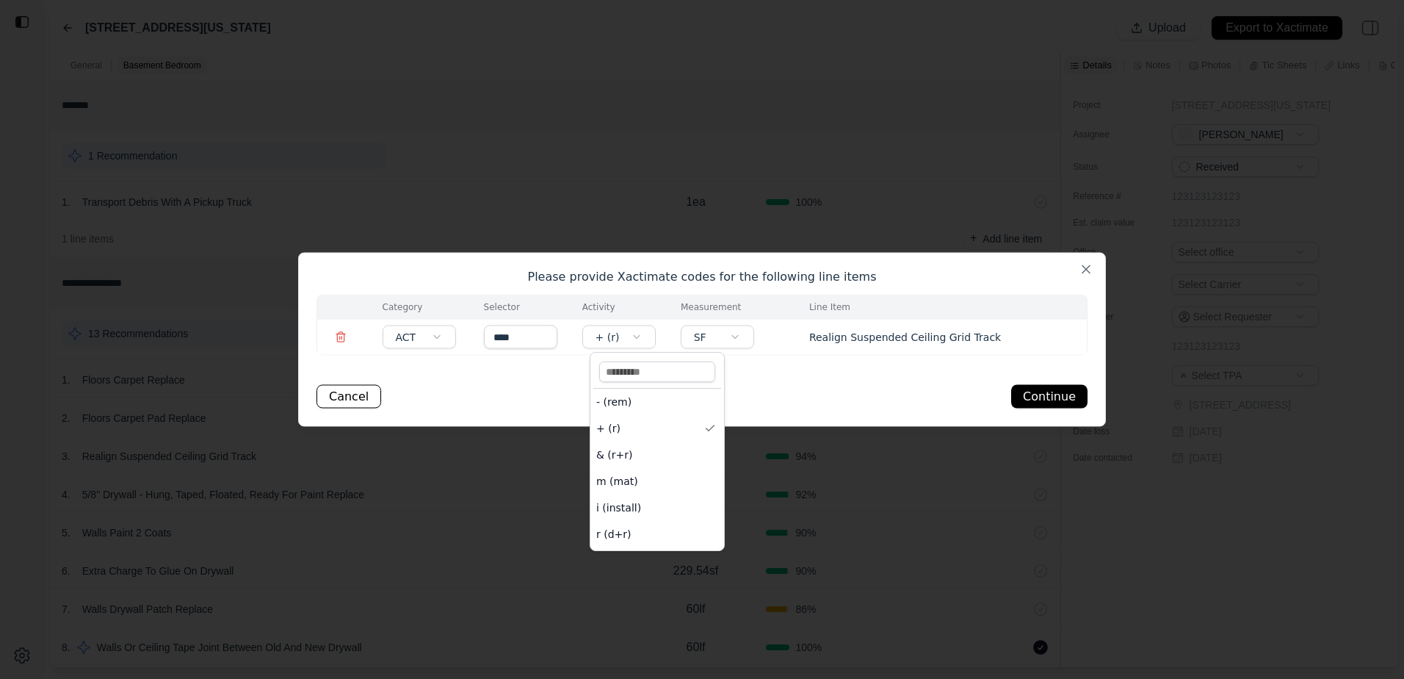
click at [648, 338] on body "**********" at bounding box center [702, 339] width 1404 height 679
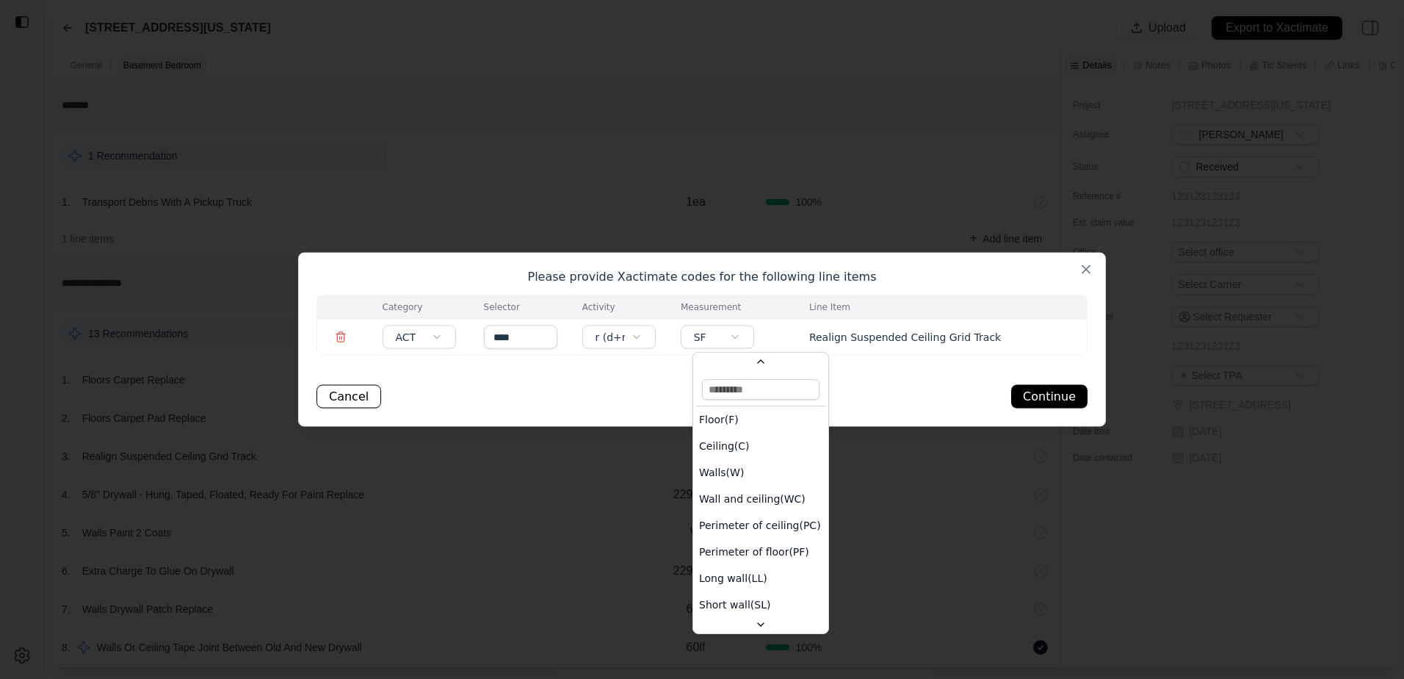
click at [750, 338] on body "**********" at bounding box center [702, 339] width 1404 height 679
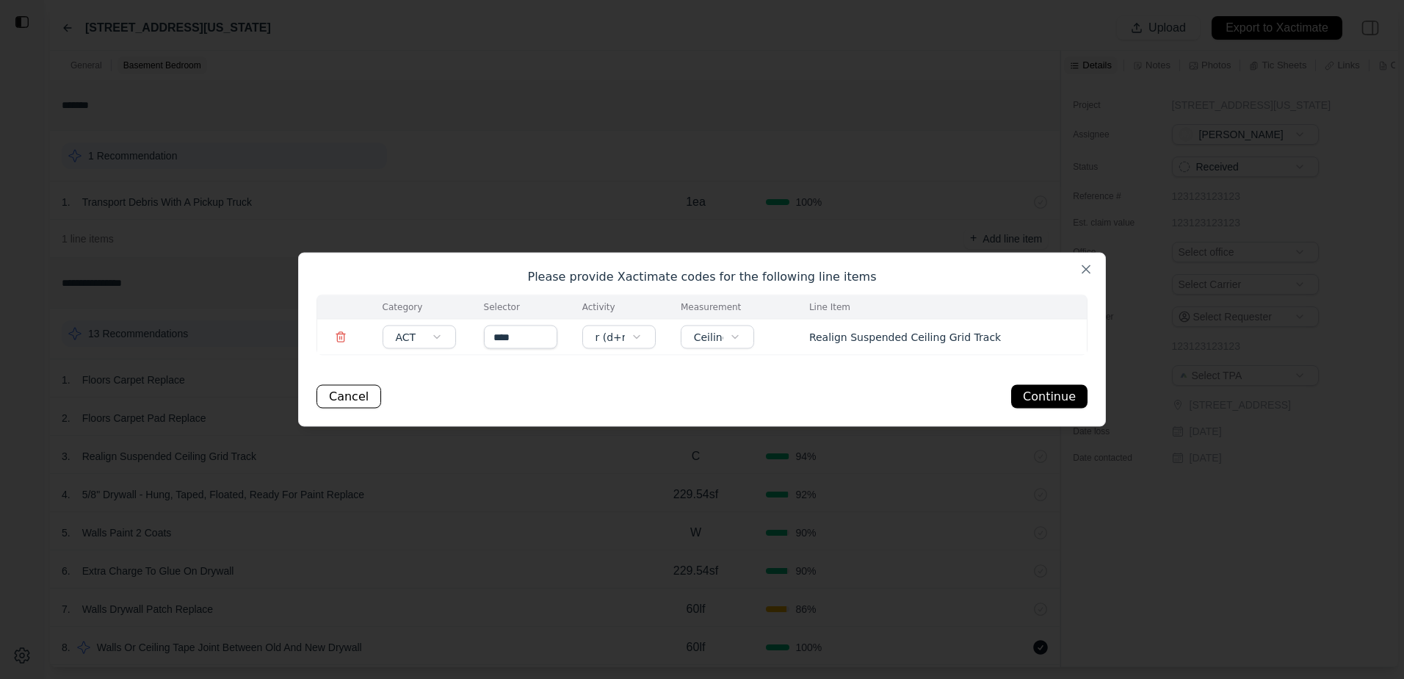
click at [762, 379] on div "Category Selector Activity Measurement Line Item ACT **** r (d+r) Ceiling(C) Re…" at bounding box center [702, 352] width 771 height 114
click at [1070, 397] on button "Continue" at bounding box center [1049, 397] width 76 height 24
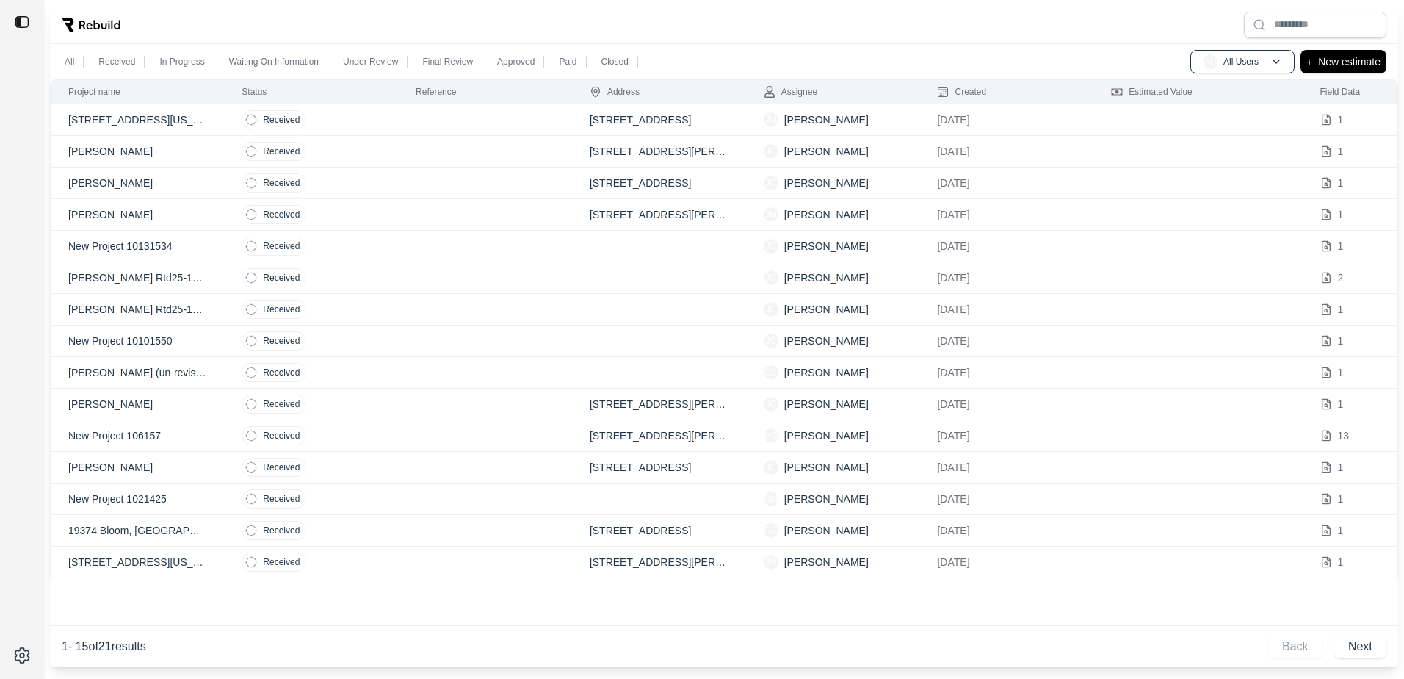
click at [936, 38] on div at bounding box center [724, 25] width 1348 height 38
click at [162, 118] on p "25411 Concord Lane, Southline, Michigan 48178" at bounding box center [137, 119] width 138 height 15
click at [126, 119] on p "25411 Concord Lane, Southline, Michigan 48178" at bounding box center [137, 119] width 138 height 15
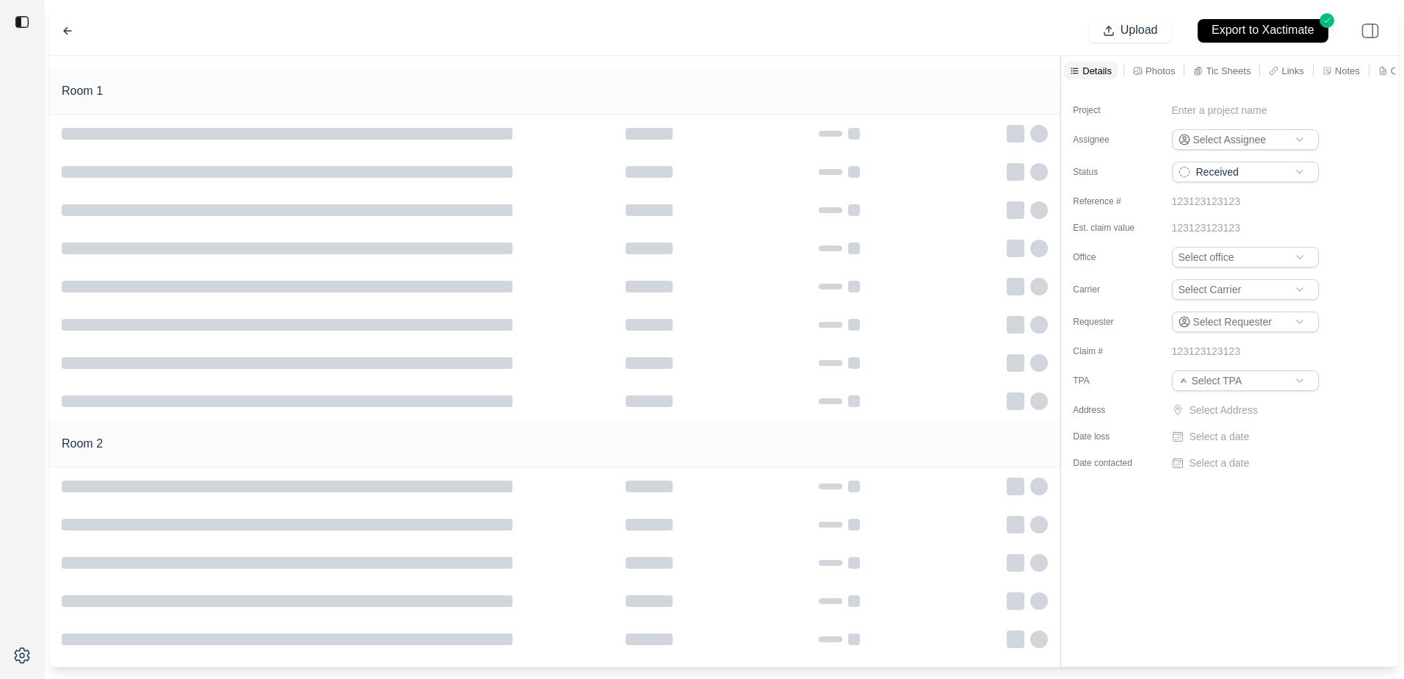
click at [24, 237] on div at bounding box center [22, 339] width 44 height 679
click at [74, 30] on div at bounding box center [74, 31] width 24 height 12
click at [63, 32] on icon at bounding box center [68, 31] width 12 height 12
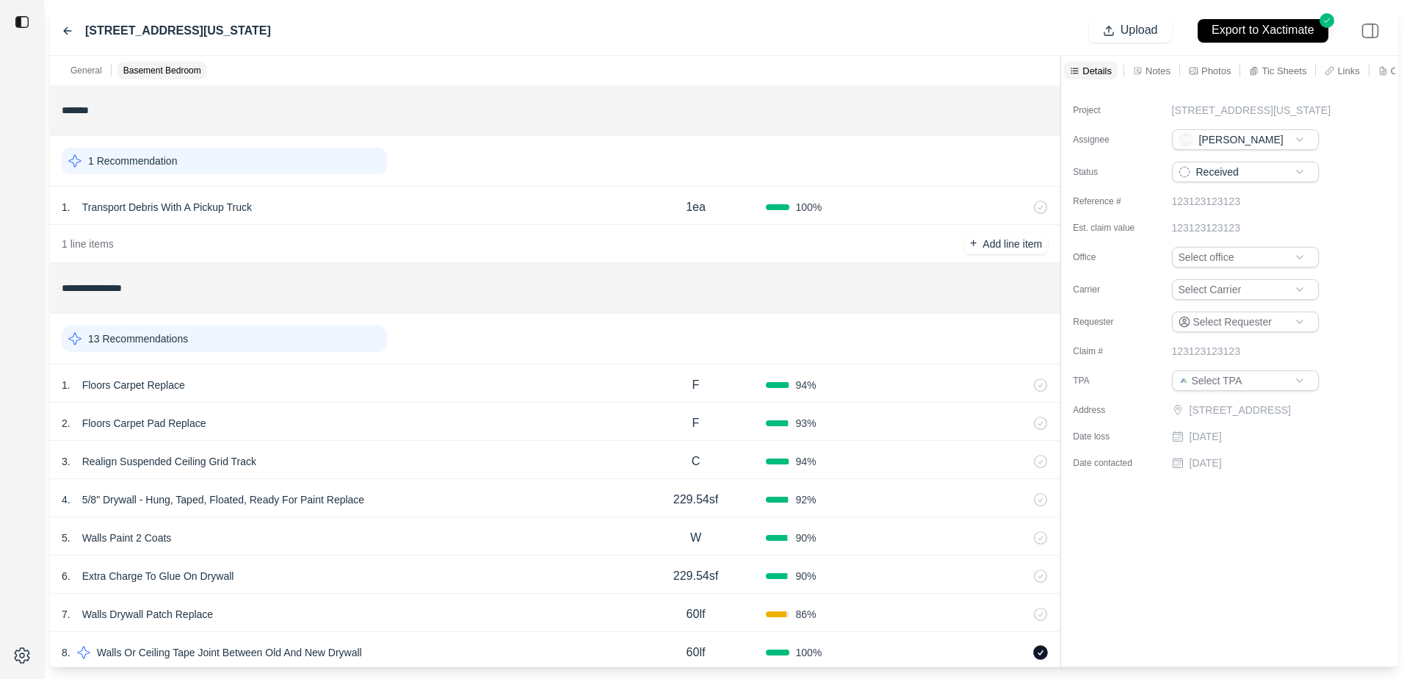
click at [384, 112] on input "*******" at bounding box center [555, 110] width 986 height 26
click at [237, 156] on div "1 Recommendation" at bounding box center [224, 161] width 325 height 26
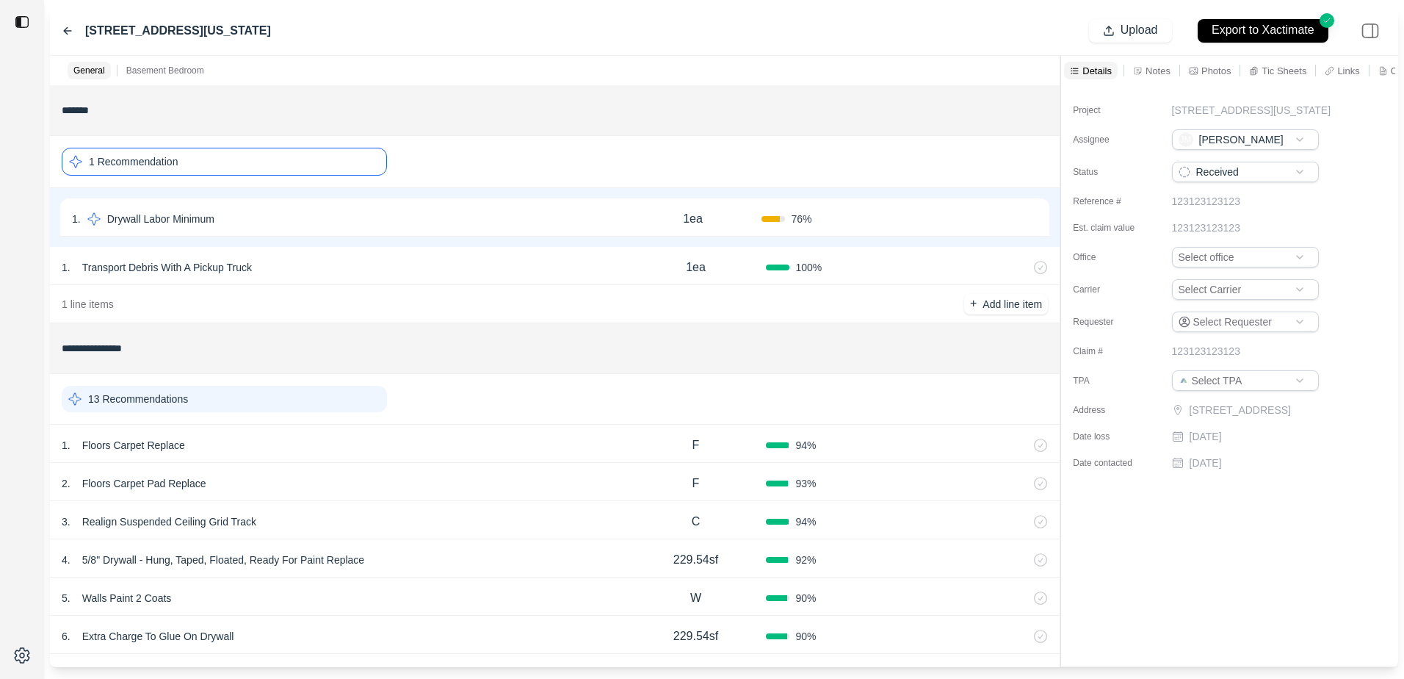
click at [69, 27] on icon at bounding box center [68, 31] width 12 height 12
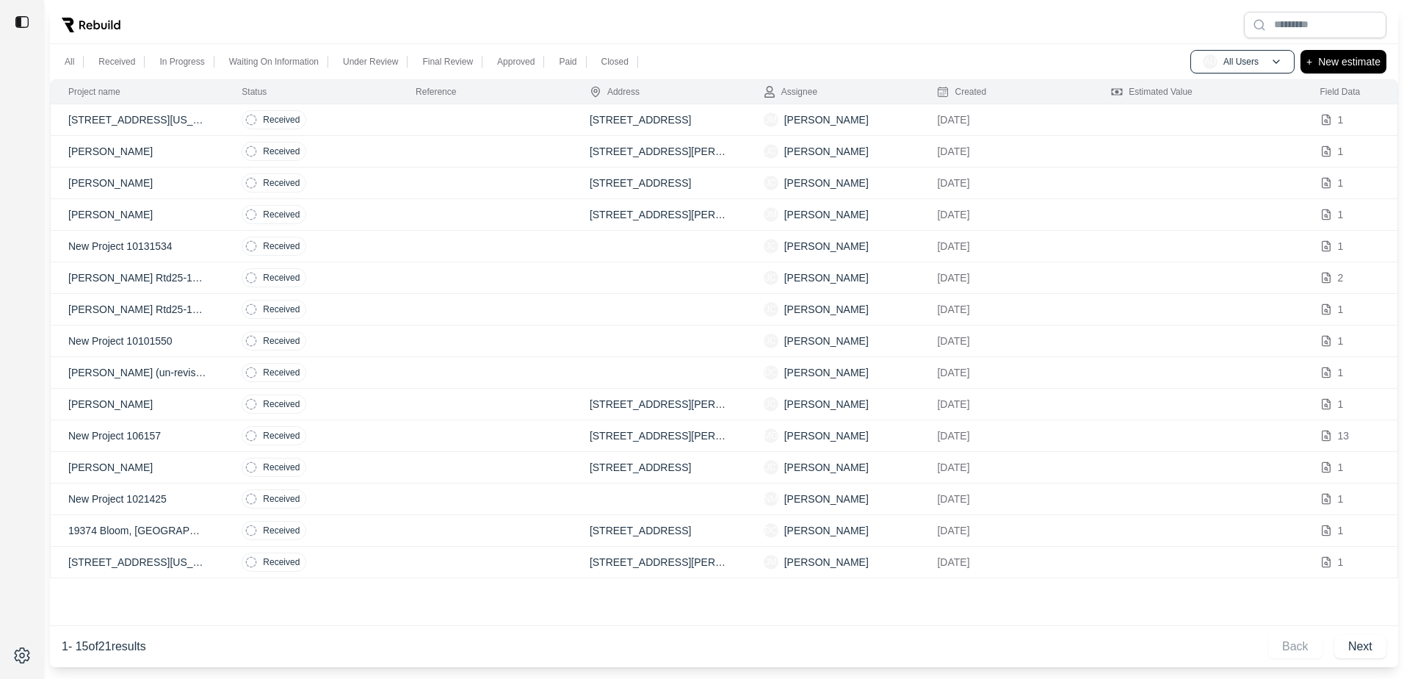
click at [34, 198] on div at bounding box center [22, 339] width 44 height 679
click at [18, 82] on div at bounding box center [22, 339] width 44 height 679
click at [155, 118] on p "25411 Concord Lane, Southline, Michigan 48178" at bounding box center [137, 119] width 138 height 15
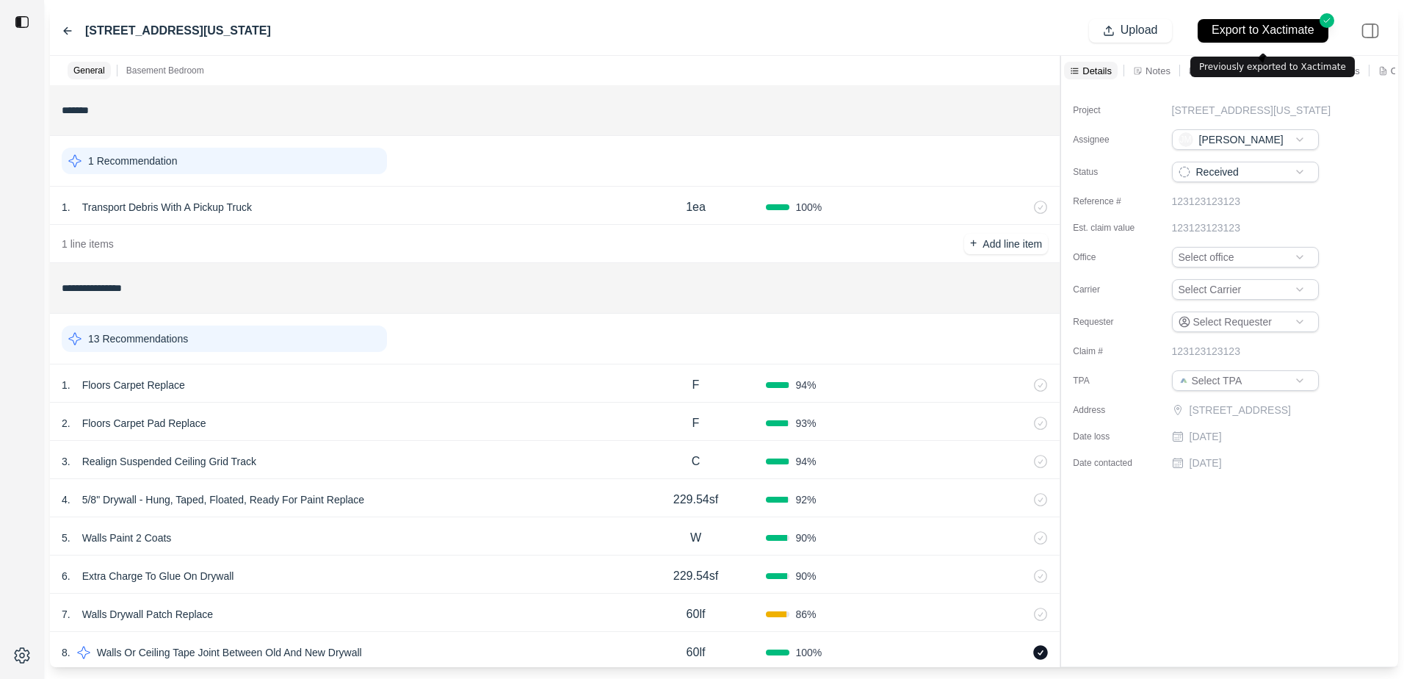
click at [1254, 59] on div "Previously exported to Xactimate Previously exported to Xactimate" at bounding box center [1273, 67] width 165 height 21
click at [1257, 68] on p "Previously exported to Xactimate" at bounding box center [1272, 67] width 147 height 12
click at [1146, 69] on p "Notes" at bounding box center [1158, 71] width 25 height 12
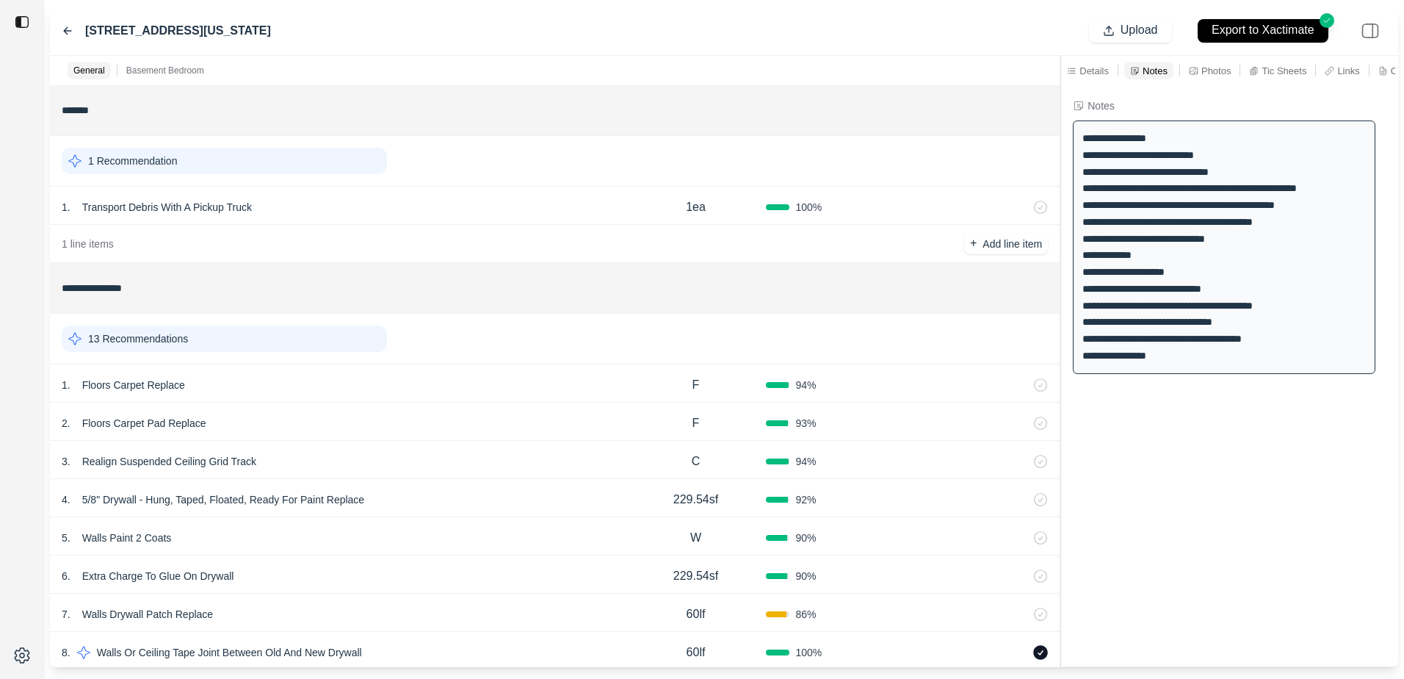
click at [1213, 65] on p "Photos" at bounding box center [1216, 71] width 29 height 12
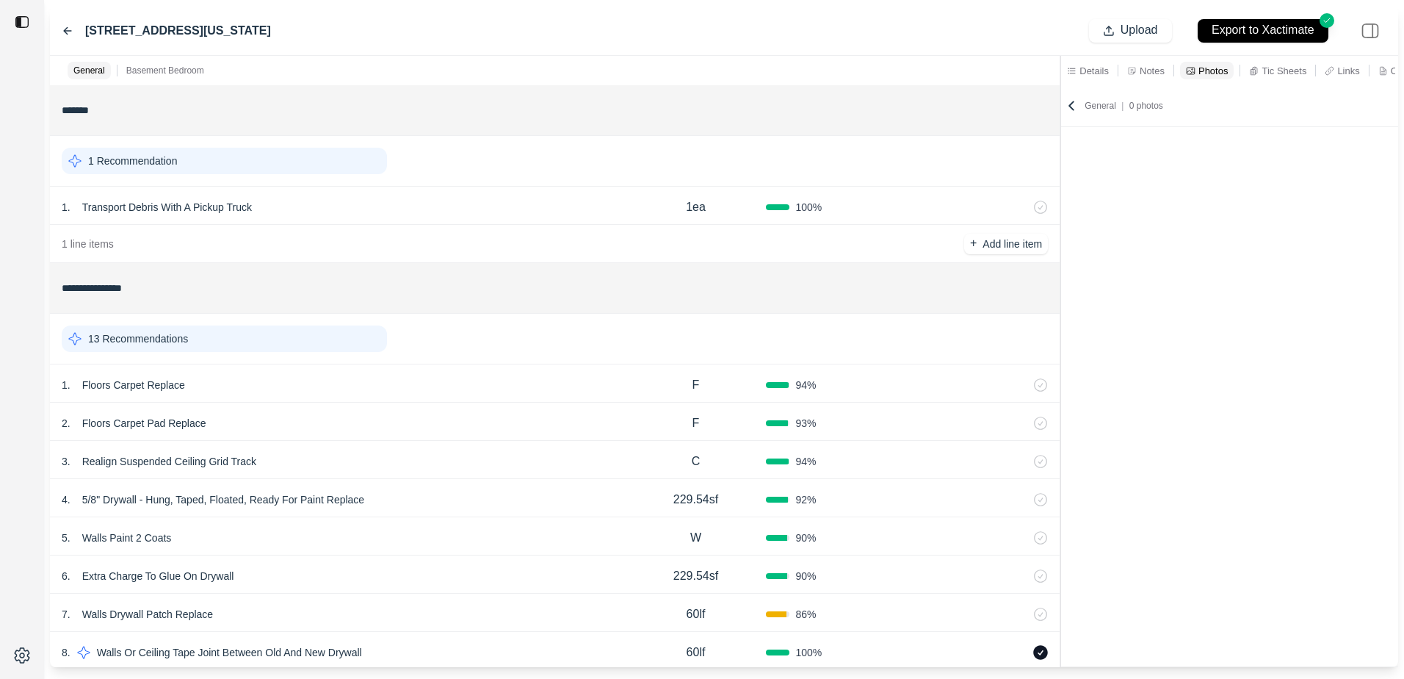
click at [1274, 67] on p "Tic Sheets" at bounding box center [1284, 71] width 45 height 12
click at [1330, 67] on icon at bounding box center [1330, 71] width 10 height 10
click at [1340, 76] on p "Links" at bounding box center [1345, 71] width 22 height 12
drag, startPoint x: 1290, startPoint y: 24, endPoint x: 739, endPoint y: 128, distance: 561.3
click at [739, 128] on div "*******" at bounding box center [555, 110] width 998 height 38
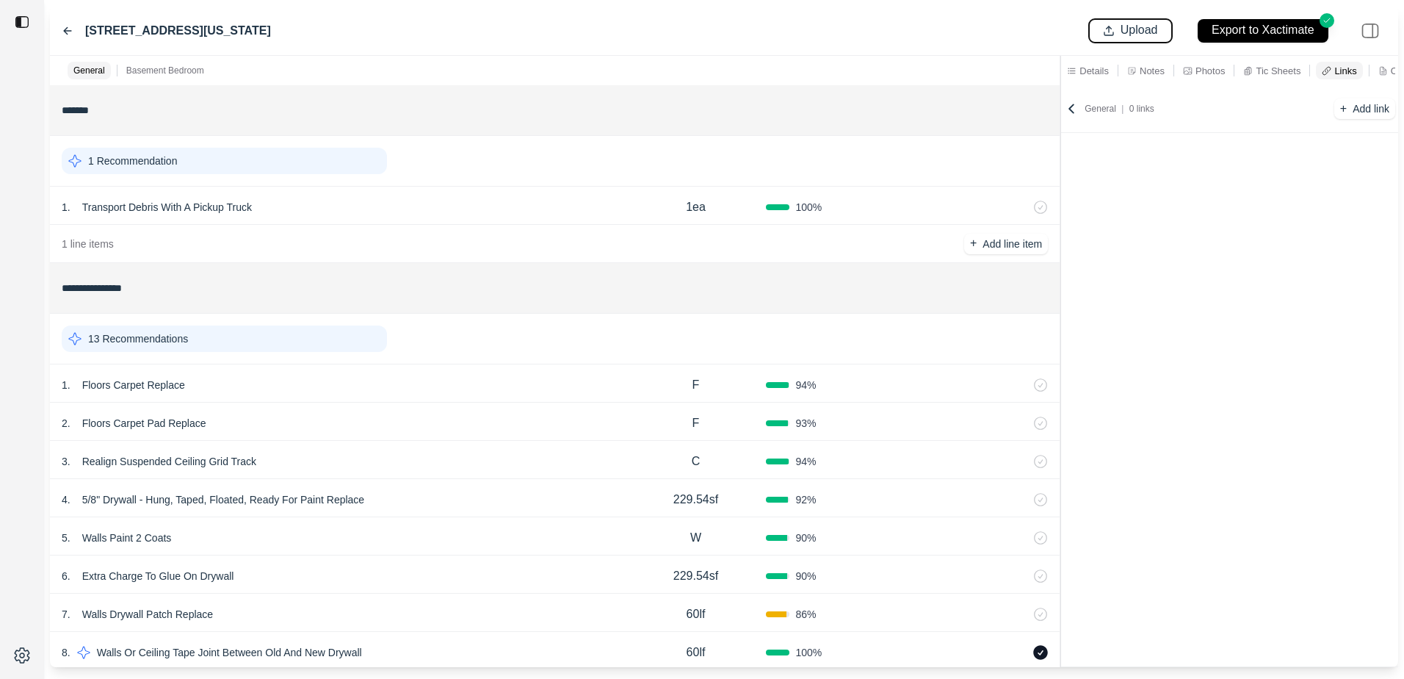
click at [1099, 26] on button "Upload" at bounding box center [1130, 31] width 83 height 24
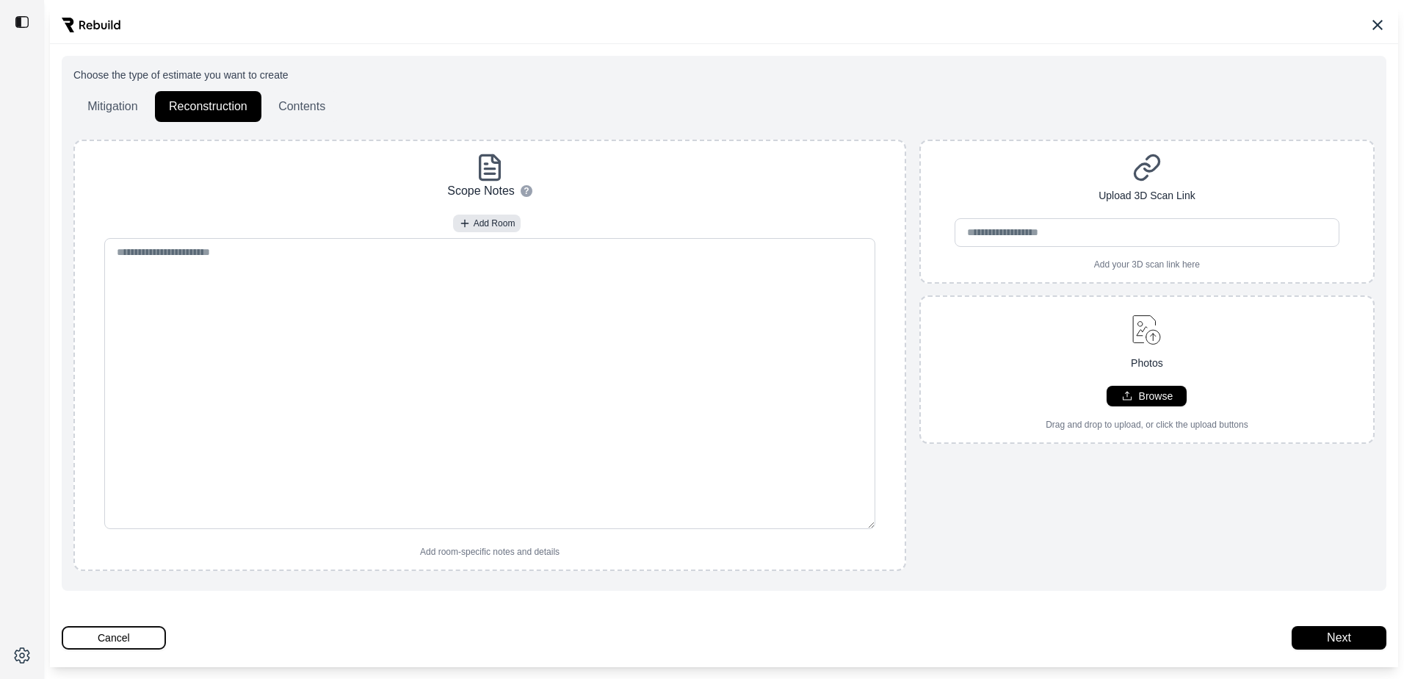
click at [123, 630] on button "Cancel" at bounding box center [114, 638] width 104 height 24
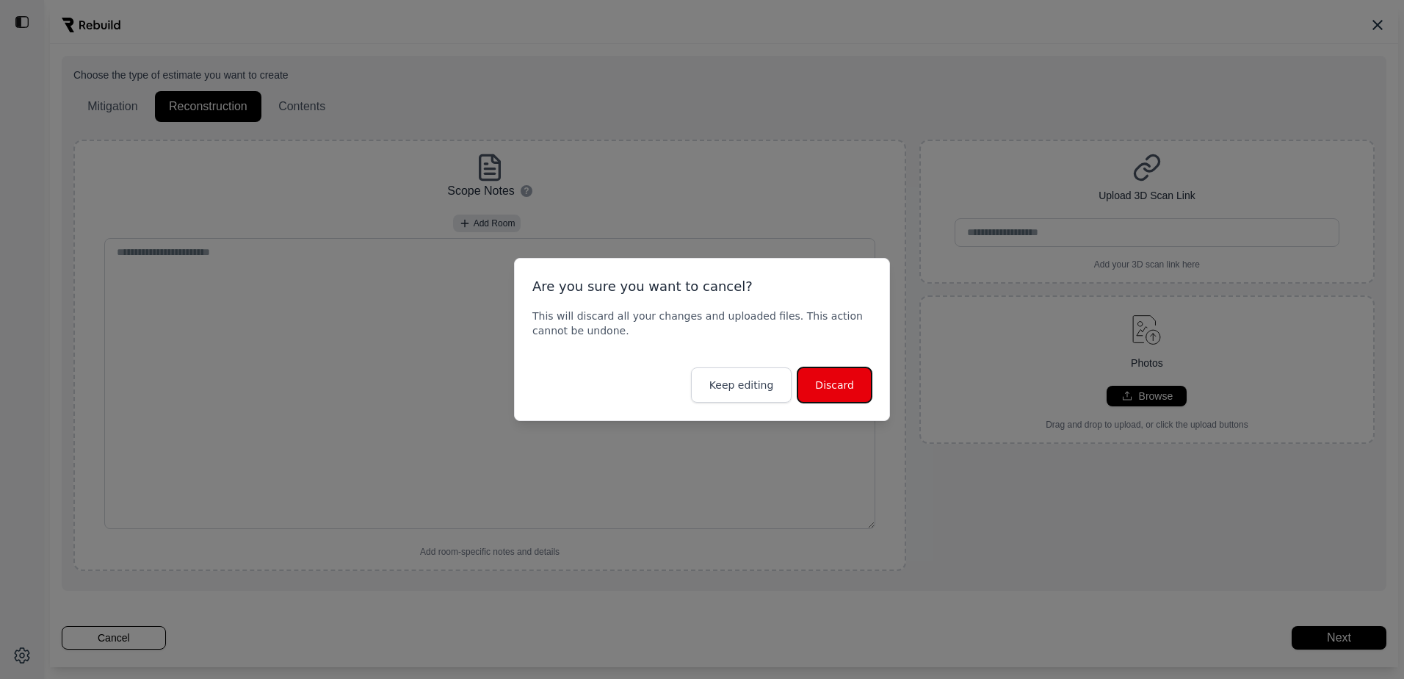
click at [834, 372] on button "Discard" at bounding box center [835, 384] width 74 height 35
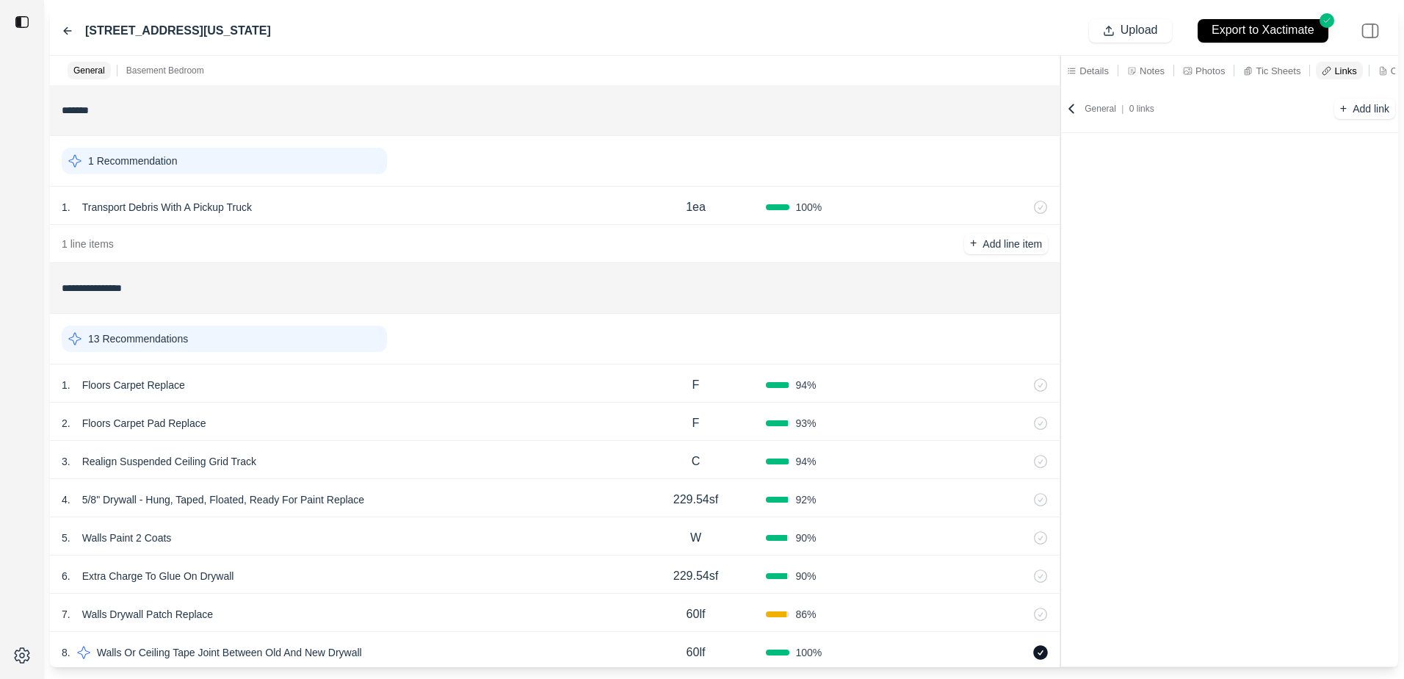
click at [1092, 67] on p "Details" at bounding box center [1094, 71] width 29 height 12
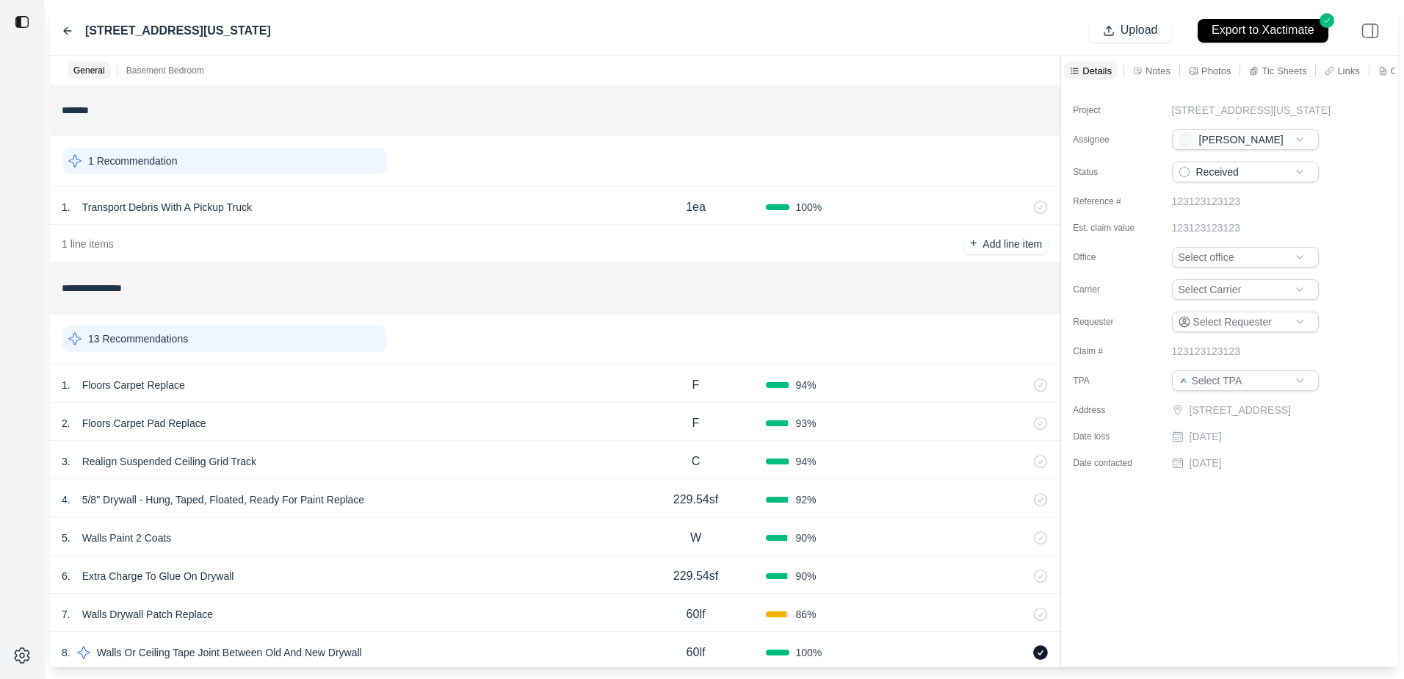
click at [1085, 358] on div "Claim #" at bounding box center [1109, 351] width 73 height 15
drag, startPoint x: 1132, startPoint y: 369, endPoint x: 1244, endPoint y: 367, distance: 112.4
click at [1244, 358] on div "Claim # 123123123123" at bounding box center [1221, 351] width 296 height 15
drag, startPoint x: 1244, startPoint y: 367, endPoint x: 1199, endPoint y: 364, distance: 45.6
copy div "123123123123"
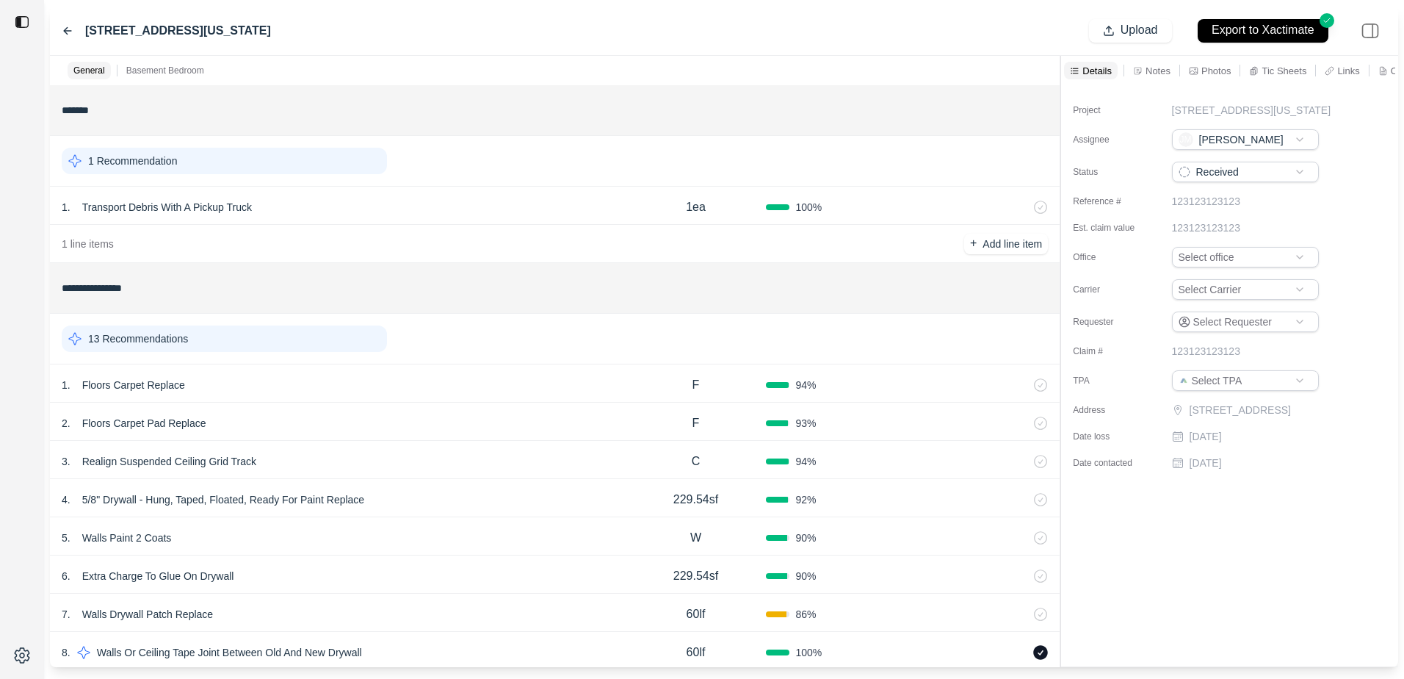
click at [1213, 235] on p "123123123123" at bounding box center [1206, 227] width 68 height 15
drag, startPoint x: 1278, startPoint y: 242, endPoint x: 1135, endPoint y: 243, distance: 142.5
click at [1135, 241] on div "Est. claim value" at bounding box center [1221, 230] width 296 height 21
click at [1204, 241] on input "text" at bounding box center [1245, 230] width 147 height 21
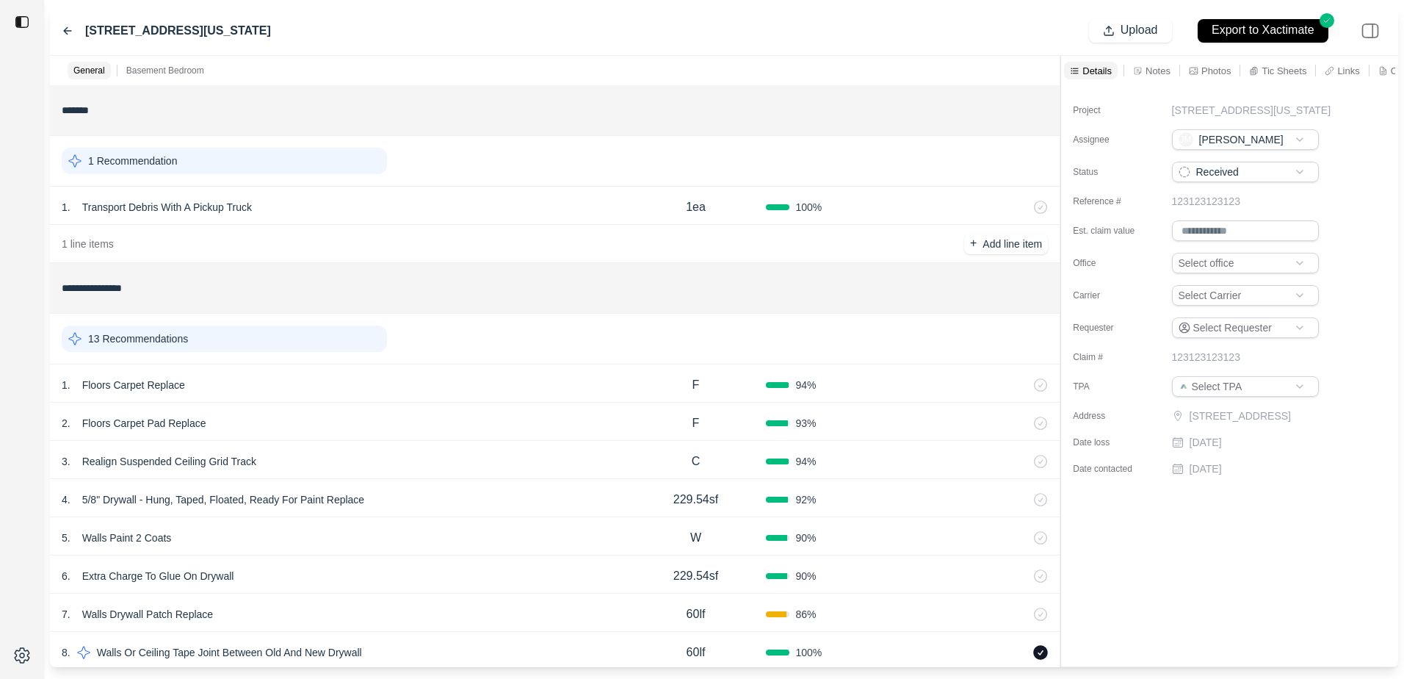
click at [1204, 241] on input "text" at bounding box center [1245, 230] width 147 height 21
click at [1200, 209] on p "123123123123" at bounding box center [1206, 201] width 68 height 15
click at [1112, 338] on div "Requester" at bounding box center [1109, 327] width 73 height 21
click at [1183, 358] on p "123123123123" at bounding box center [1206, 351] width 68 height 15
click at [1183, 364] on input "text" at bounding box center [1245, 354] width 147 height 21
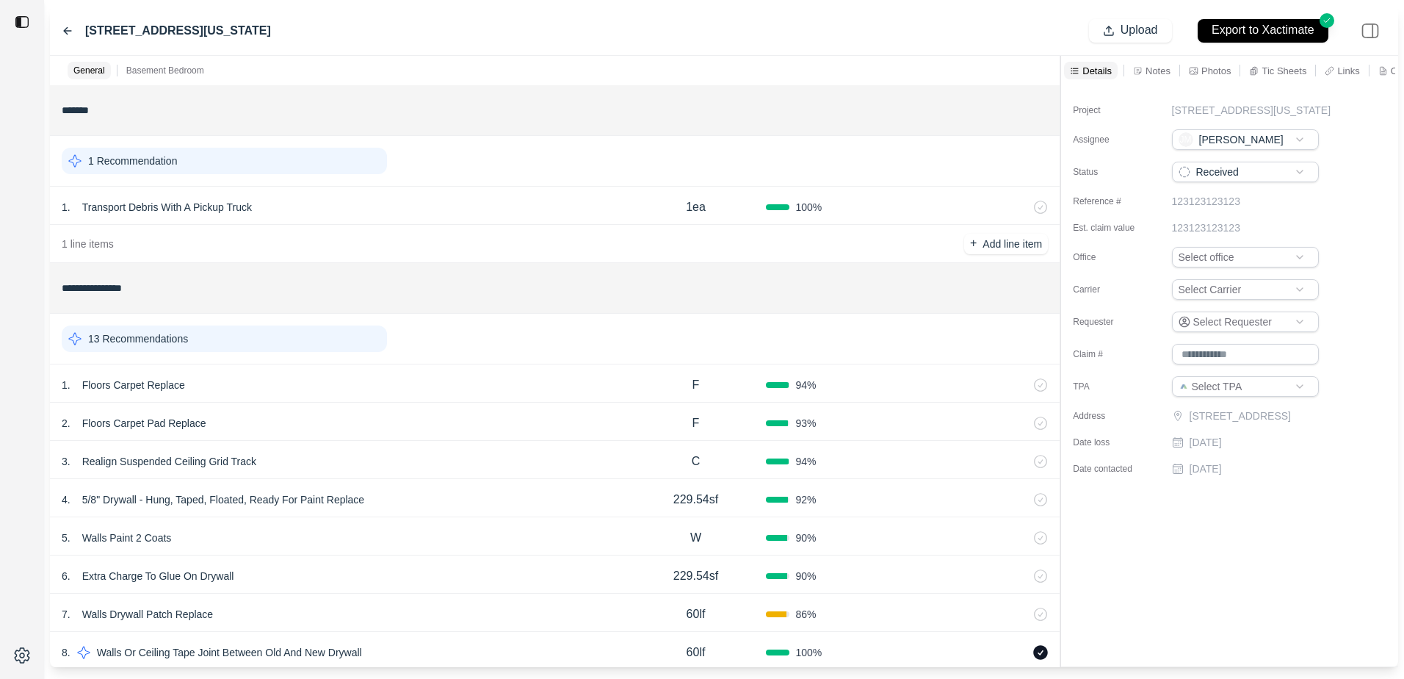
click at [1091, 423] on div "Address" at bounding box center [1109, 415] width 73 height 15
click at [79, 24] on div "25411 Concord Lane, Southline, Michigan 48178" at bounding box center [166, 31] width 209 height 18
click at [63, 33] on icon at bounding box center [68, 31] width 12 height 12
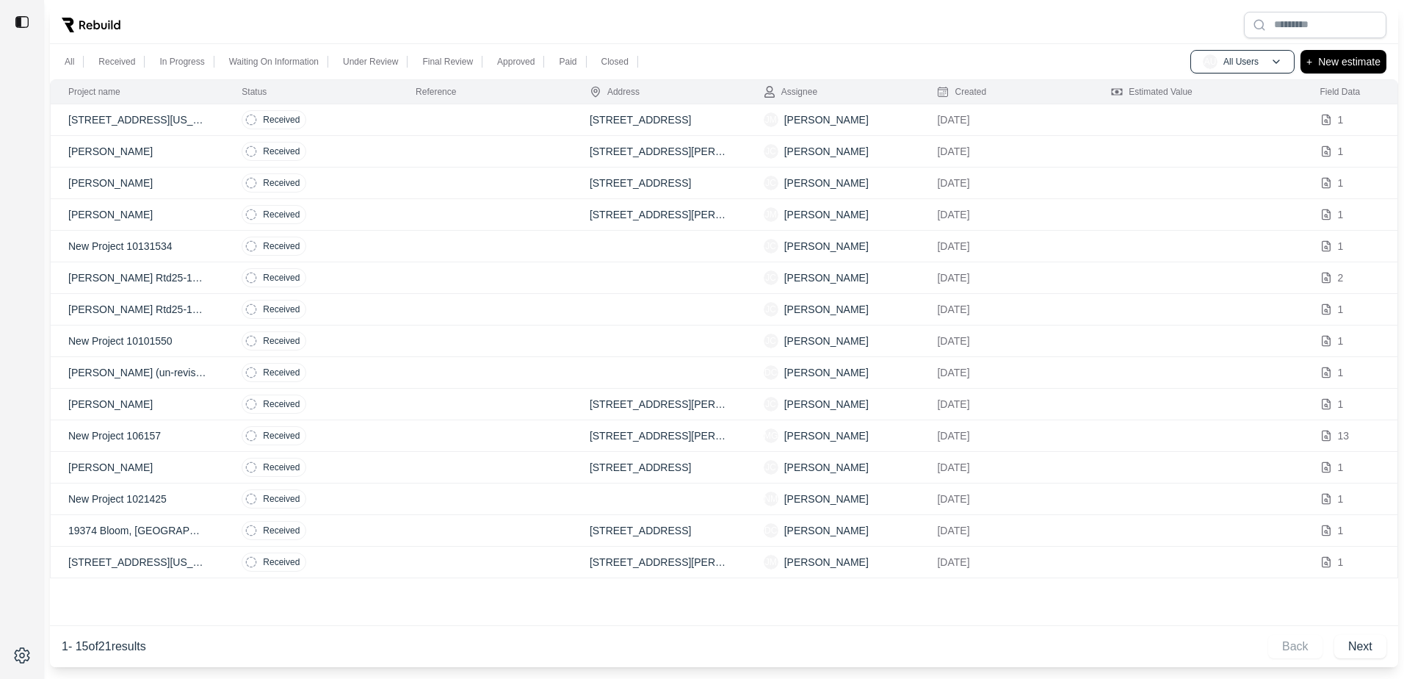
click at [9, 212] on div at bounding box center [22, 339] width 44 height 679
click at [176, 115] on p "25411 Concord Lane, Southline, Michigan 48178" at bounding box center [137, 119] width 138 height 15
